Goal: Task Accomplishment & Management: Complete application form

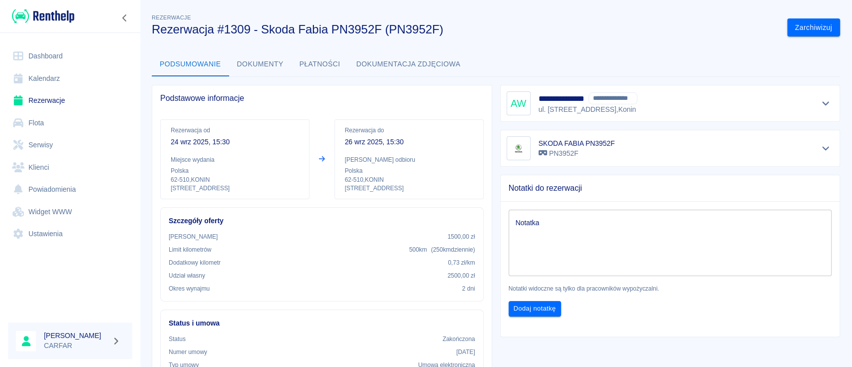
drag, startPoint x: 0, startPoint y: 0, endPoint x: 47, endPoint y: 11, distance: 48.6
click at [47, 11] on img at bounding box center [43, 16] width 62 height 16
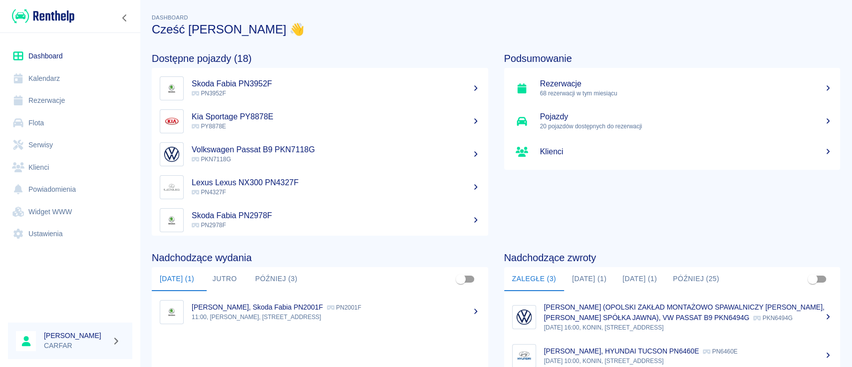
click at [667, 84] on h5 "Rezerwacje" at bounding box center [686, 84] width 292 height 10
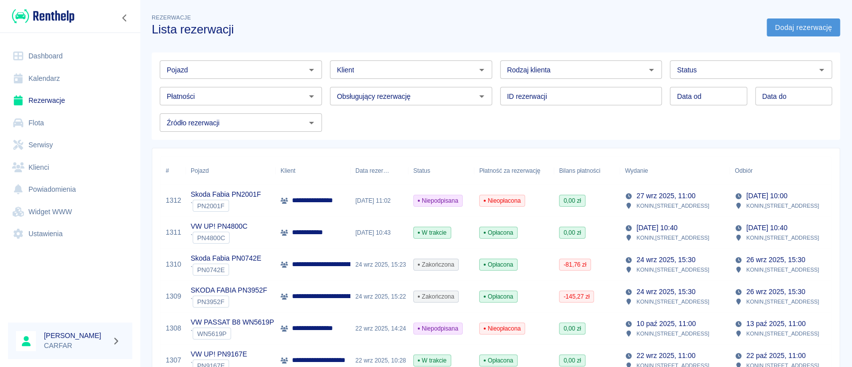
click at [813, 25] on link "Dodaj rezerwację" at bounding box center [802, 27] width 73 height 18
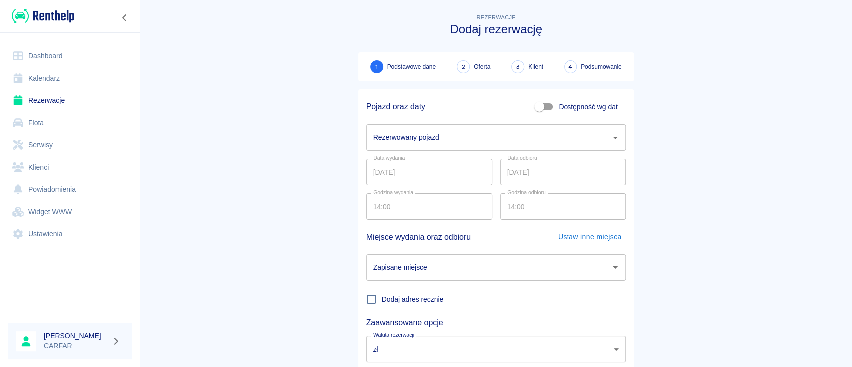
click at [533, 137] on input "Rezerwowany pojazd" at bounding box center [488, 137] width 235 height 17
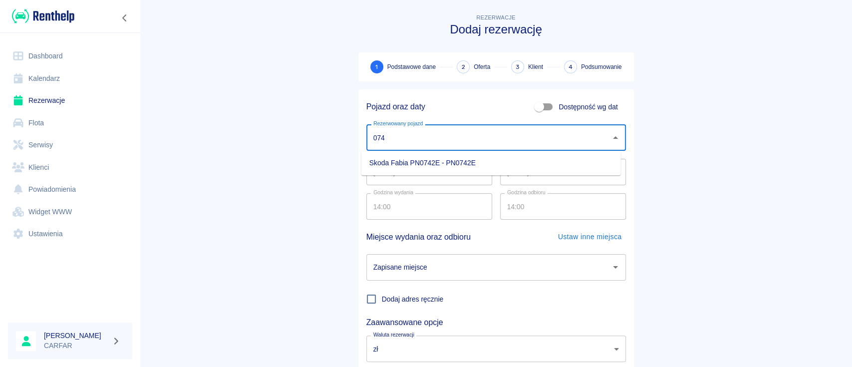
click at [505, 159] on li "Skoda Fabia PN0742E - PN0742E" at bounding box center [490, 163] width 259 height 16
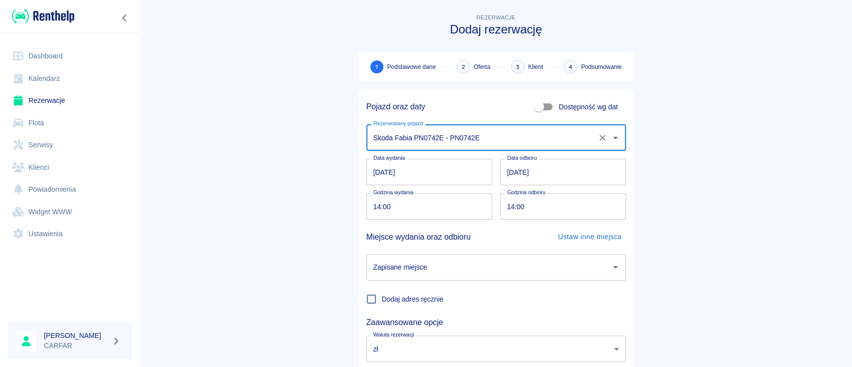
type input "Skoda Fabia PN0742E - PN0742E"
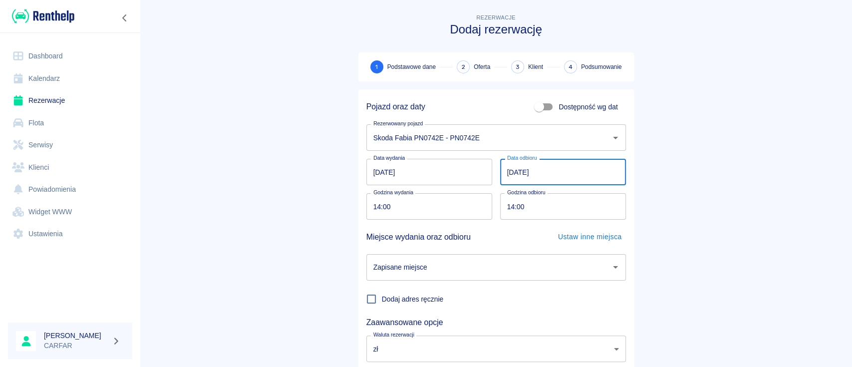
click at [504, 168] on input "[DATE]" at bounding box center [563, 172] width 126 height 26
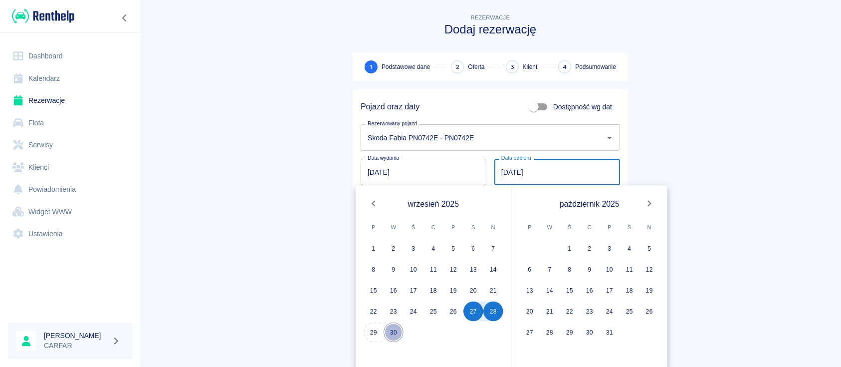
click at [399, 325] on button "30" at bounding box center [394, 332] width 20 height 20
type input "[DATE]"
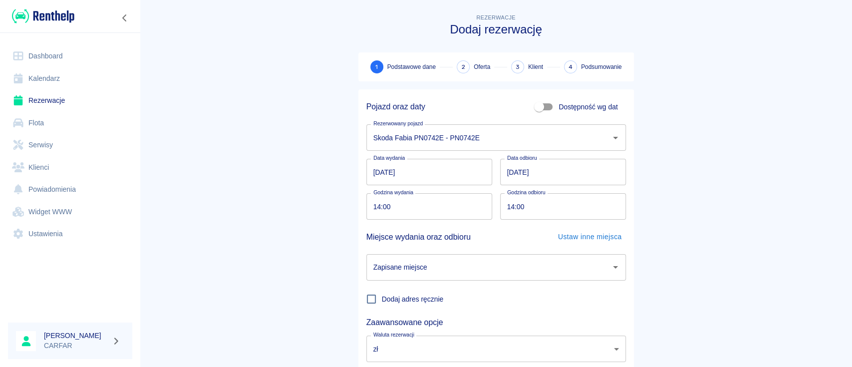
click at [374, 208] on input "14:00" at bounding box center [425, 206] width 119 height 26
type input "13:15"
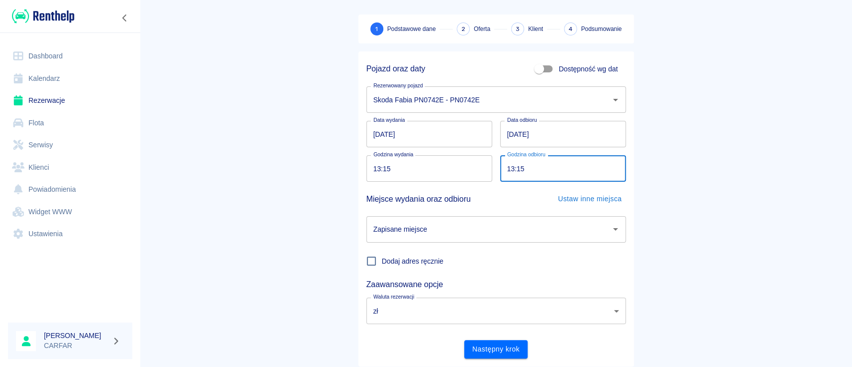
scroll to position [66, 0]
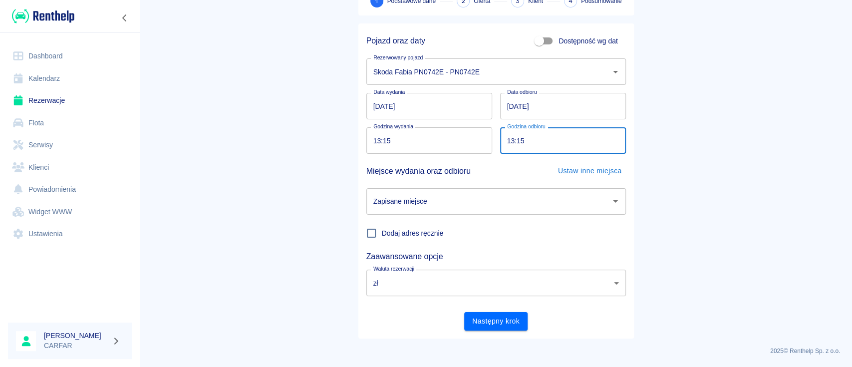
type input "13:15"
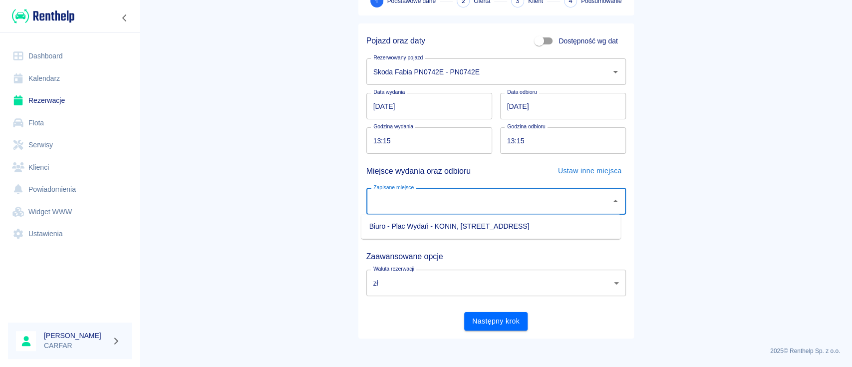
click at [459, 205] on input "Zapisane miejsce" at bounding box center [488, 201] width 235 height 17
click at [472, 223] on li "Biuro - Plac Wydań - KONIN, [STREET_ADDRESS]" at bounding box center [490, 226] width 259 height 16
type input "Biuro - Plac Wydań - KONIN, [STREET_ADDRESS]"
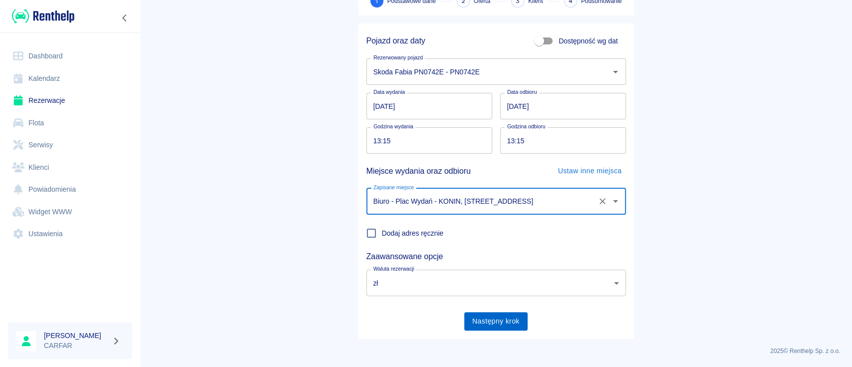
click at [487, 323] on button "Następny krok" at bounding box center [495, 321] width 63 height 18
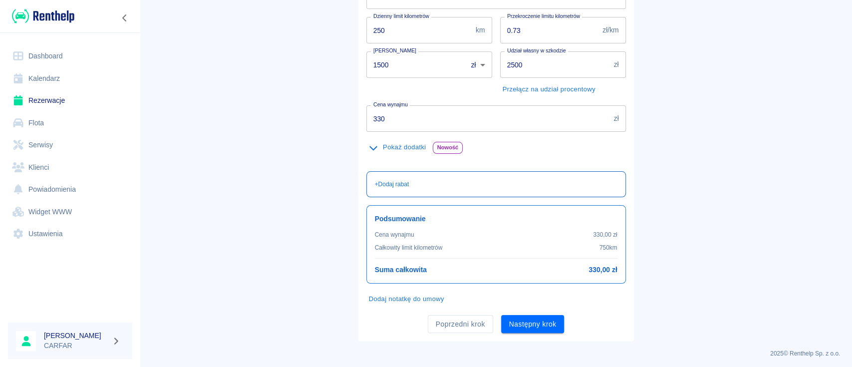
scroll to position [169, 0]
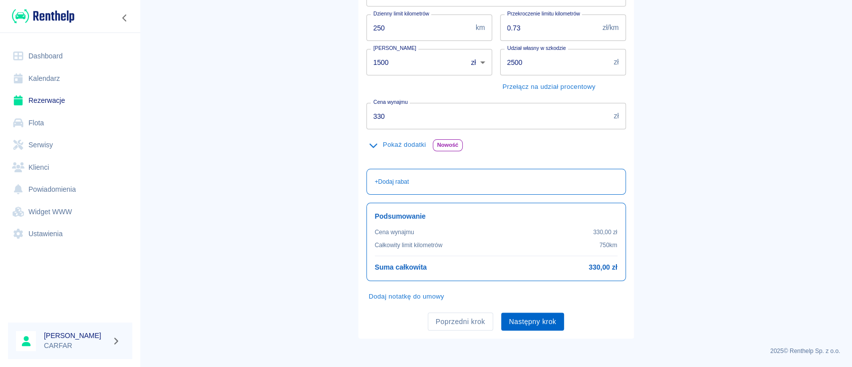
click at [536, 321] on button "Następny krok" at bounding box center [532, 321] width 63 height 18
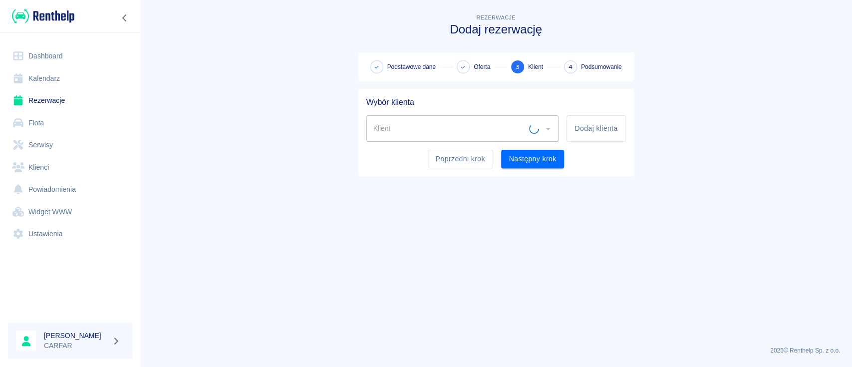
scroll to position [0, 0]
click at [606, 128] on button "Dodaj klienta" at bounding box center [595, 128] width 59 height 26
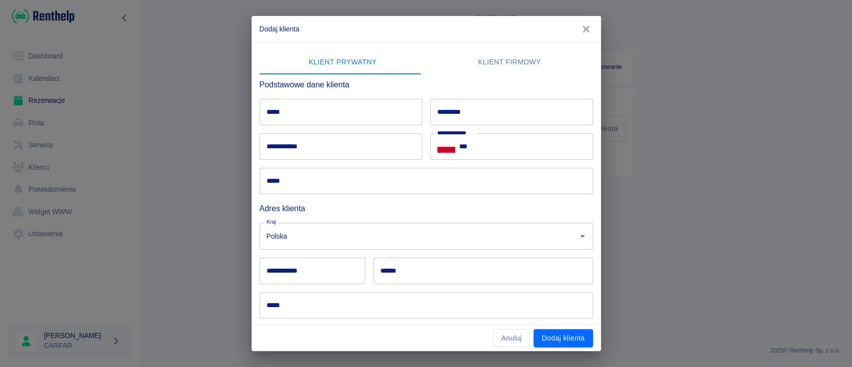
click at [325, 116] on input "*****" at bounding box center [340, 112] width 163 height 26
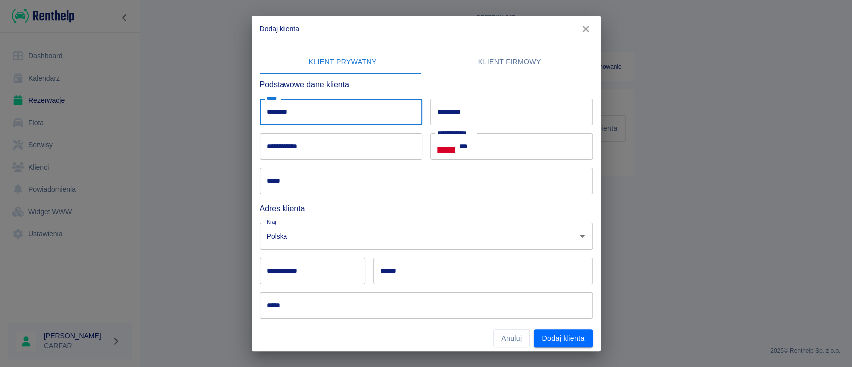
type input "*******"
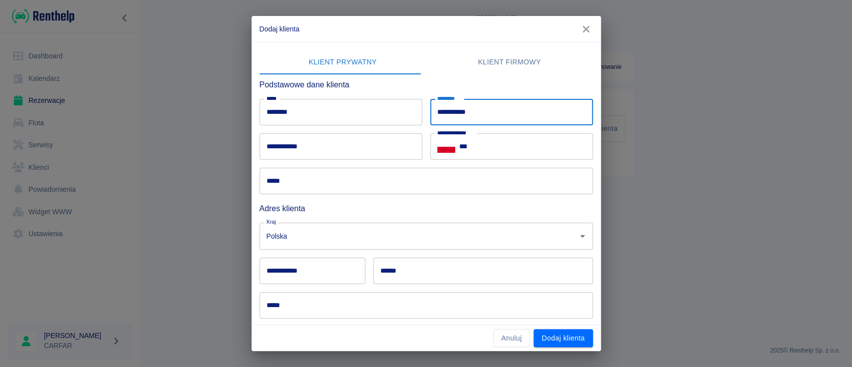
type input "**********"
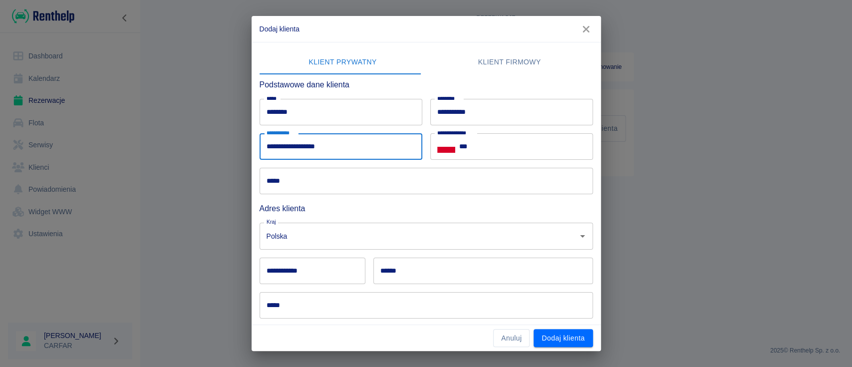
type input "**********"
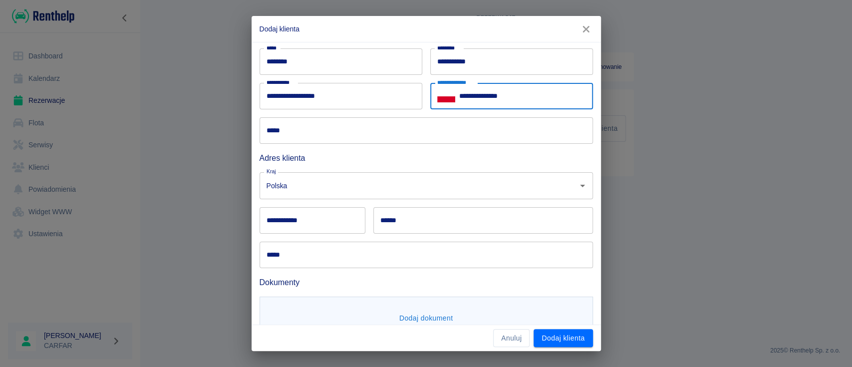
scroll to position [66, 0]
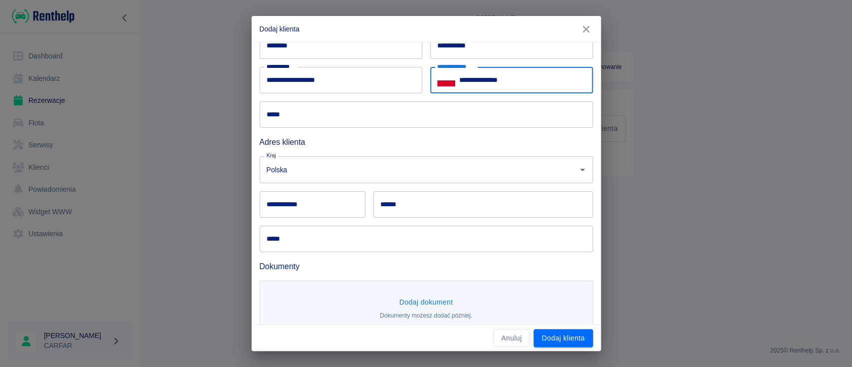
type input "**********"
click at [362, 118] on input "*****" at bounding box center [425, 114] width 333 height 26
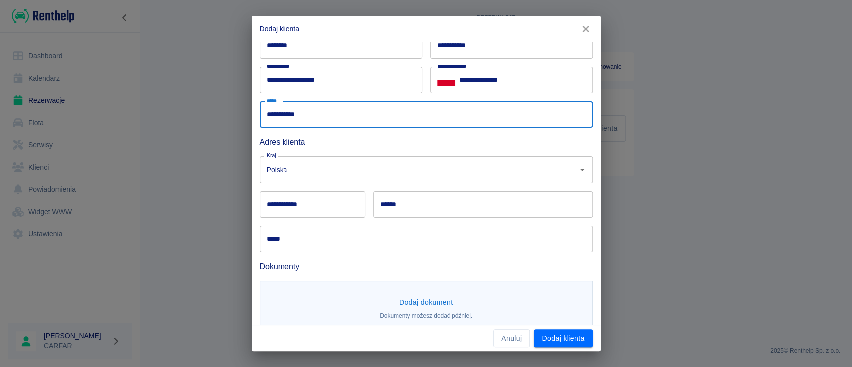
type input "**********"
click at [329, 202] on input "**********" at bounding box center [312, 204] width 106 height 26
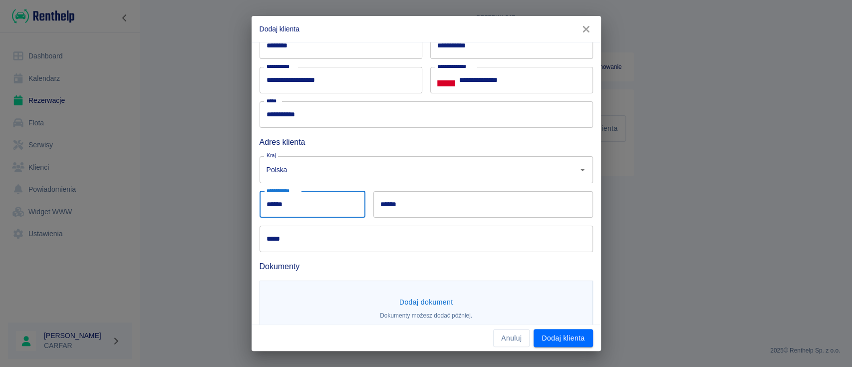
type input "******"
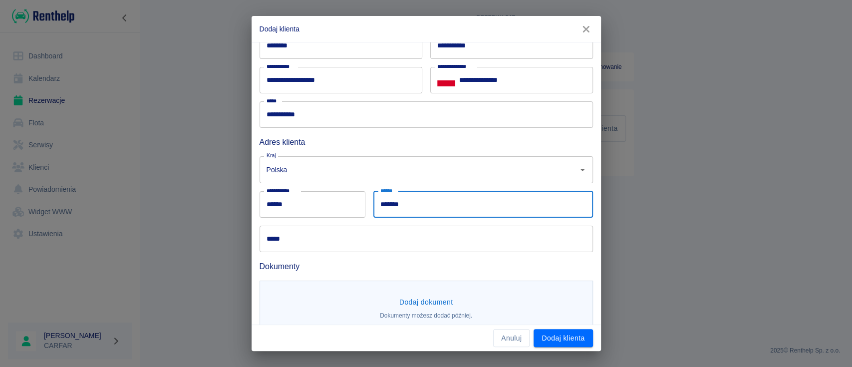
type input "*******"
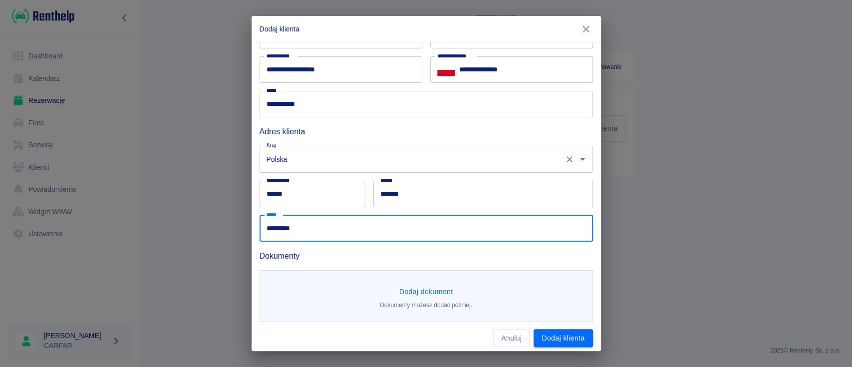
scroll to position [82, 0]
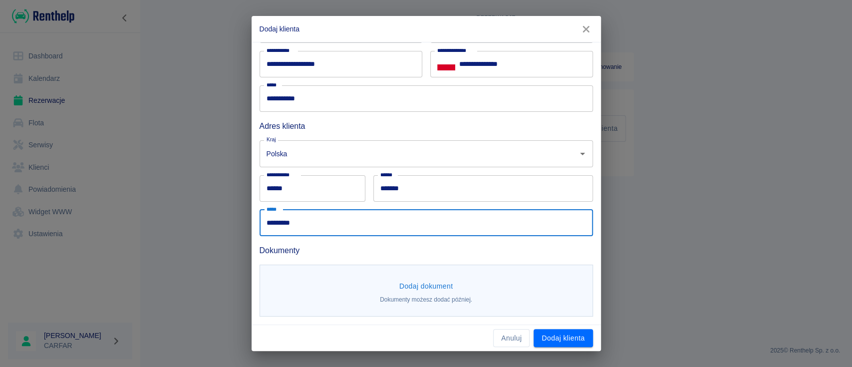
type input "*********"
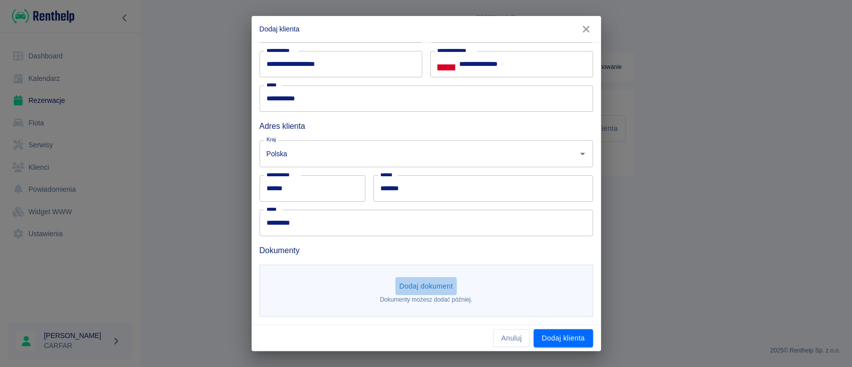
click at [421, 293] on button "Dodaj dokument" at bounding box center [426, 286] width 62 height 18
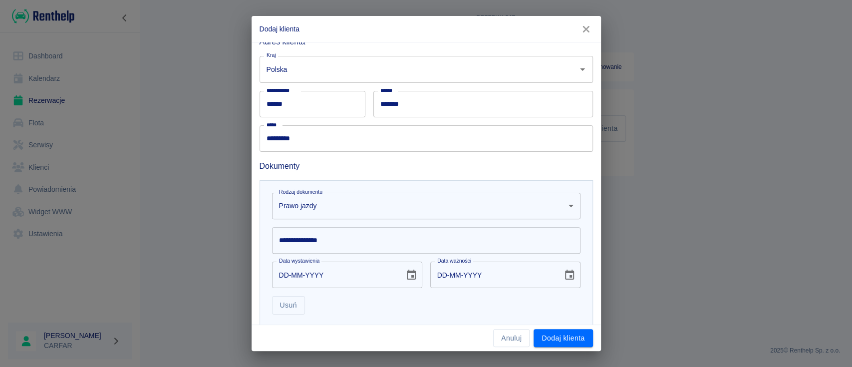
scroll to position [216, 0]
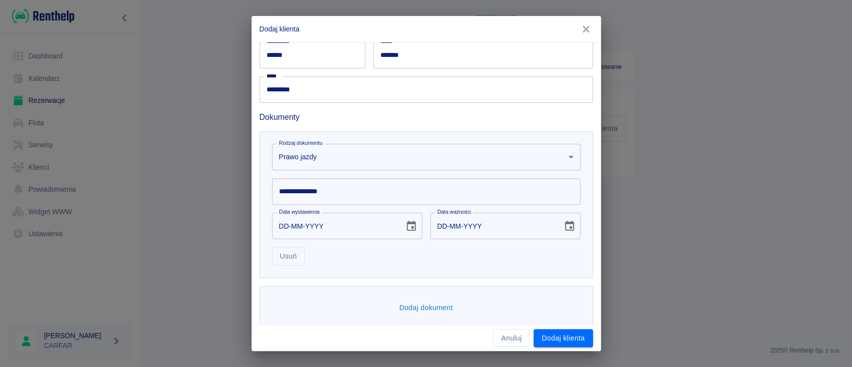
click at [378, 188] on input "**********" at bounding box center [426, 191] width 308 height 26
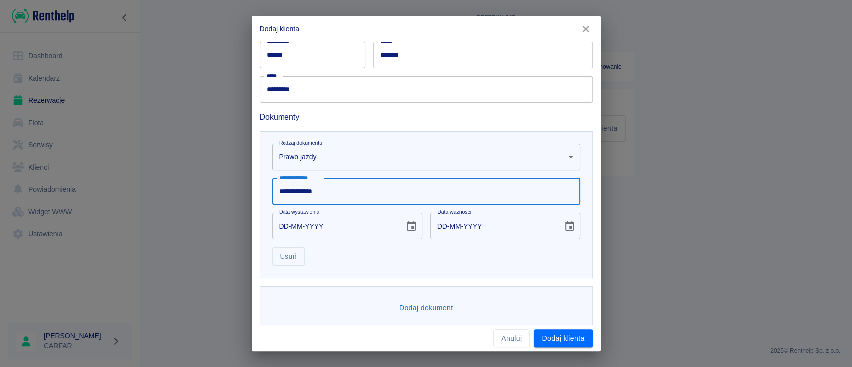
type input "**********"
click at [410, 221] on icon "Choose date" at bounding box center [411, 225] width 9 height 10
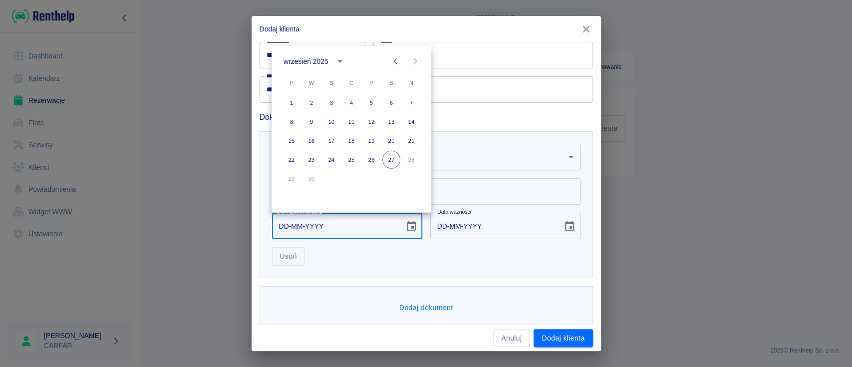
click at [319, 62] on div "wrzesień 2025" at bounding box center [305, 61] width 45 height 10
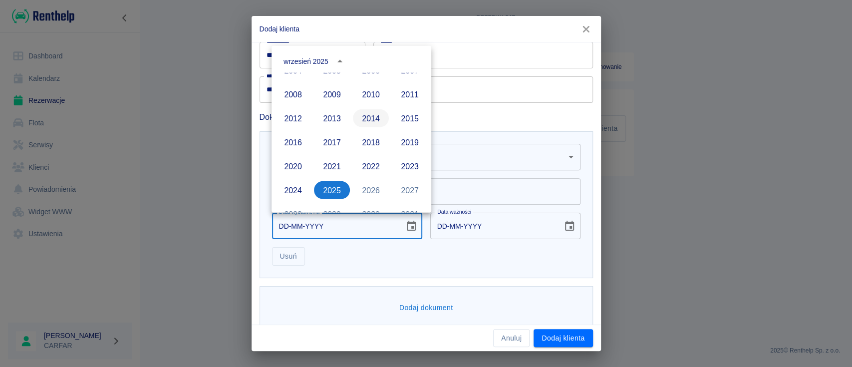
scroll to position [618, 0]
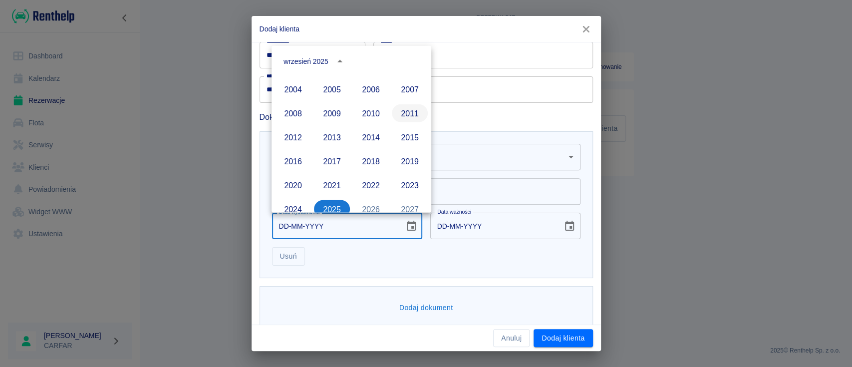
click at [400, 118] on button "2011" at bounding box center [410, 113] width 36 height 18
type input "[DATE]"
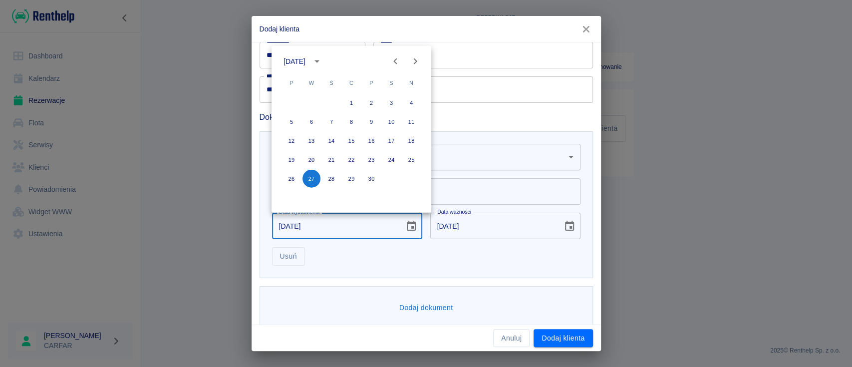
click at [393, 61] on icon "Previous month" at bounding box center [394, 61] width 3 height 6
click at [332, 184] on button "31" at bounding box center [331, 179] width 18 height 18
type input "[DATE]"
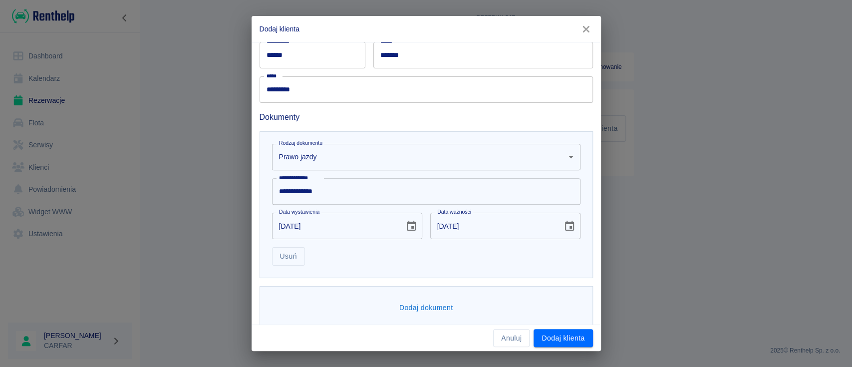
click at [565, 225] on icon "Choose date, selected date is 31 sie 2021" at bounding box center [569, 225] width 9 height 10
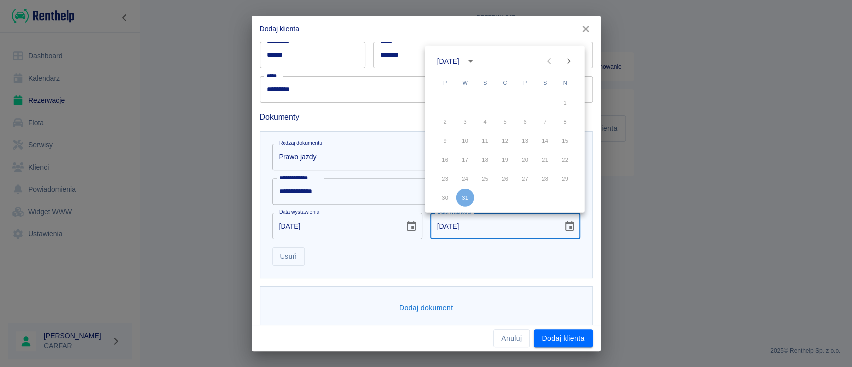
click at [476, 61] on icon "calendar view is open, switch to year view" at bounding box center [470, 61] width 12 height 12
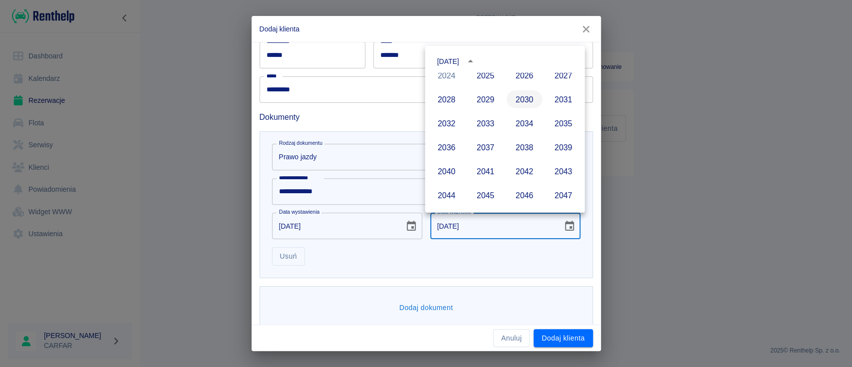
scroll to position [665, 0]
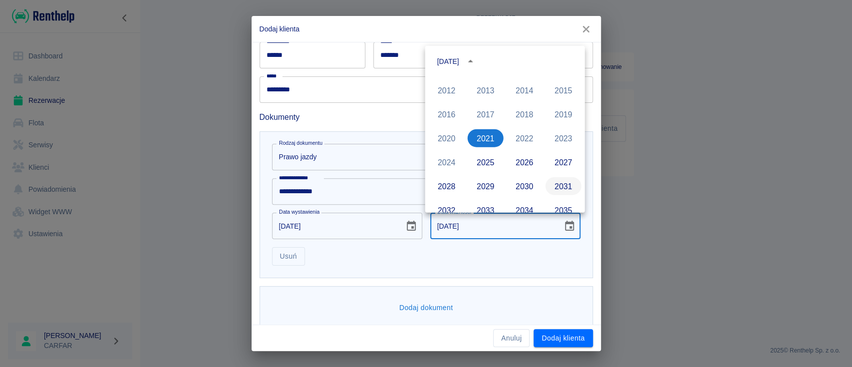
click at [547, 185] on button "2031" at bounding box center [563, 186] width 36 height 18
type input "[DATE]"
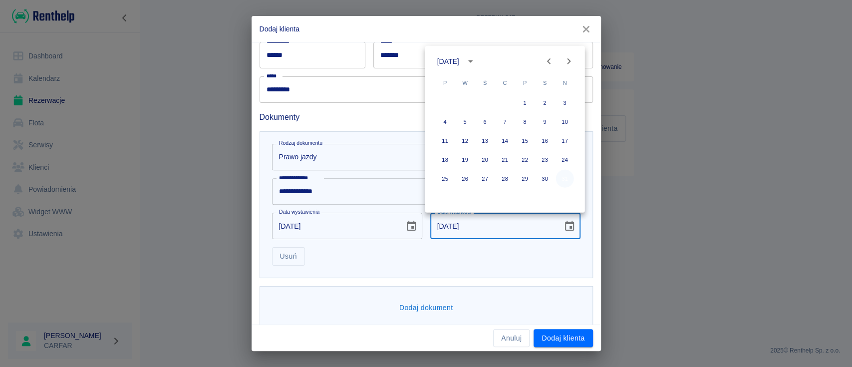
click at [570, 177] on button "31" at bounding box center [565, 179] width 18 height 18
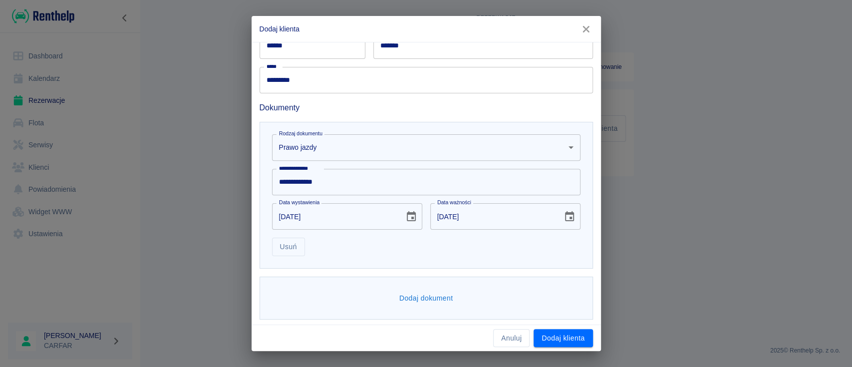
scroll to position [227, 0]
click at [427, 295] on button "Dodaj dokument" at bounding box center [426, 295] width 62 height 18
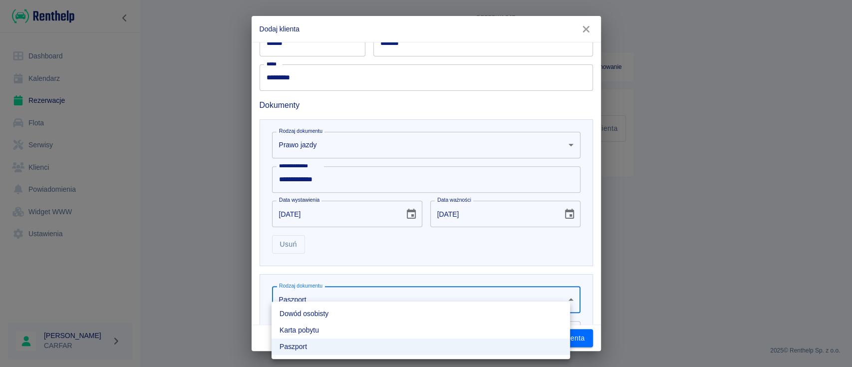
click at [425, 296] on body "**********" at bounding box center [426, 183] width 852 height 367
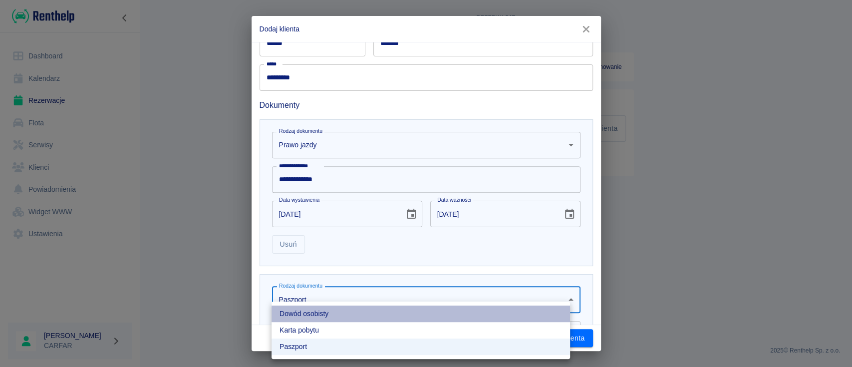
click at [401, 315] on li "Dowód osobisty" at bounding box center [420, 313] width 298 height 16
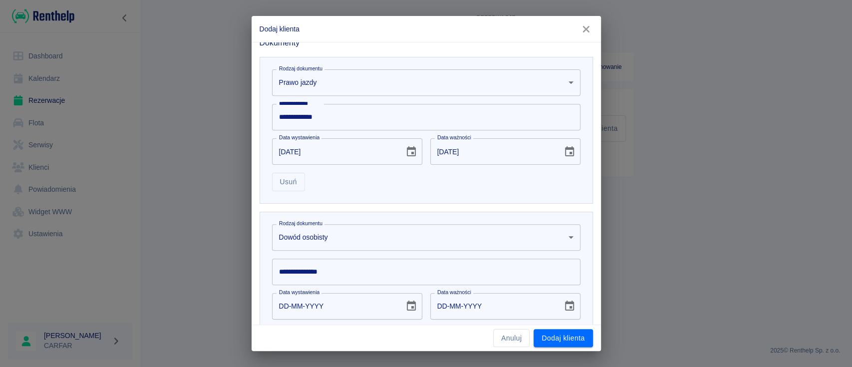
scroll to position [361, 0]
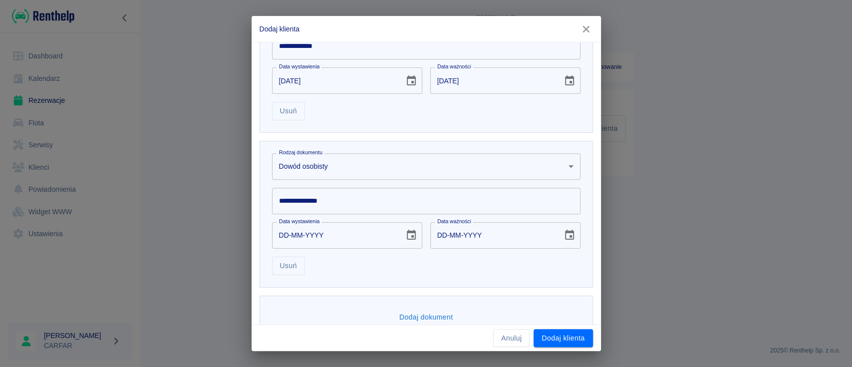
click at [338, 204] on input "**********" at bounding box center [426, 201] width 308 height 26
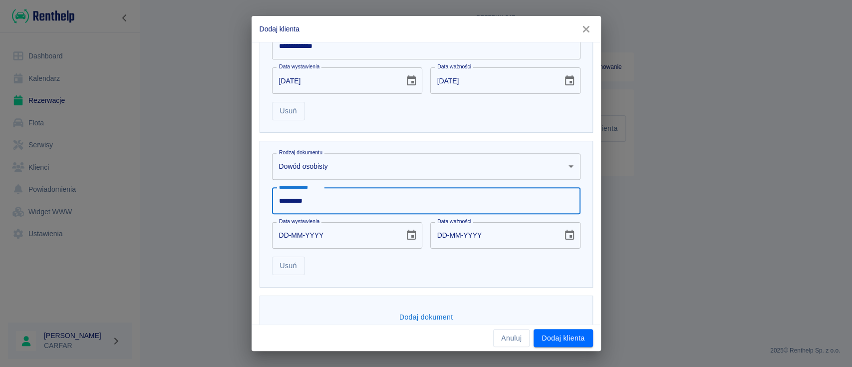
type input "*********"
click at [408, 235] on icon "Choose date" at bounding box center [411, 234] width 9 height 10
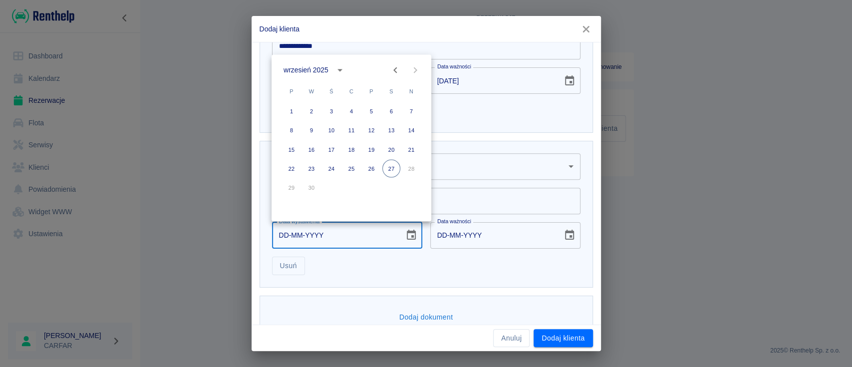
click at [315, 67] on div "wrzesień 2025" at bounding box center [305, 70] width 45 height 10
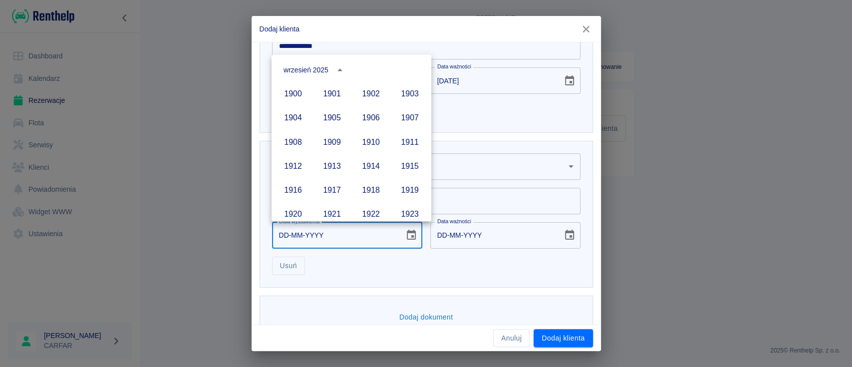
scroll to position [684, 0]
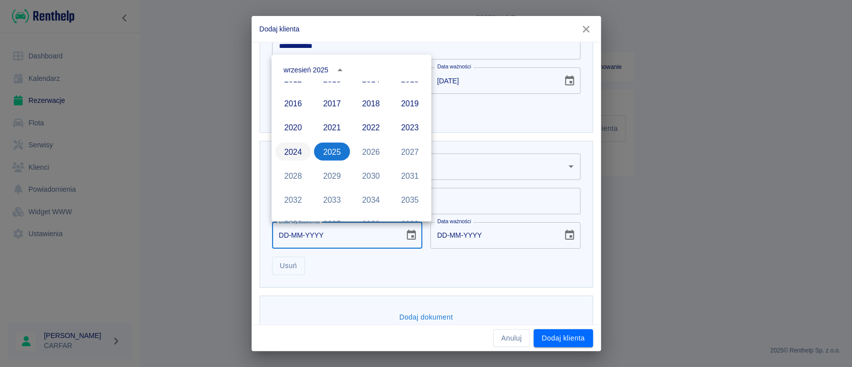
click at [291, 152] on button "2024" at bounding box center [293, 151] width 36 height 18
type input "[DATE]"
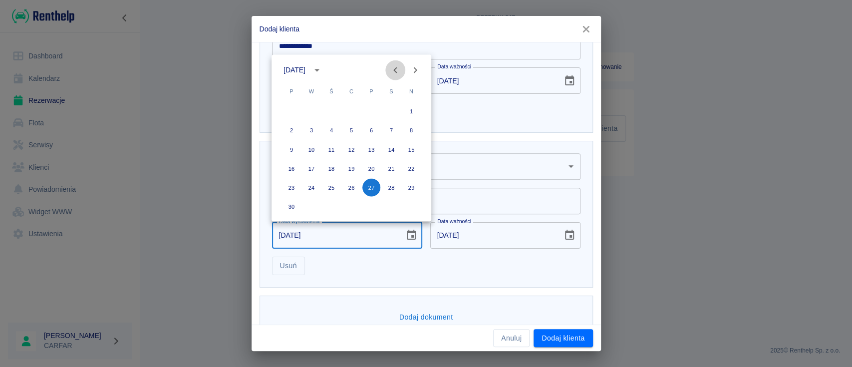
click at [397, 70] on icon "Previous month" at bounding box center [395, 70] width 12 height 12
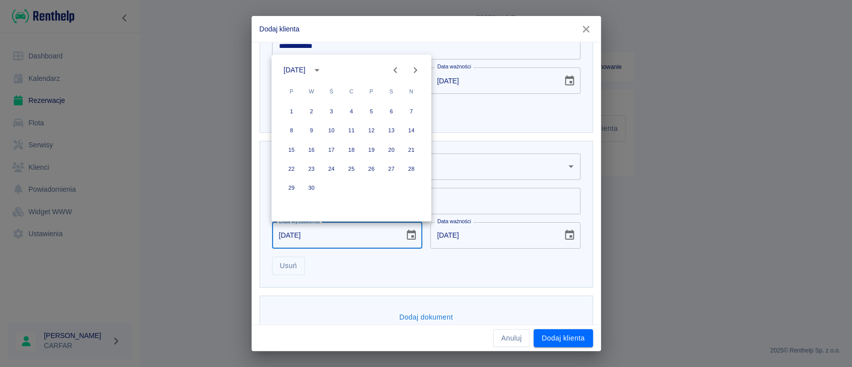
click at [397, 70] on icon "Previous month" at bounding box center [395, 70] width 12 height 12
click at [295, 147] on button "11" at bounding box center [291, 149] width 18 height 18
type input "[DATE]"
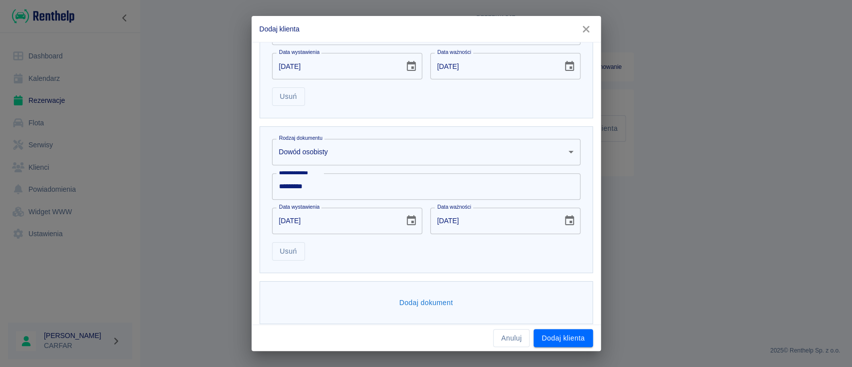
scroll to position [382, 0]
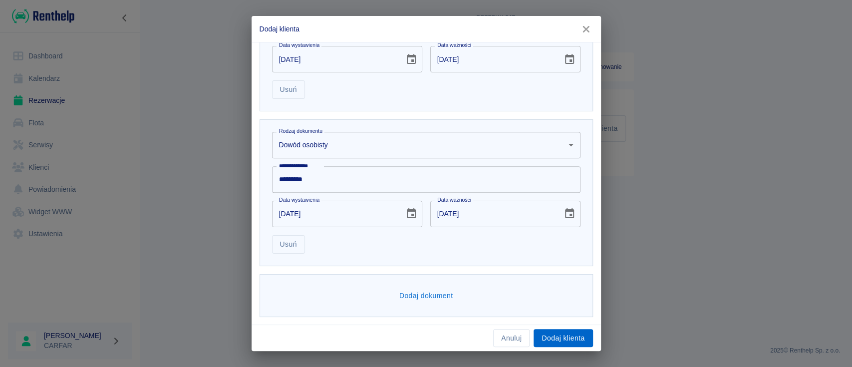
click at [552, 336] on button "Dodaj klienta" at bounding box center [562, 338] width 59 height 18
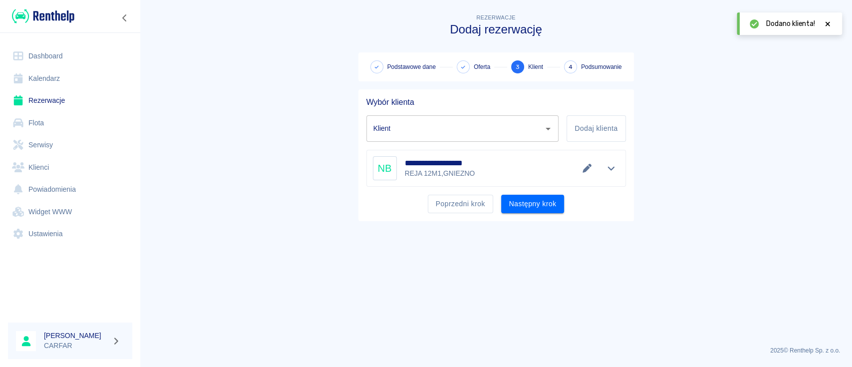
type input "[PERSON_NAME] ([PHONE_NUMBER])"
click at [530, 195] on button "Następny krok" at bounding box center [532, 204] width 63 height 18
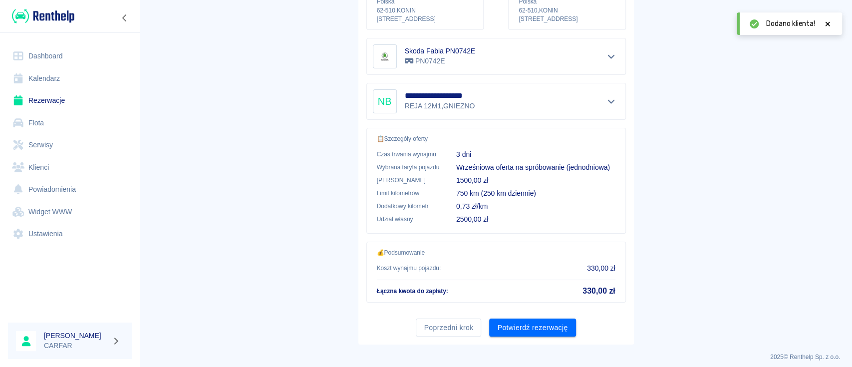
scroll to position [171, 0]
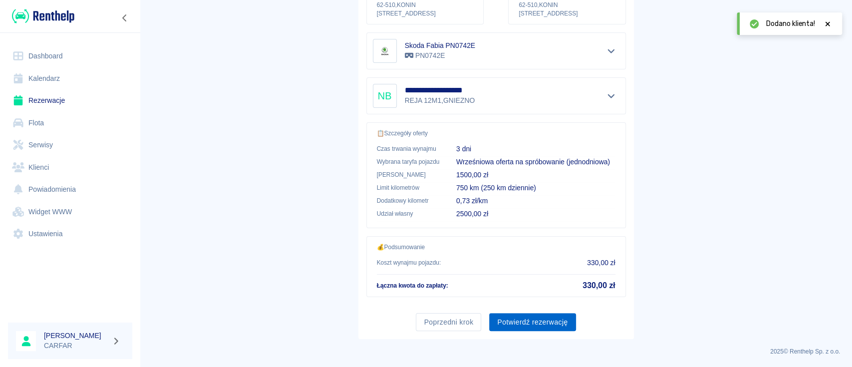
click at [547, 319] on button "Potwierdź rezerwację" at bounding box center [532, 322] width 86 height 18
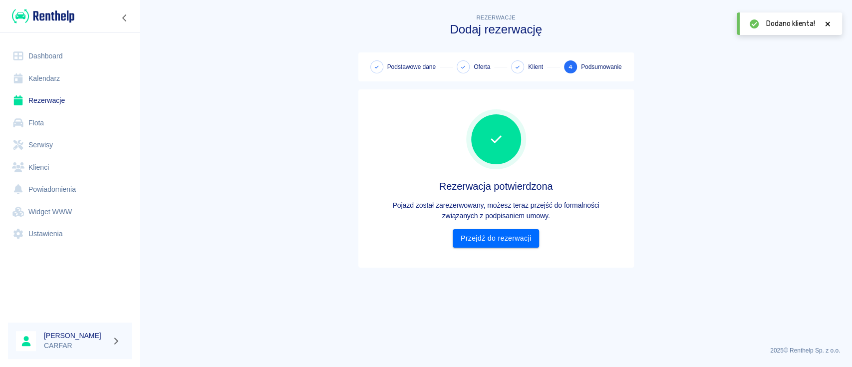
scroll to position [0, 0]
click at [503, 237] on link "Przejdź do rezerwacji" at bounding box center [495, 238] width 86 height 18
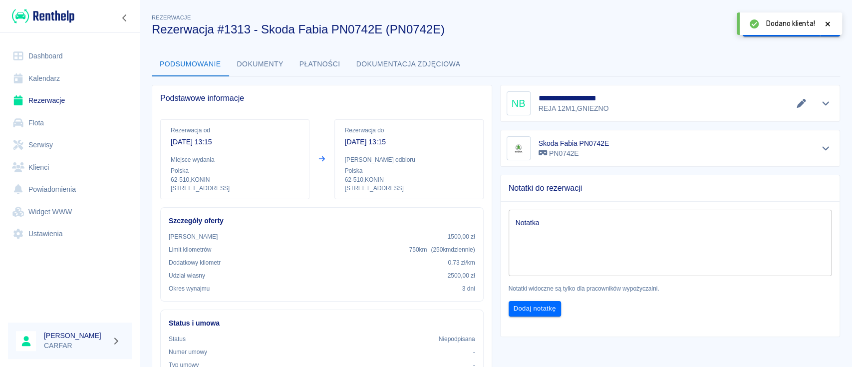
click at [827, 23] on div "Dodano klienta!" at bounding box center [788, 23] width 105 height 22
click at [778, 29] on button "Wygeneruj umowę" at bounding box center [780, 27] width 77 height 18
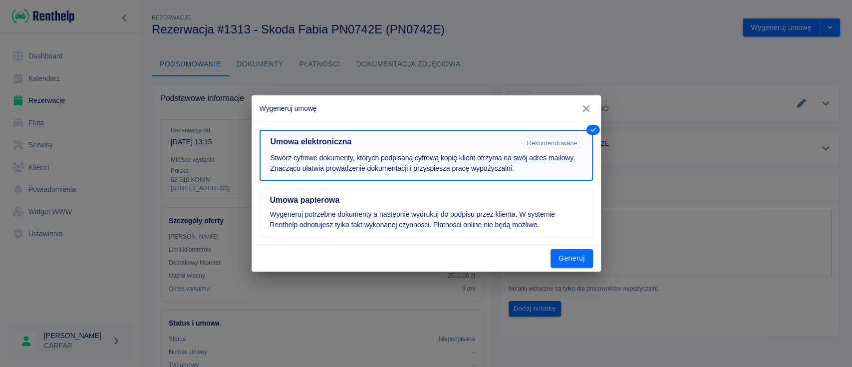
click at [424, 150] on button "Umowa elektroniczna Rekomendowane Stwórz cyfrowe dokumenty, których podpisaną c…" at bounding box center [425, 155] width 333 height 51
click at [568, 252] on button "Generuj" at bounding box center [571, 258] width 42 height 18
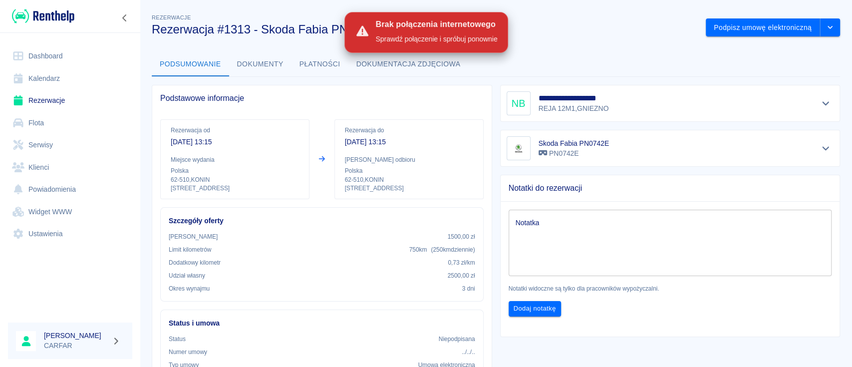
click at [40, 19] on img at bounding box center [43, 16] width 62 height 16
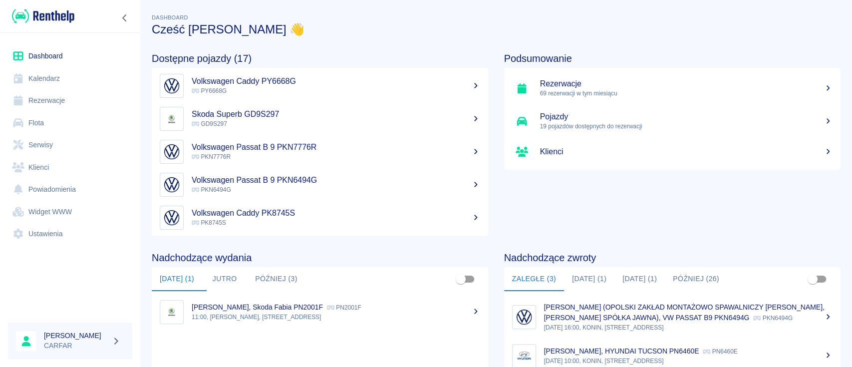
scroll to position [200, 0]
click at [298, 147] on h5 "Volkswagen Caddy PY6668G" at bounding box center [336, 148] width 288 height 10
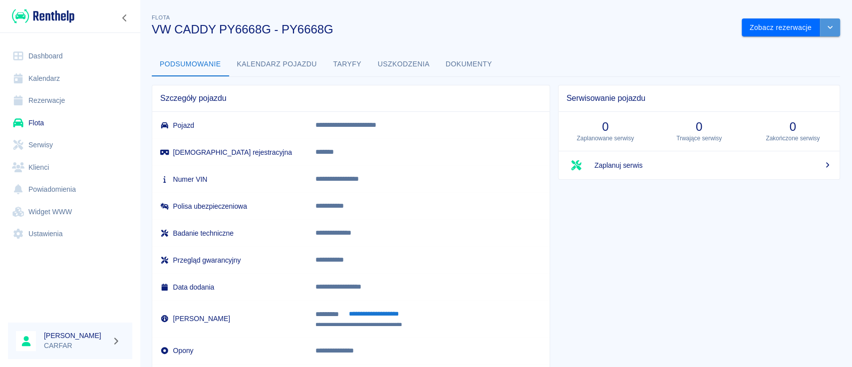
click at [826, 29] on icon "drop-down" at bounding box center [830, 27] width 8 height 6
click at [64, 57] on link "Dashboard" at bounding box center [70, 56] width 124 height 22
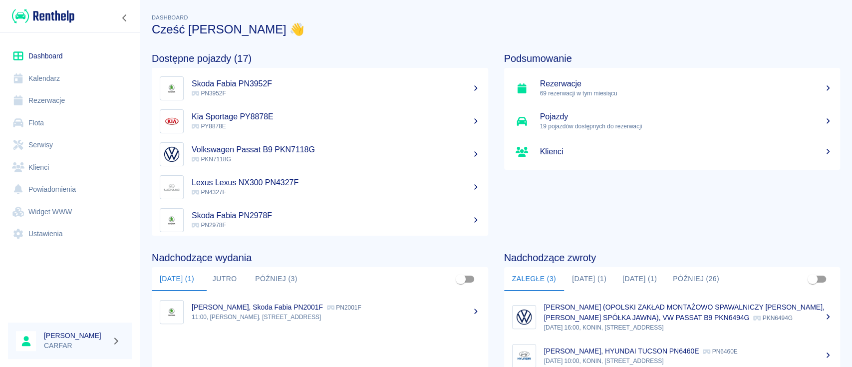
click at [59, 98] on link "Rezerwacje" at bounding box center [70, 100] width 124 height 22
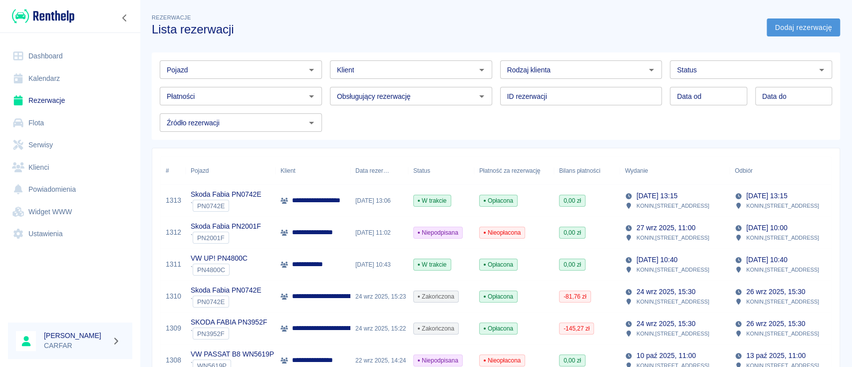
click at [776, 29] on link "Dodaj rezerwację" at bounding box center [802, 27] width 73 height 18
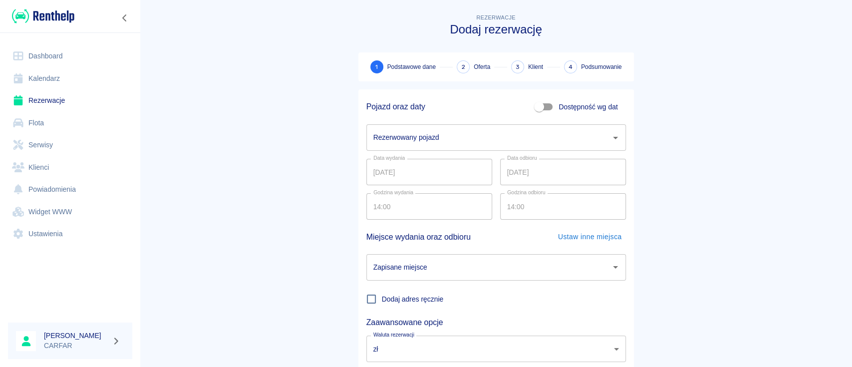
click at [522, 146] on input "Rezerwowany pojazd" at bounding box center [488, 137] width 235 height 17
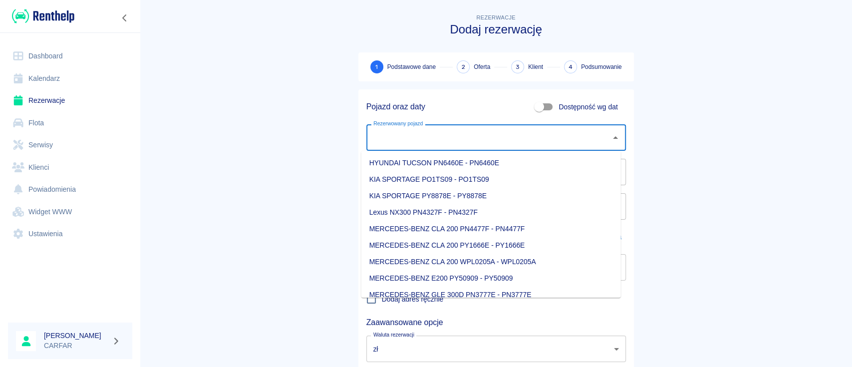
type input "P"
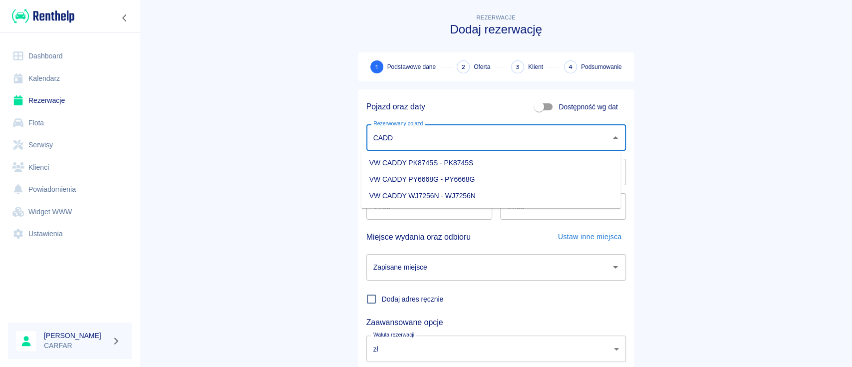
click at [506, 178] on li "VW CADDY PY6668G - PY6668G" at bounding box center [490, 179] width 259 height 16
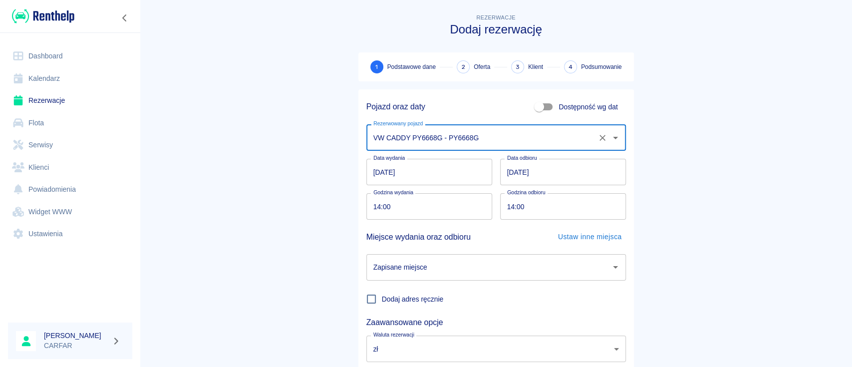
type input "VW CADDY PY6668G - PY6668G"
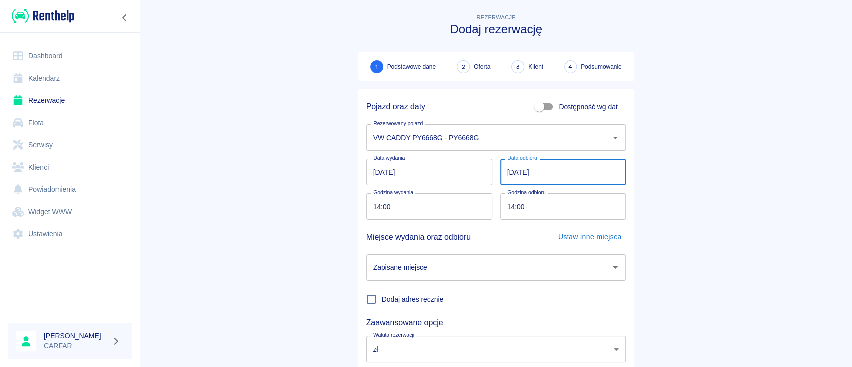
click at [508, 174] on input "[DATE]" at bounding box center [563, 172] width 126 height 26
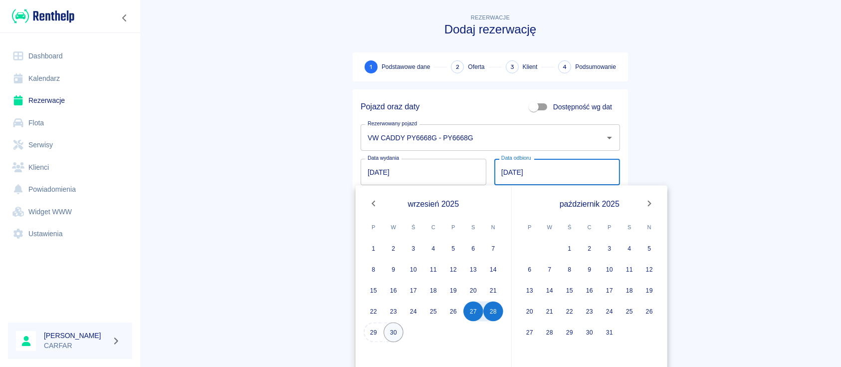
click at [394, 331] on button "30" at bounding box center [394, 332] width 20 height 20
type input "[DATE]"
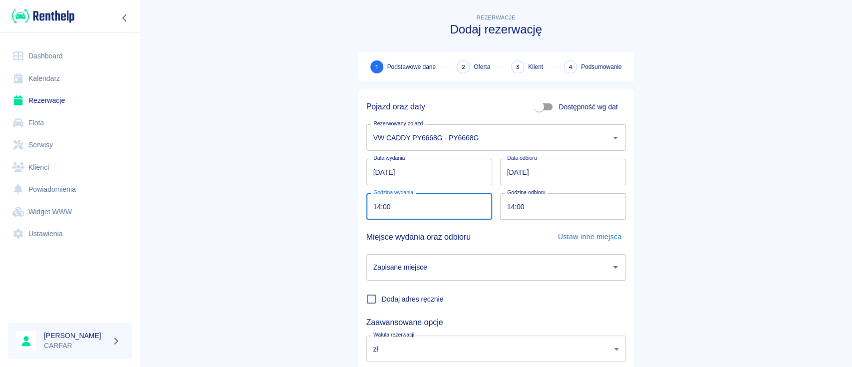
click at [371, 208] on input "14:00" at bounding box center [425, 206] width 119 height 26
type input "13:30"
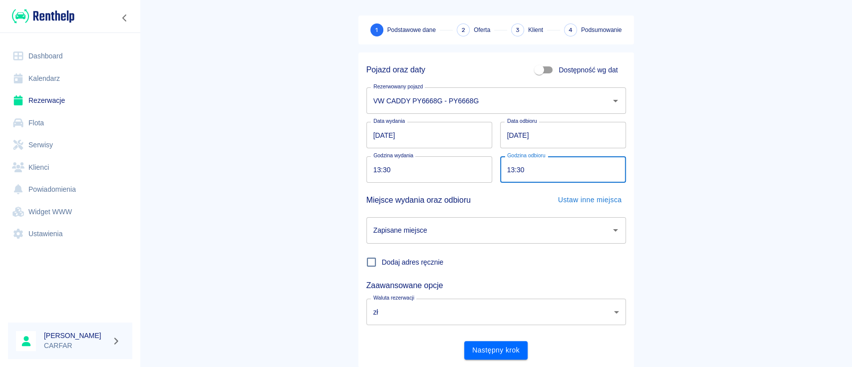
scroll to position [66, 0]
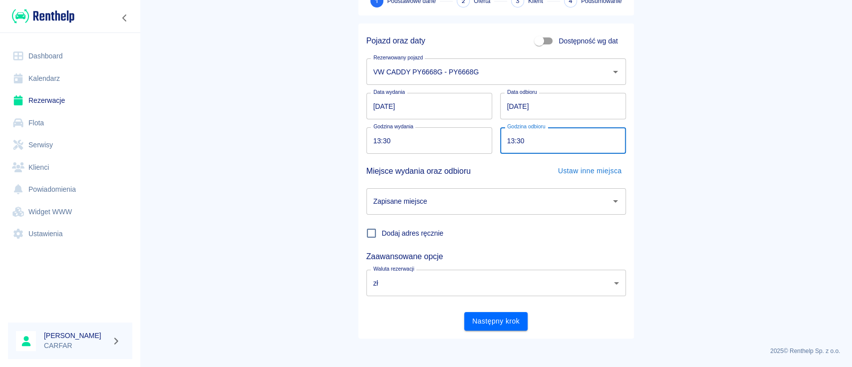
type input "13:30"
click at [470, 184] on div "Zapisane miejsce Zapisane miejsce" at bounding box center [491, 197] width 267 height 34
click at [474, 194] on input "Zapisane miejsce" at bounding box center [488, 201] width 235 height 17
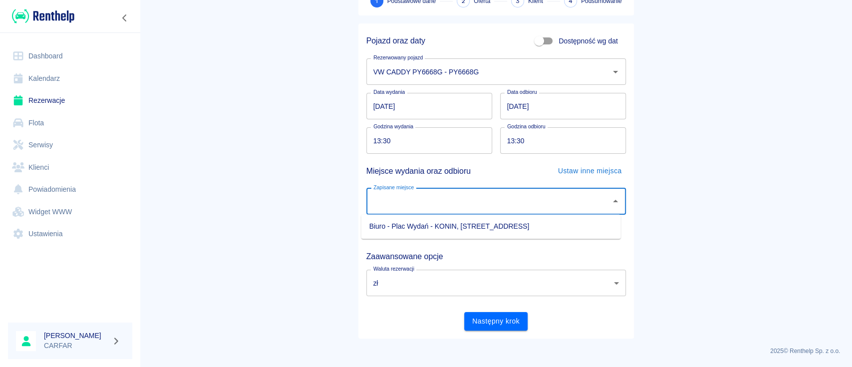
click at [457, 231] on li "Biuro - Plac Wydań - KONIN, [STREET_ADDRESS]" at bounding box center [490, 226] width 259 height 16
type input "Biuro - Plac Wydań - KONIN, [STREET_ADDRESS]"
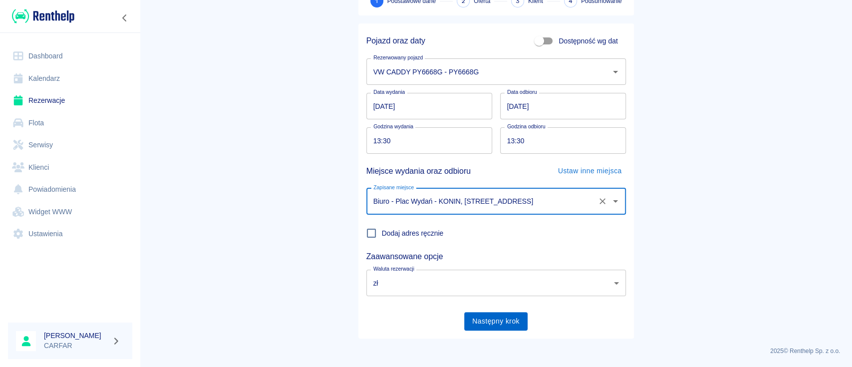
click at [499, 325] on button "Następny krok" at bounding box center [495, 321] width 63 height 18
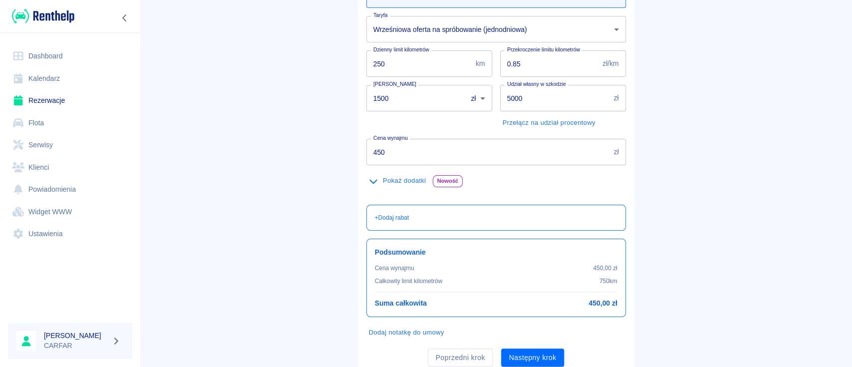
scroll to position [66, 0]
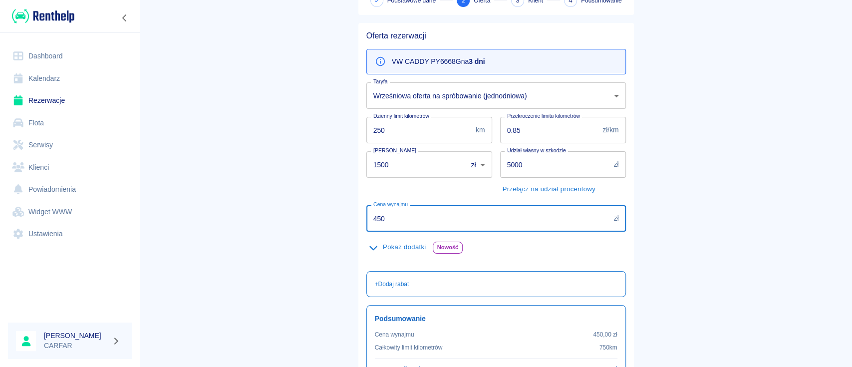
drag, startPoint x: 423, startPoint y: 220, endPoint x: 291, endPoint y: 234, distance: 132.9
click at [291, 234] on main "Rezerwacje Dodaj rezerwację Podstawowe dane 2 Oferta 3 Klient 4 Podsumowanie Of…" at bounding box center [496, 193] width 712 height 495
type input "500"
click at [253, 216] on main "Rezerwacje Dodaj rezerwację Podstawowe dane 2 Oferta 3 Klient 4 Podsumowanie Of…" at bounding box center [496, 193] width 712 height 495
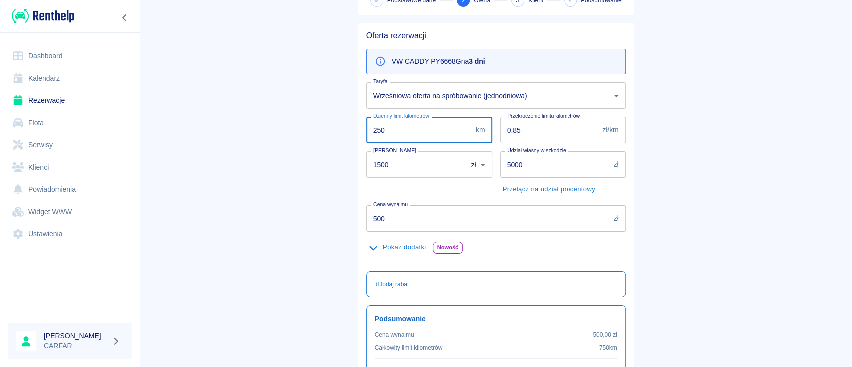
click at [329, 129] on main "Rezerwacje Dodaj rezerwację Podstawowe dane 2 Oferta 3 Klient 4 Podsumowanie Of…" at bounding box center [496, 193] width 712 height 495
type input "300"
click at [309, 136] on main "Rezerwacje Dodaj rezerwację Podstawowe dane 2 Oferta 3 Klient 4 Podsumowanie Of…" at bounding box center [496, 193] width 712 height 495
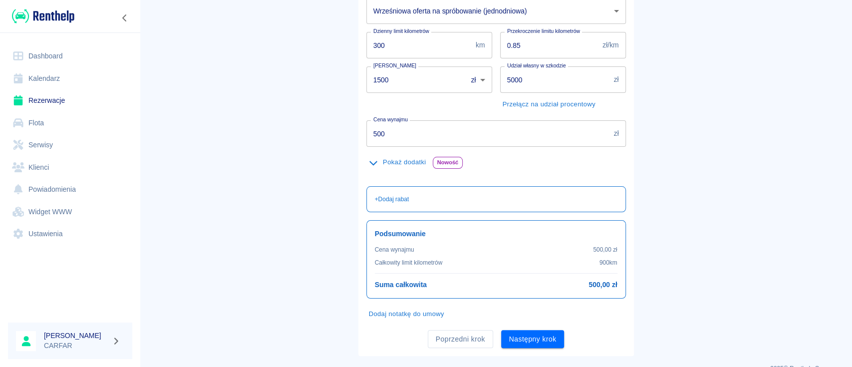
scroll to position [169, 0]
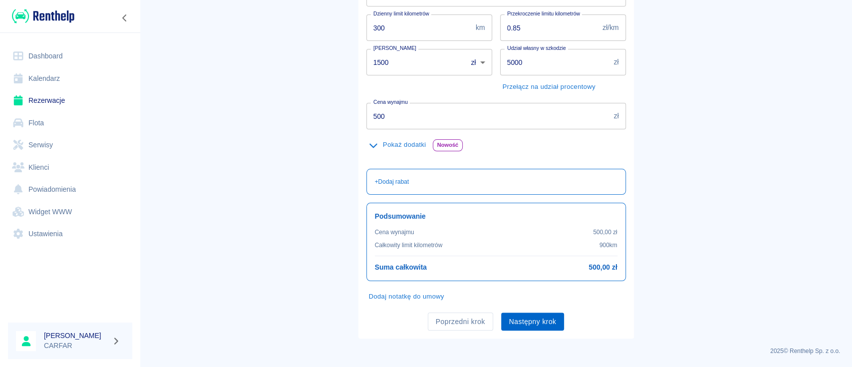
click at [534, 319] on button "Następny krok" at bounding box center [532, 321] width 63 height 18
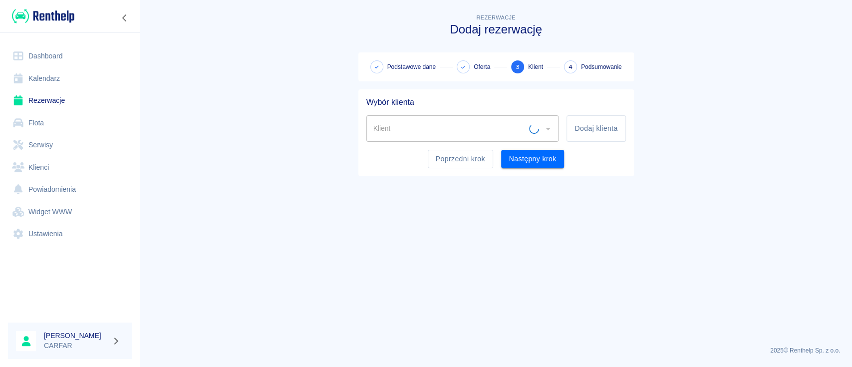
scroll to position [0, 0]
click at [606, 127] on button "Dodaj klienta" at bounding box center [595, 128] width 59 height 26
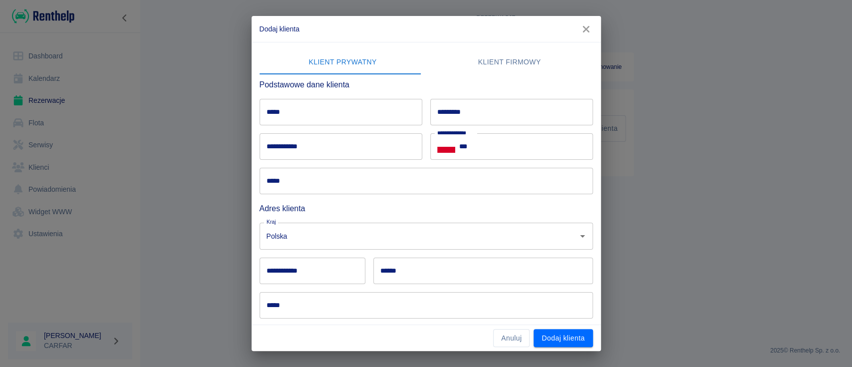
click at [367, 114] on input "*****" at bounding box center [340, 112] width 163 height 26
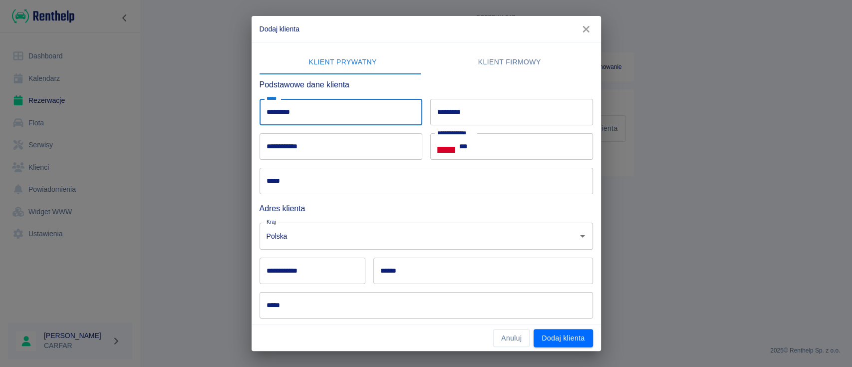
type input "*********"
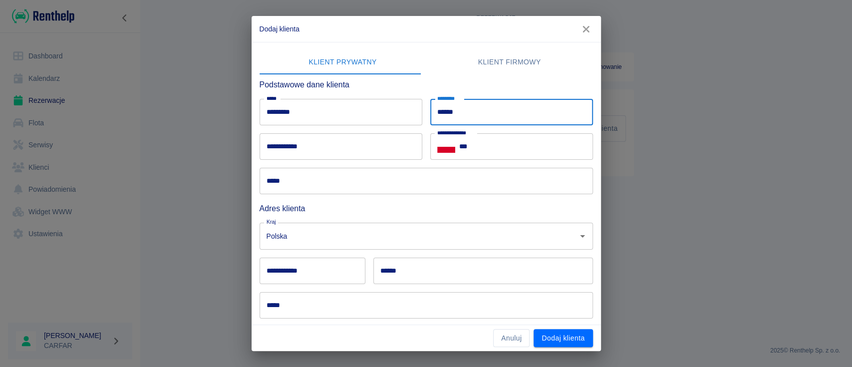
type input "******"
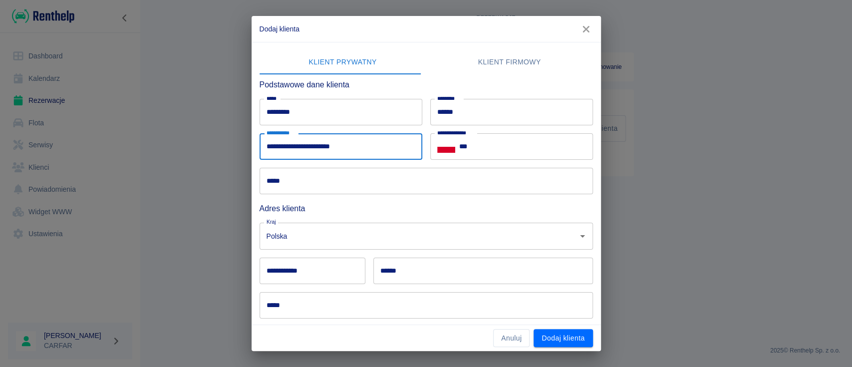
type input "**********"
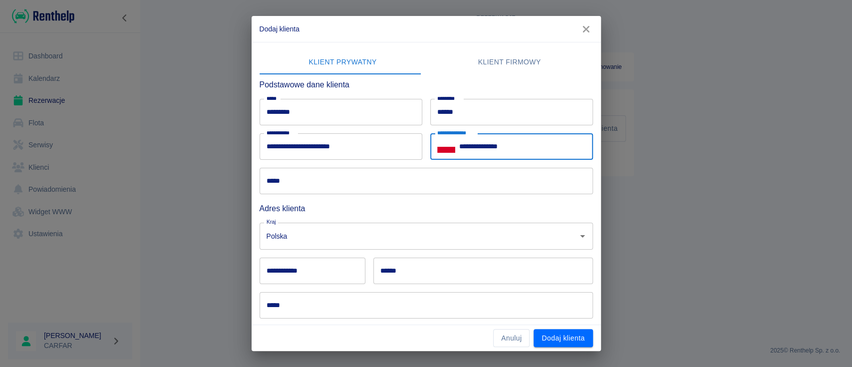
type input "**********"
click at [389, 186] on input "*****" at bounding box center [425, 181] width 333 height 26
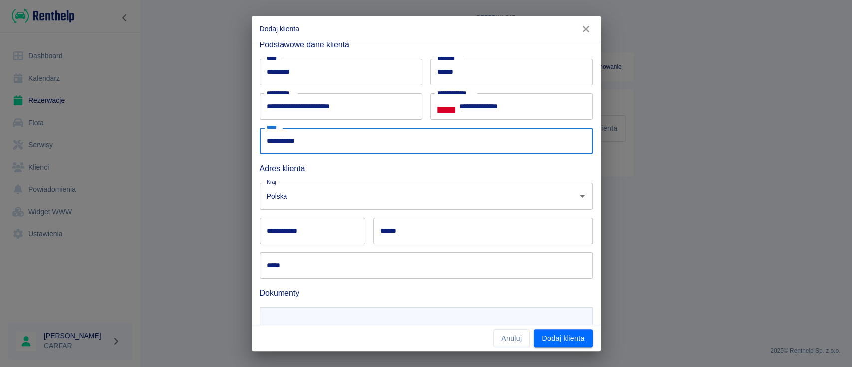
scroll to position [66, 0]
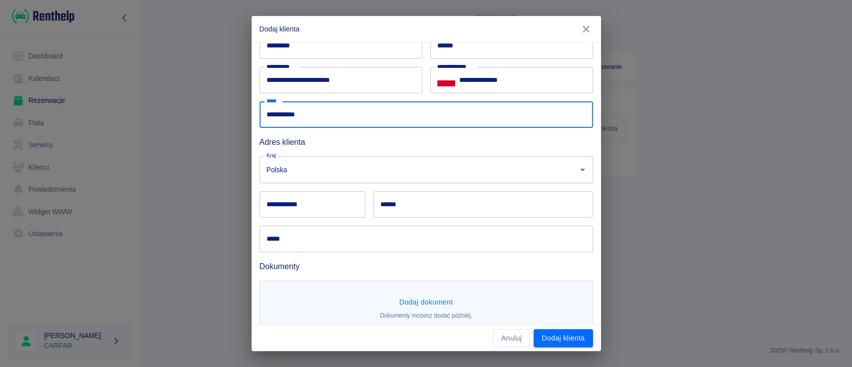
type input "**********"
click at [308, 210] on input "**********" at bounding box center [312, 204] width 106 height 26
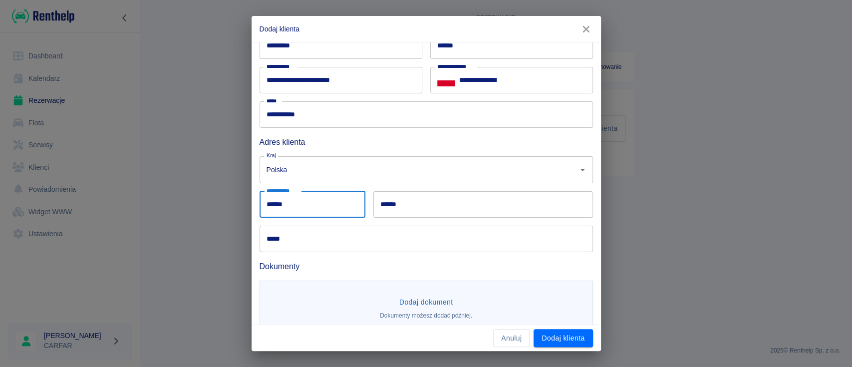
type input "******"
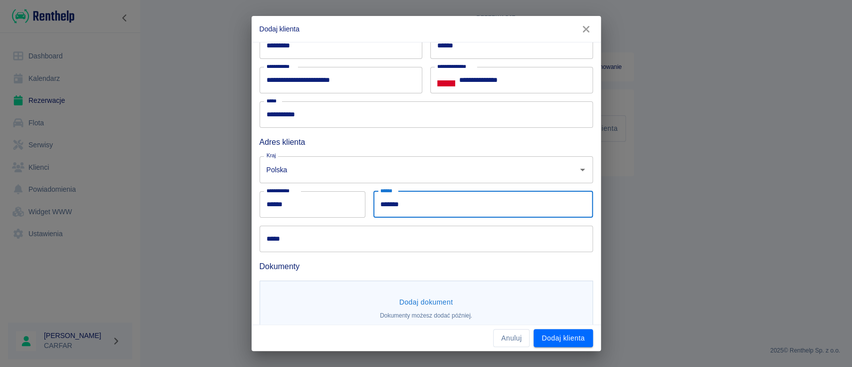
type input "*******"
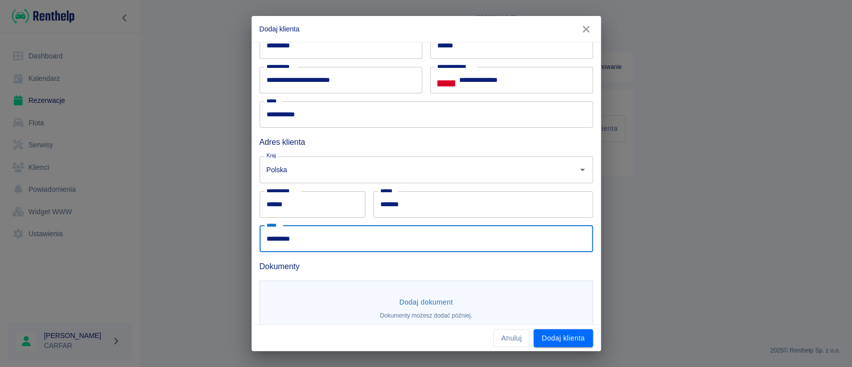
type input "*********"
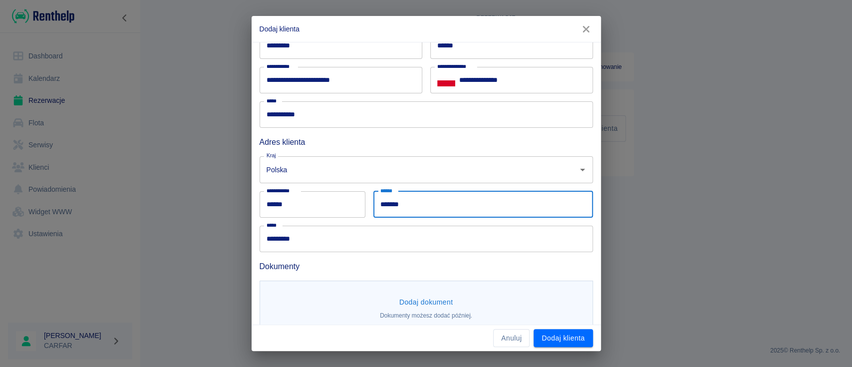
click at [382, 206] on input "*******" at bounding box center [482, 204] width 219 height 26
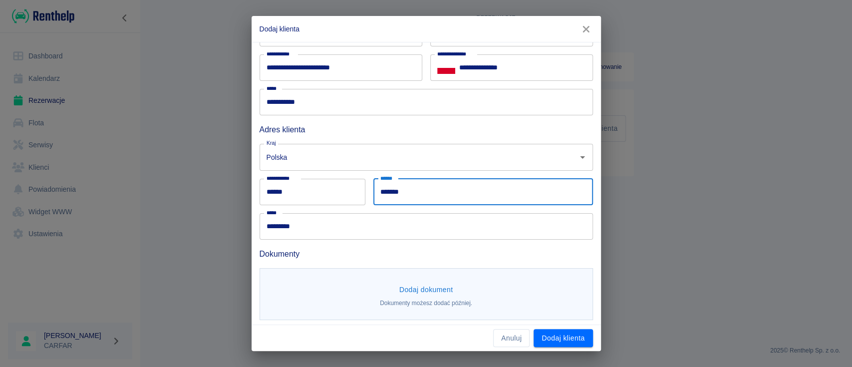
scroll to position [82, 0]
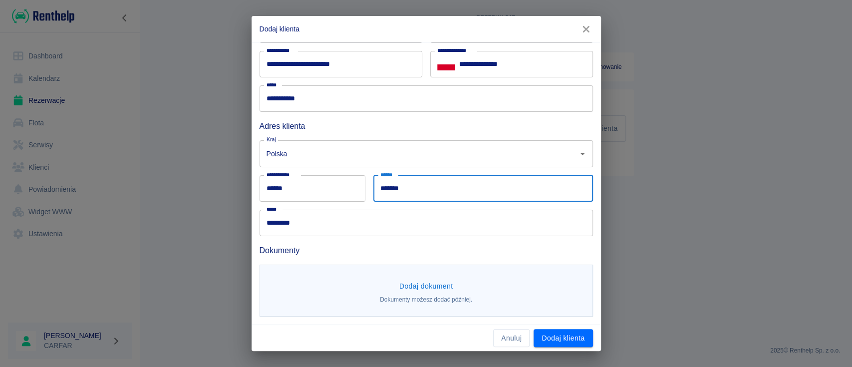
type input "*******"
click at [405, 286] on button "Dodaj dokument" at bounding box center [426, 286] width 62 height 18
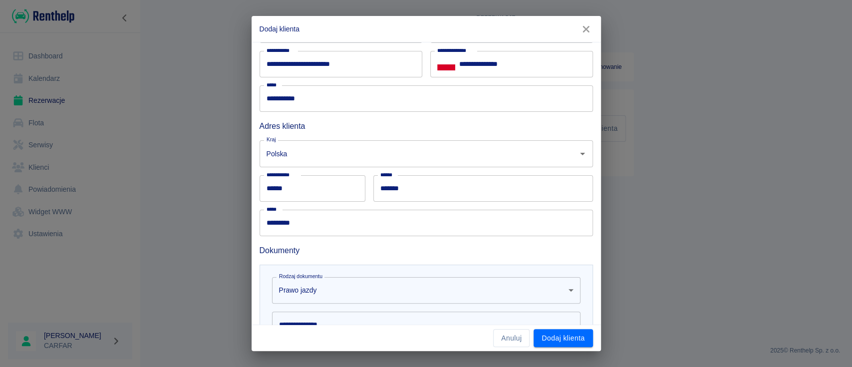
scroll to position [216, 0]
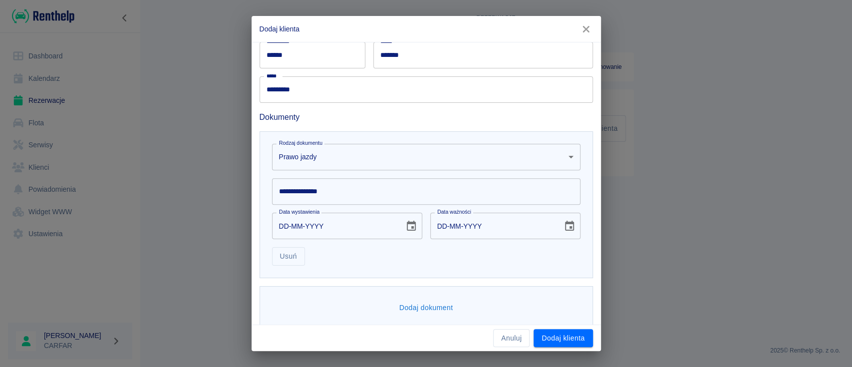
click at [328, 192] on input "**********" at bounding box center [426, 191] width 308 height 26
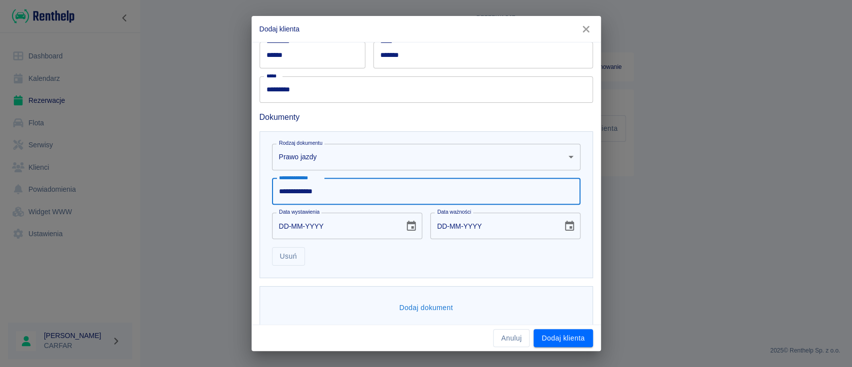
type input "**********"
click at [405, 225] on icon "Choose date" at bounding box center [411, 226] width 12 height 12
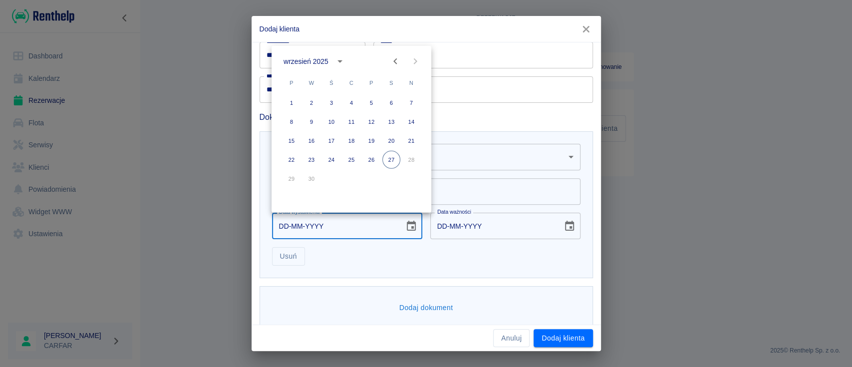
click at [323, 57] on div "wrzesień 2025" at bounding box center [305, 61] width 45 height 10
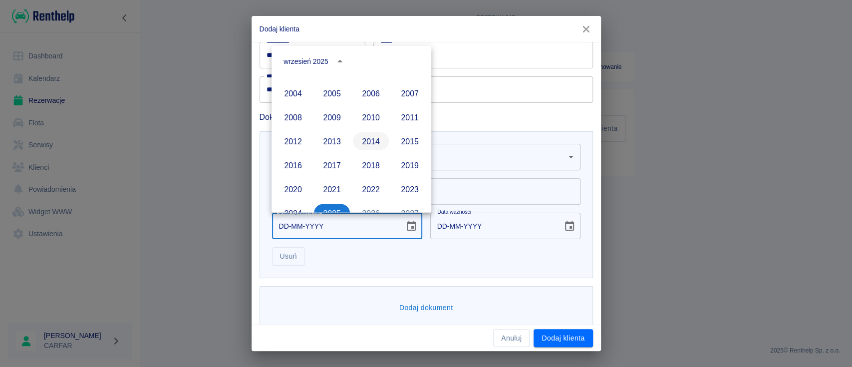
scroll to position [551, 0]
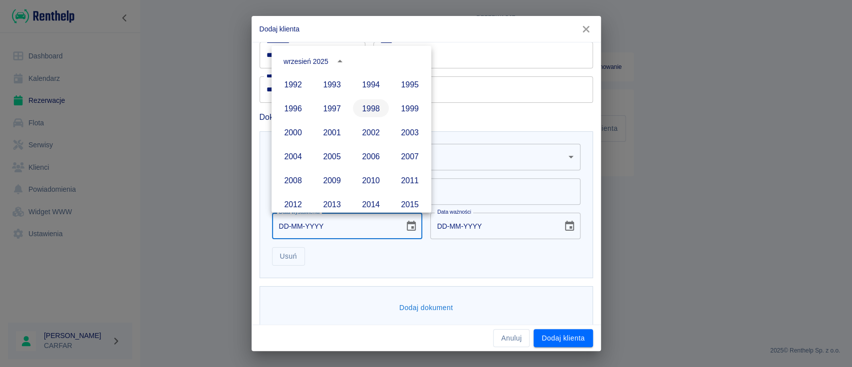
click at [361, 106] on button "1998" at bounding box center [371, 108] width 36 height 18
type input "[DATE]"
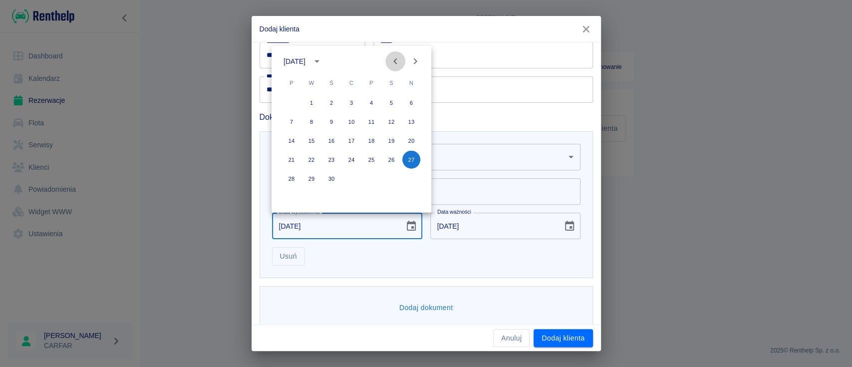
click at [396, 61] on icon "Previous month" at bounding box center [395, 61] width 12 height 12
click at [372, 115] on button "7" at bounding box center [371, 122] width 18 height 18
type input "[DATE]"
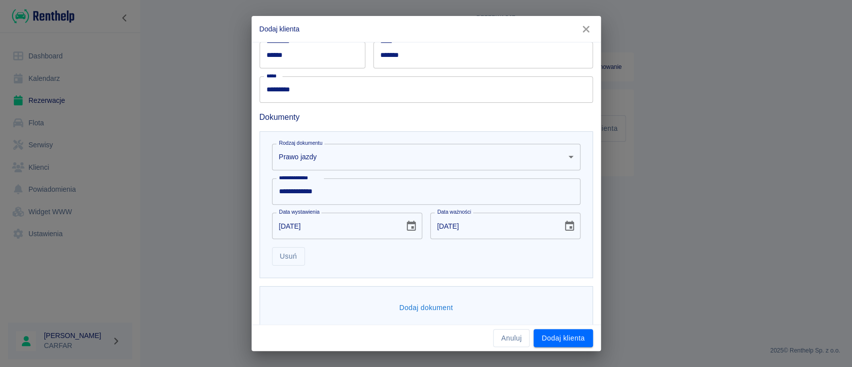
scroll to position [227, 0]
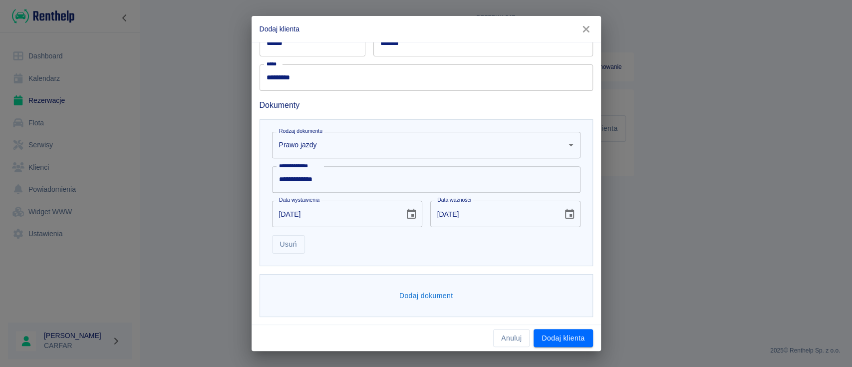
click at [445, 296] on button "Dodaj dokument" at bounding box center [426, 295] width 62 height 18
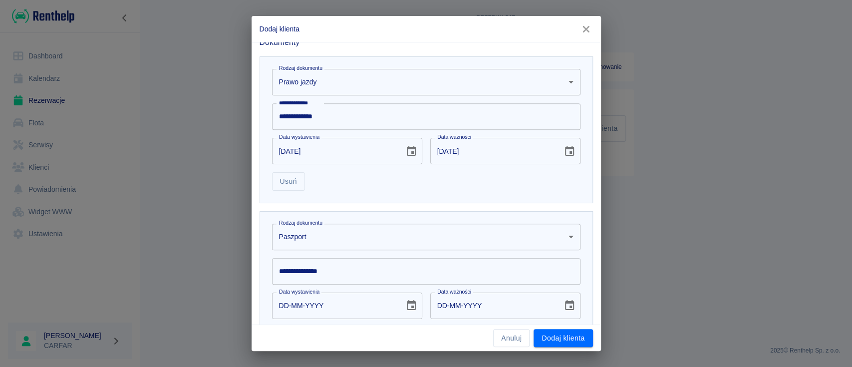
scroll to position [361, 0]
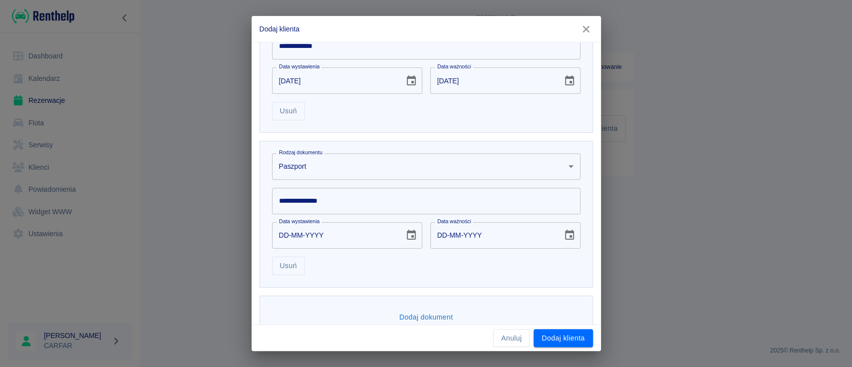
click at [374, 172] on body "**********" at bounding box center [426, 183] width 852 height 367
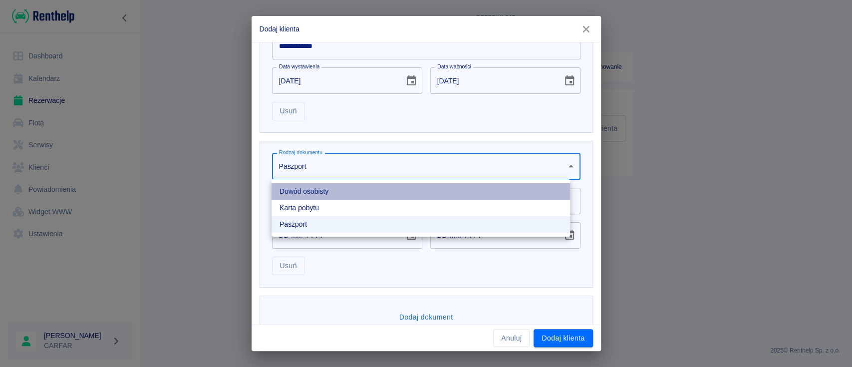
click at [331, 190] on li "Dowód osobisty" at bounding box center [420, 191] width 298 height 16
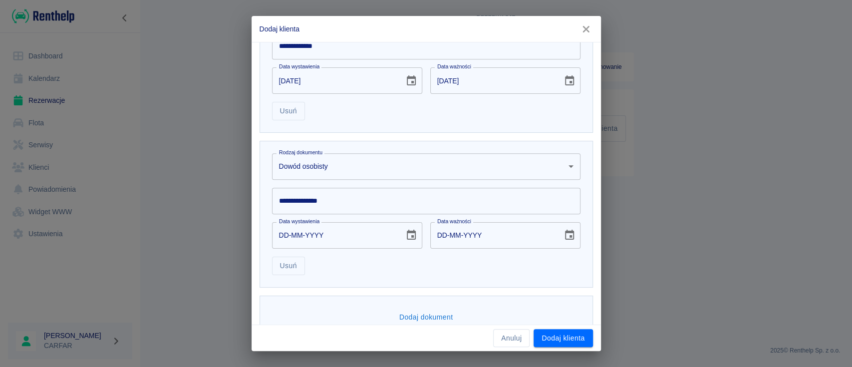
click at [356, 199] on input "**********" at bounding box center [426, 201] width 308 height 26
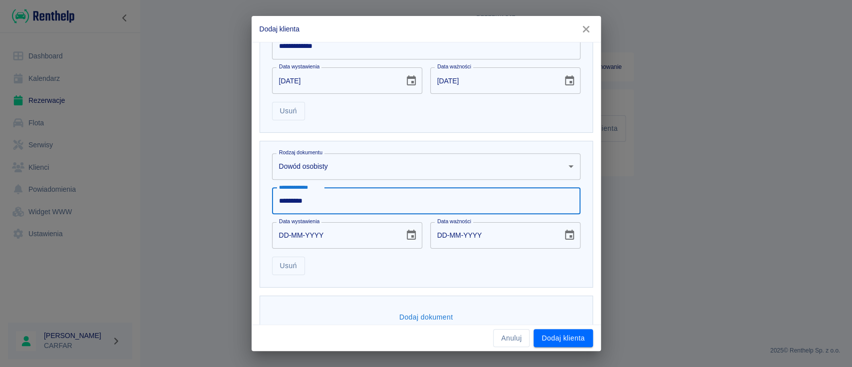
click at [327, 202] on input "*********" at bounding box center [426, 201] width 308 height 26
drag, startPoint x: 286, startPoint y: 200, endPoint x: 254, endPoint y: 204, distance: 32.2
click at [256, 204] on div "**********" at bounding box center [421, 210] width 341 height 155
type input "*********"
click at [303, 228] on input "DD-MM-YYYY" at bounding box center [334, 235] width 125 height 26
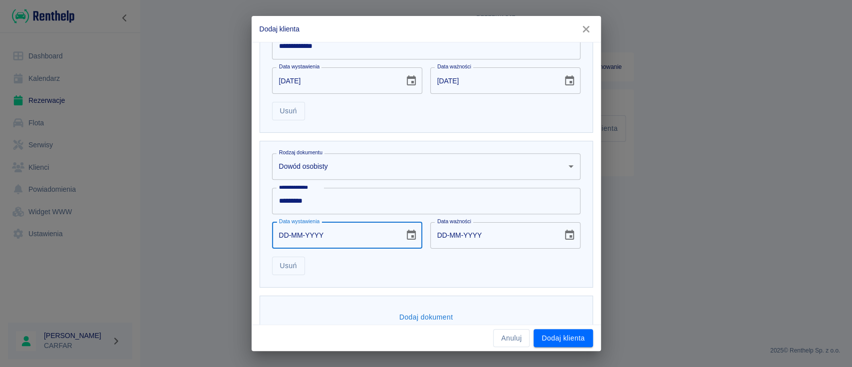
click at [280, 232] on input "DD-MM-YYYY" at bounding box center [334, 235] width 125 height 26
type input "15-12-0002"
type input "15-12-0012"
type input "15-12-0020"
type input "15-12-0030"
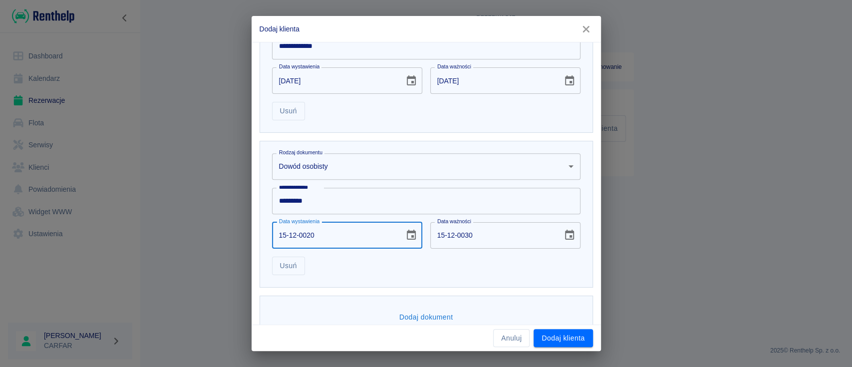
type input "15-12-0201"
type input "15-12-0211"
type input "[DATE]"
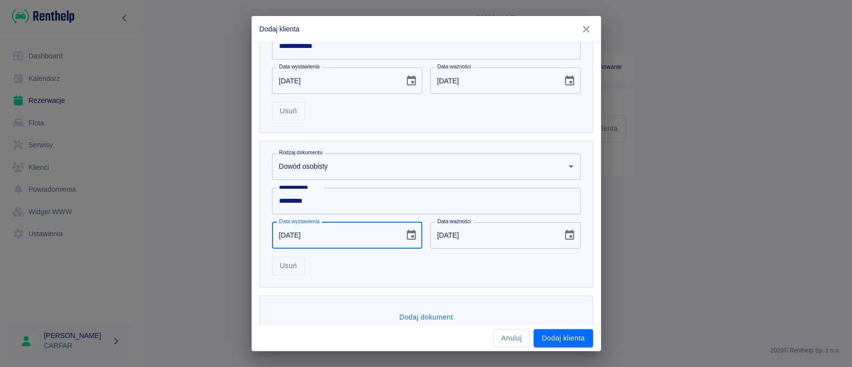
click at [447, 276] on div "**********" at bounding box center [425, 214] width 333 height 147
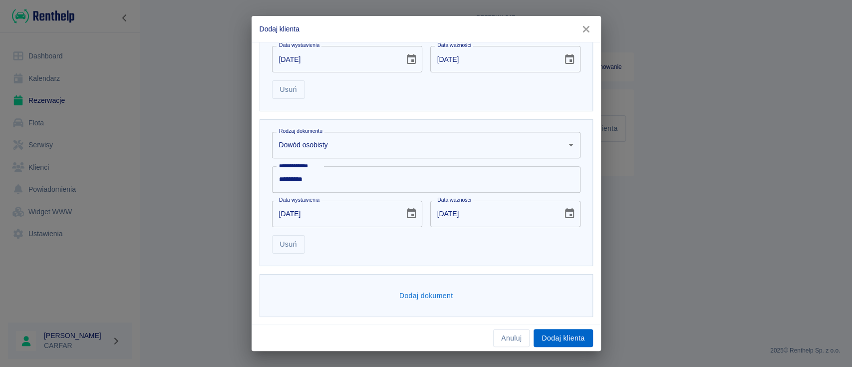
click at [575, 336] on button "Dodaj klienta" at bounding box center [562, 338] width 59 height 18
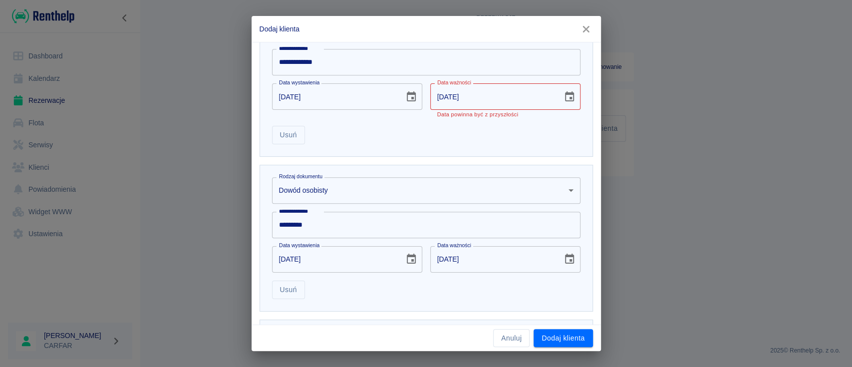
scroll to position [315, 0]
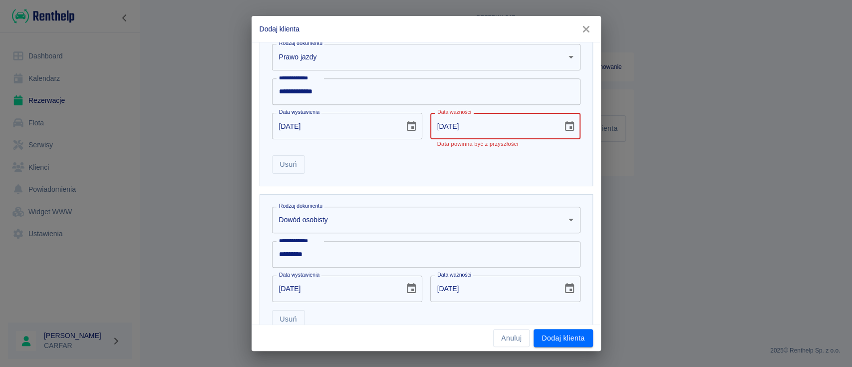
click at [507, 125] on input "[DATE]" at bounding box center [492, 126] width 125 height 26
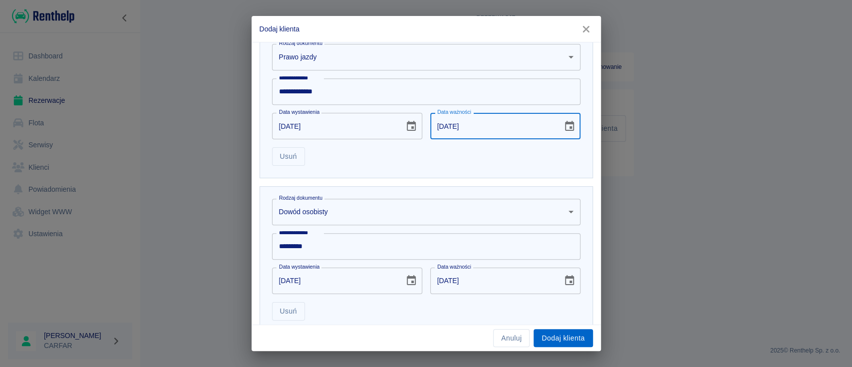
type input "[DATE]"
click at [566, 339] on button "Dodaj klienta" at bounding box center [562, 338] width 59 height 18
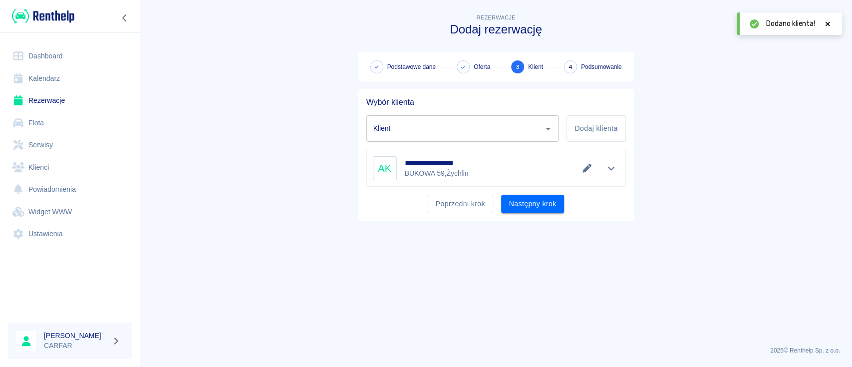
type input "[PERSON_NAME] ([PHONE_NUMBER])"
click at [529, 211] on button "Następny krok" at bounding box center [532, 204] width 63 height 18
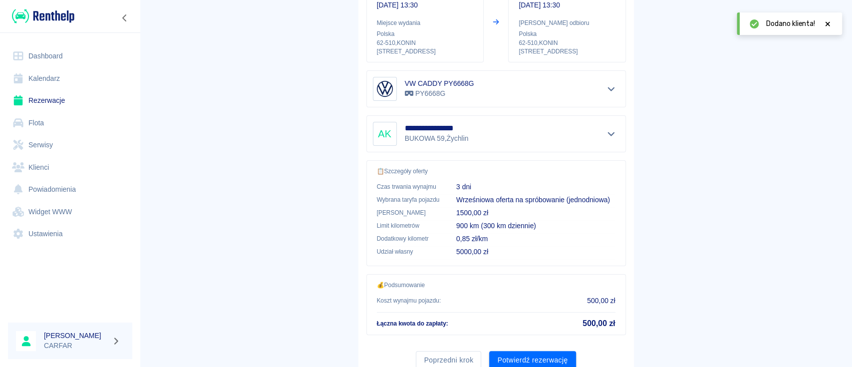
scroll to position [171, 0]
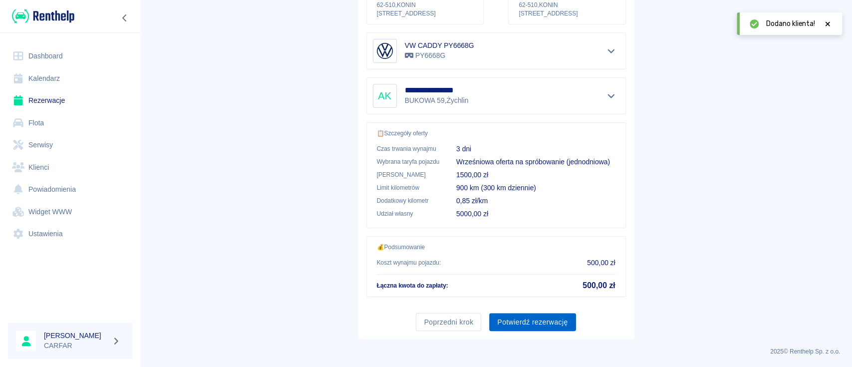
click at [549, 326] on button "Potwierdź rezerwację" at bounding box center [532, 322] width 86 height 18
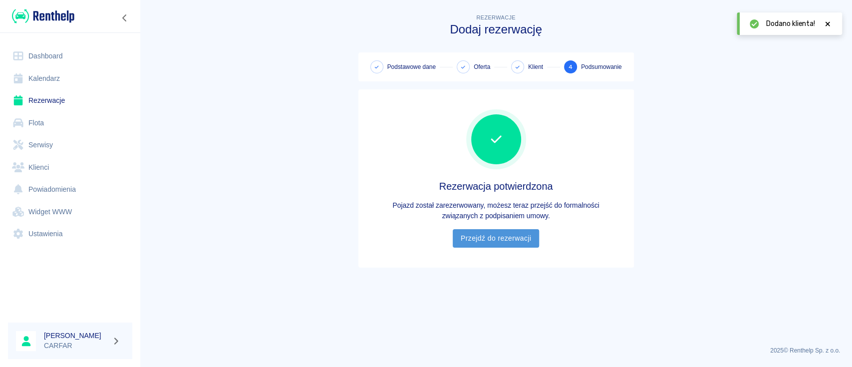
click at [479, 243] on link "Przejdź do rezerwacji" at bounding box center [495, 238] width 86 height 18
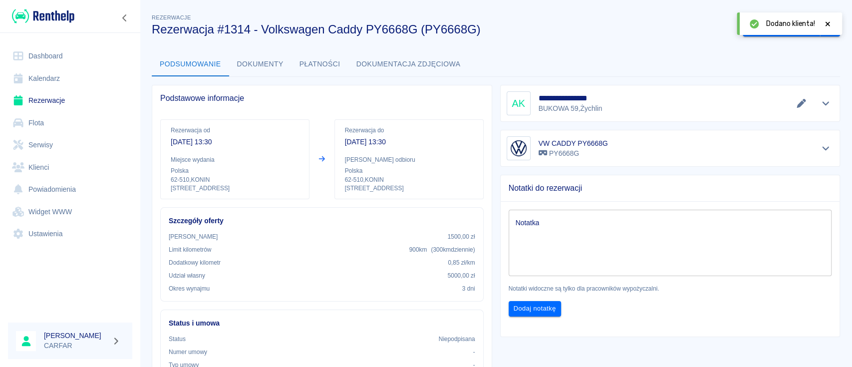
click at [829, 26] on icon at bounding box center [827, 23] width 9 height 7
click at [39, 16] on img at bounding box center [43, 16] width 62 height 16
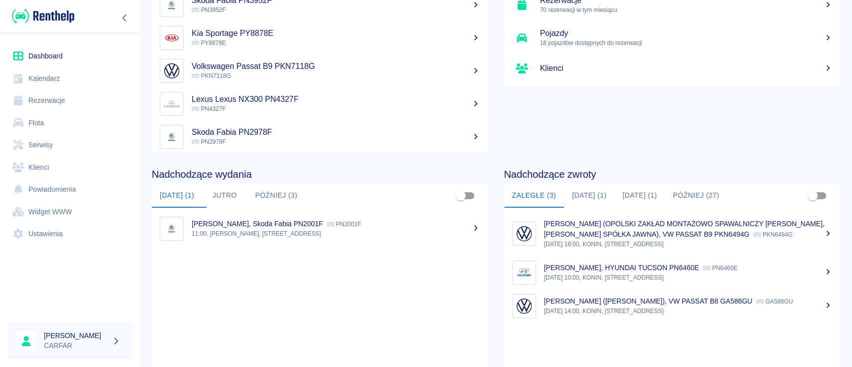
scroll to position [153, 0]
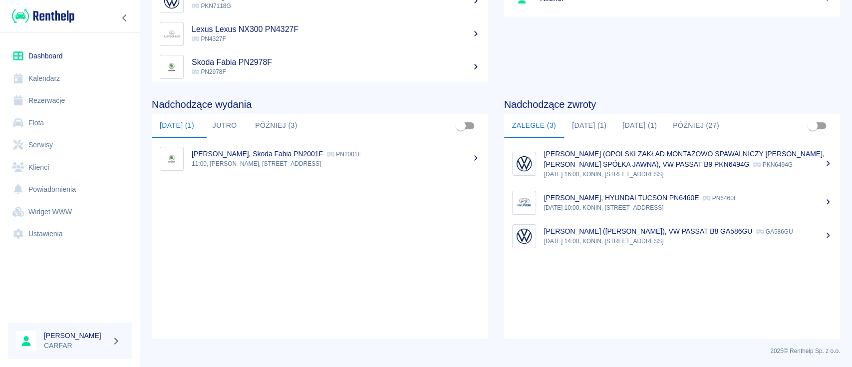
click at [597, 123] on button "[DATE] (1)" at bounding box center [589, 126] width 50 height 24
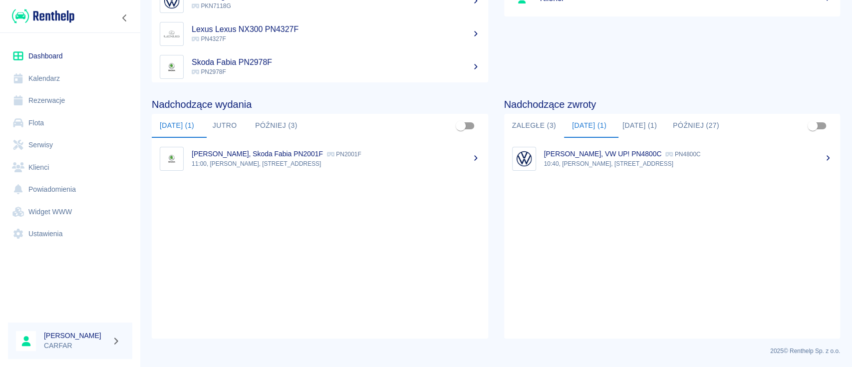
click at [612, 165] on p "10:40, [PERSON_NAME], [STREET_ADDRESS]" at bounding box center [688, 163] width 288 height 9
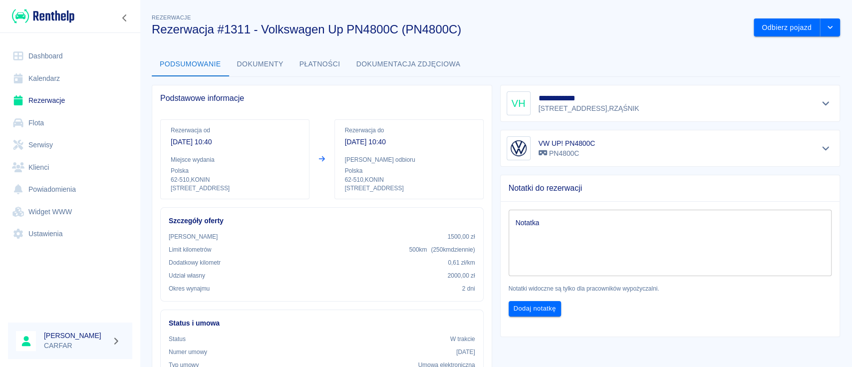
click at [400, 63] on button "Dokumentacja zdjęciowa" at bounding box center [408, 64] width 120 height 24
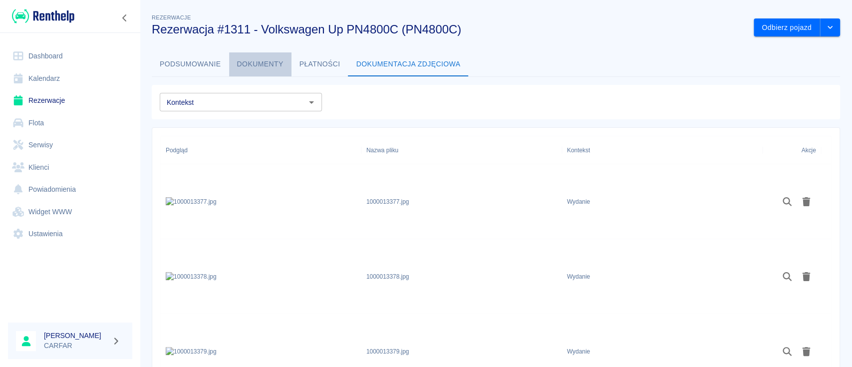
click at [263, 64] on button "Dokumenty" at bounding box center [260, 64] width 62 height 24
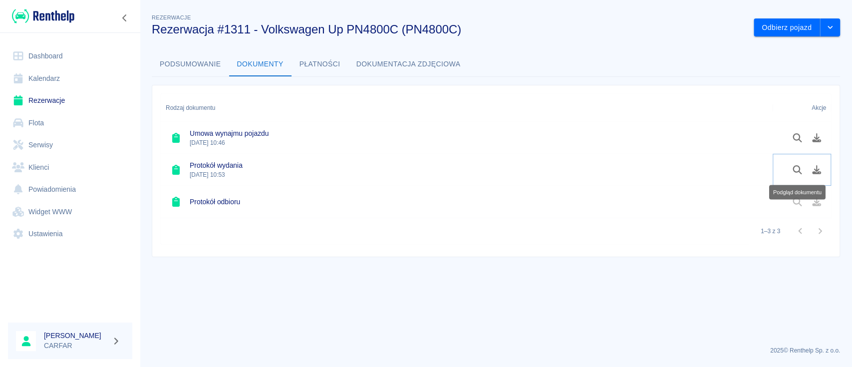
click at [796, 171] on icon "Podgląd dokumentu" at bounding box center [796, 169] width 9 height 9
click at [189, 56] on button "Podsumowanie" at bounding box center [190, 64] width 77 height 24
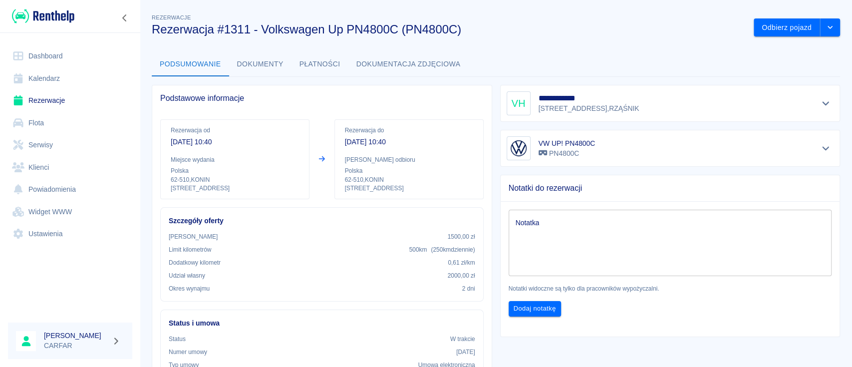
click at [56, 21] on img at bounding box center [43, 16] width 62 height 16
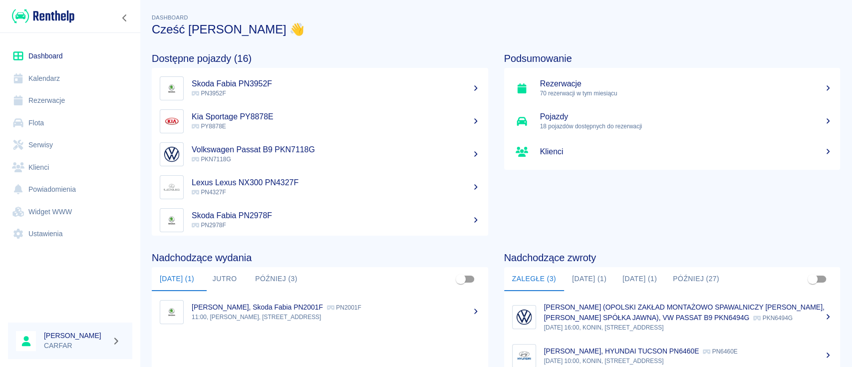
scroll to position [133, 0]
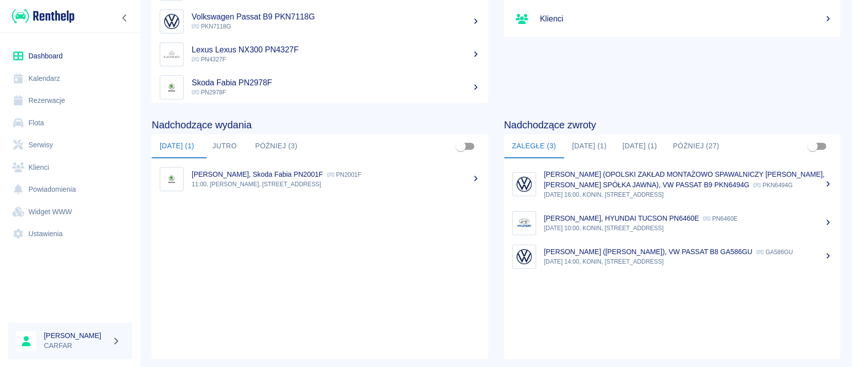
click at [586, 145] on button "[DATE] (1)" at bounding box center [589, 146] width 50 height 24
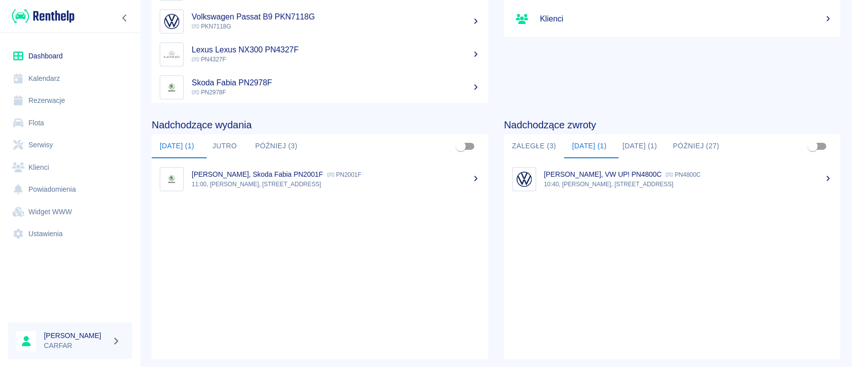
scroll to position [153, 0]
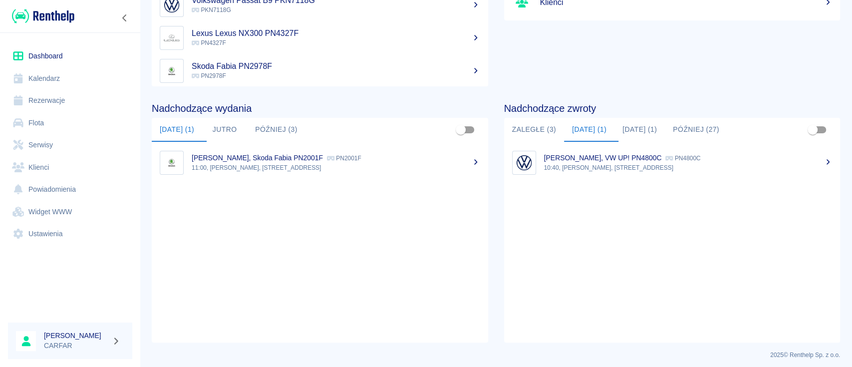
click at [635, 149] on link "[PERSON_NAME], VW UP! PN4800C PN4800C 10:40, KONIN, [STREET_ADDRESS]" at bounding box center [672, 162] width 336 height 33
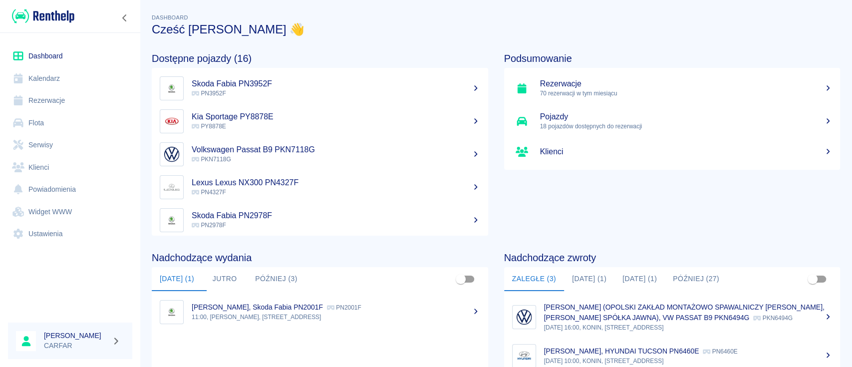
scroll to position [66, 0]
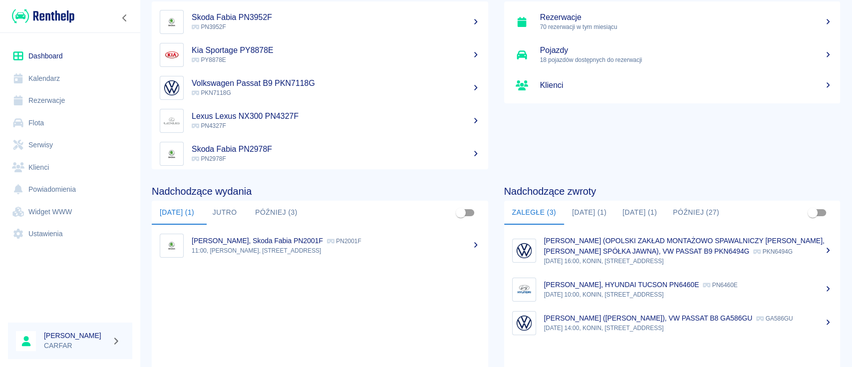
click at [642, 209] on button "[DATE] (1)" at bounding box center [639, 213] width 50 height 24
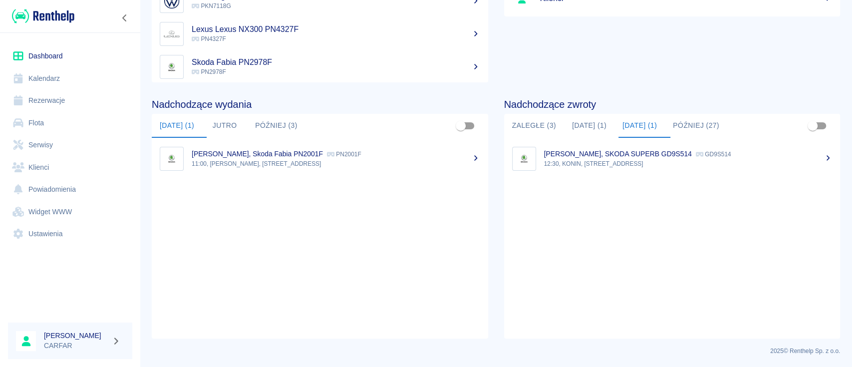
scroll to position [0, 0]
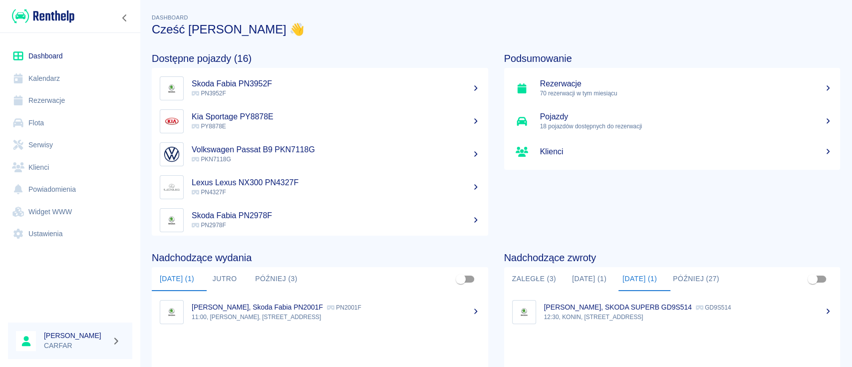
click at [44, 17] on img at bounding box center [43, 16] width 62 height 16
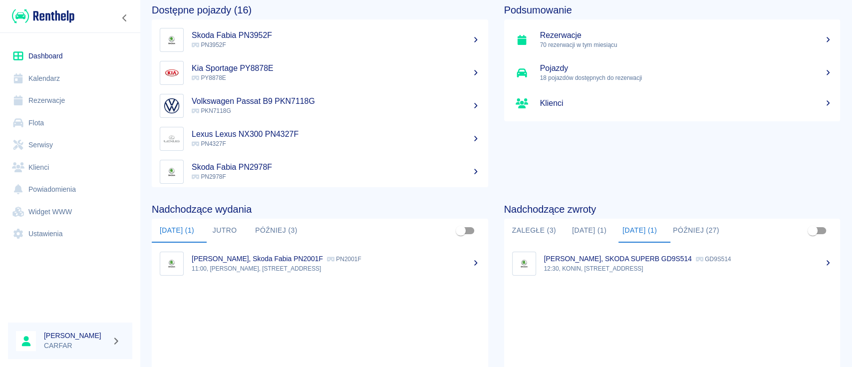
scroll to position [66, 0]
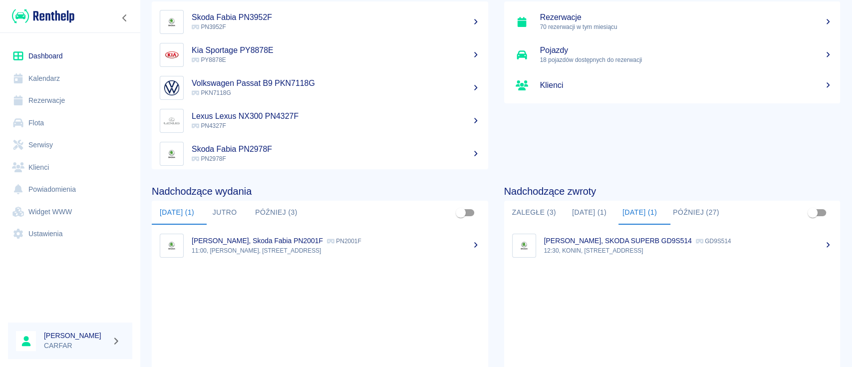
click at [583, 216] on button "[DATE] (1)" at bounding box center [589, 213] width 50 height 24
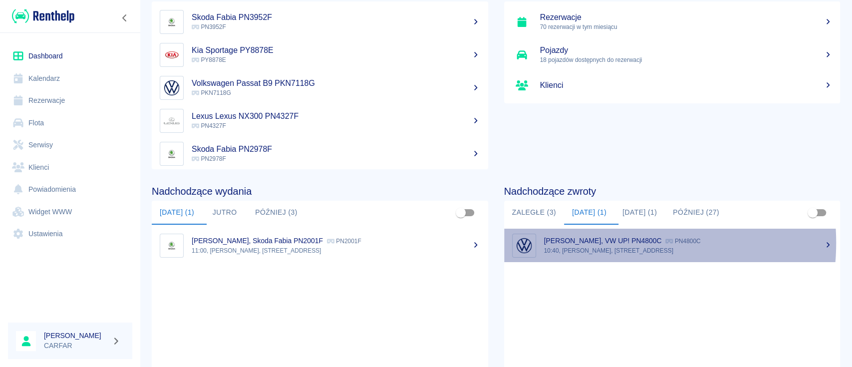
click at [603, 242] on p "[PERSON_NAME], VW UP! PN4800C" at bounding box center [603, 240] width 118 height 8
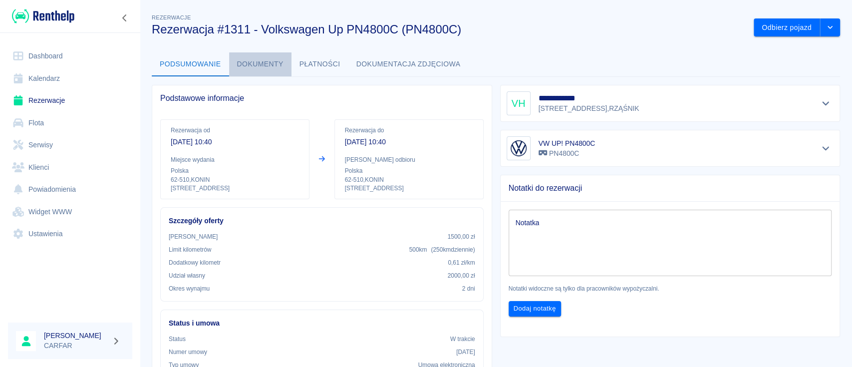
click at [262, 66] on button "Dokumenty" at bounding box center [260, 64] width 62 height 24
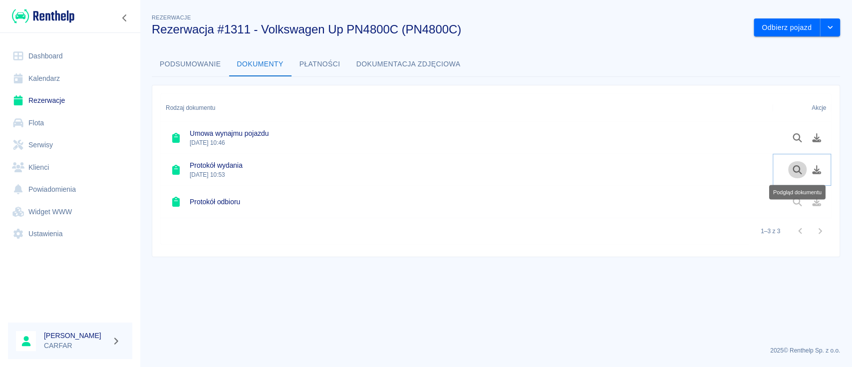
click at [800, 167] on icon "Podgląd dokumentu" at bounding box center [796, 169] width 11 height 9
click at [794, 138] on icon "Podgląd dokumentu" at bounding box center [796, 137] width 9 height 9
click at [54, 12] on img at bounding box center [43, 16] width 62 height 16
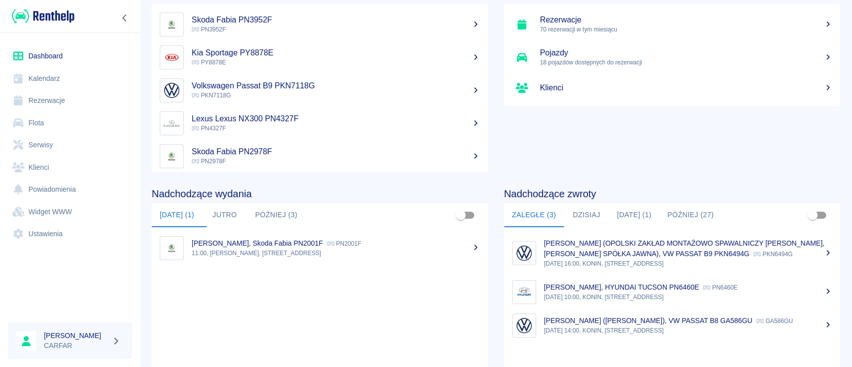
scroll to position [153, 0]
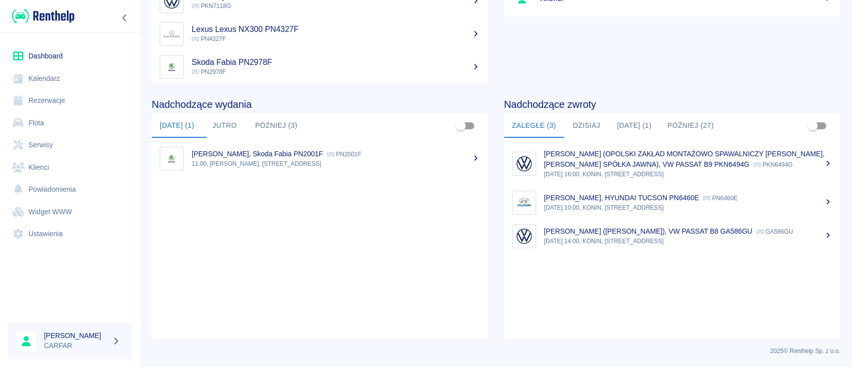
drag, startPoint x: 456, startPoint y: 157, endPoint x: 463, endPoint y: 163, distance: 8.9
click at [456, 157] on div "[PERSON_NAME], Skoda Fabia PN2001F PN2001F" at bounding box center [336, 154] width 288 height 10
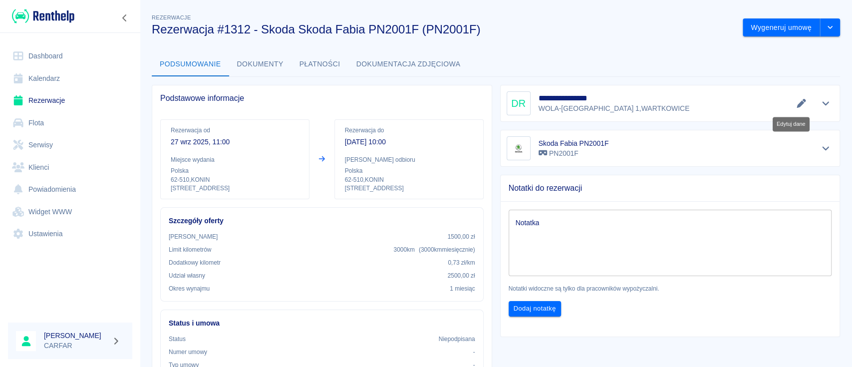
click at [796, 101] on icon "Edytuj dane" at bounding box center [800, 103] width 9 height 9
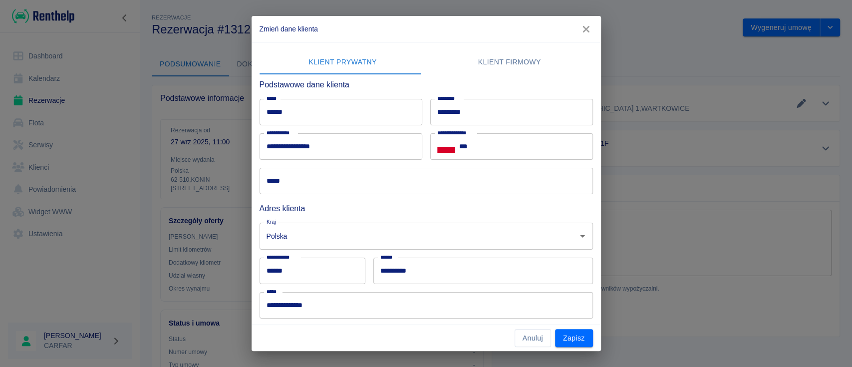
click at [494, 149] on input "***" at bounding box center [526, 146] width 134 height 26
drag, startPoint x: 494, startPoint y: 149, endPoint x: 495, endPoint y: 166, distance: 16.5
click at [494, 149] on input "***" at bounding box center [526, 146] width 134 height 26
type input "**********"
drag, startPoint x: 331, startPoint y: 179, endPoint x: 335, endPoint y: 174, distance: 5.7
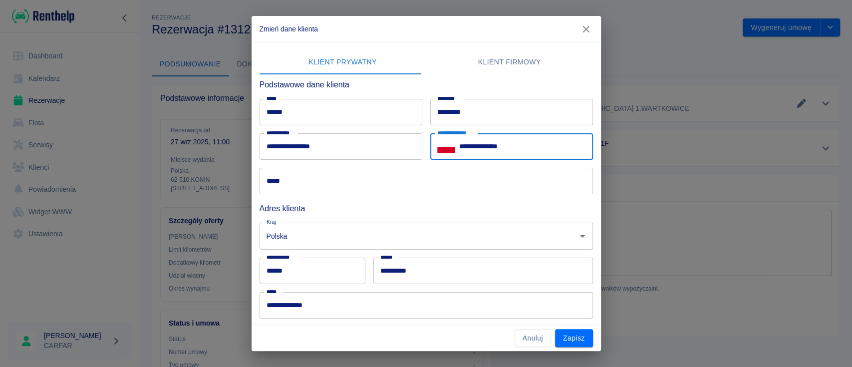
click at [331, 179] on input "*****" at bounding box center [425, 181] width 333 height 26
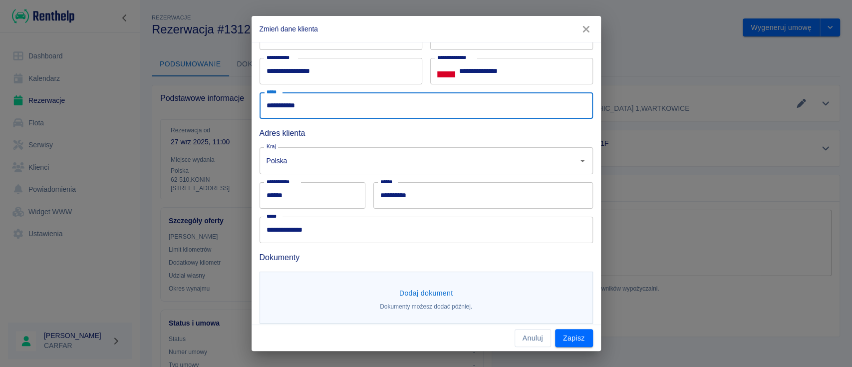
scroll to position [82, 0]
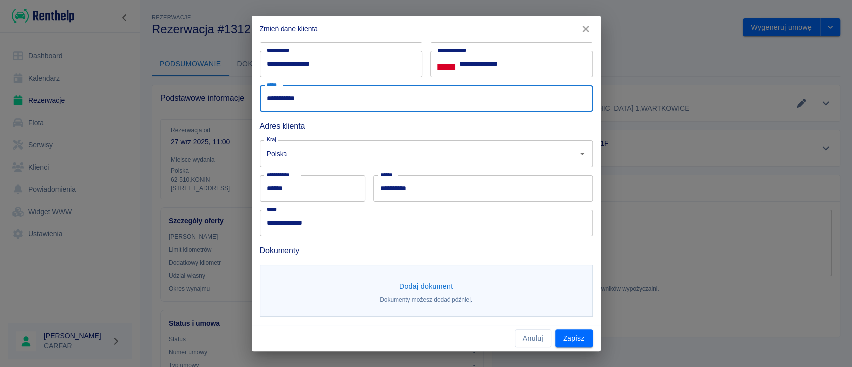
type input "**********"
click at [410, 281] on button "Dodaj dokument" at bounding box center [426, 286] width 62 height 18
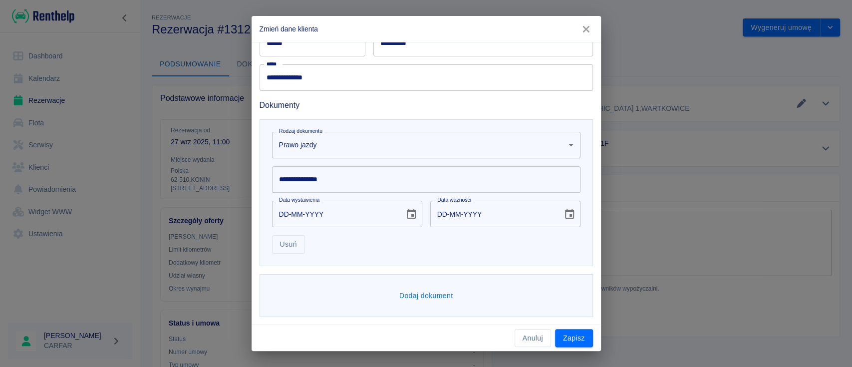
scroll to position [227, 0]
click at [363, 178] on input "**********" at bounding box center [426, 179] width 308 height 26
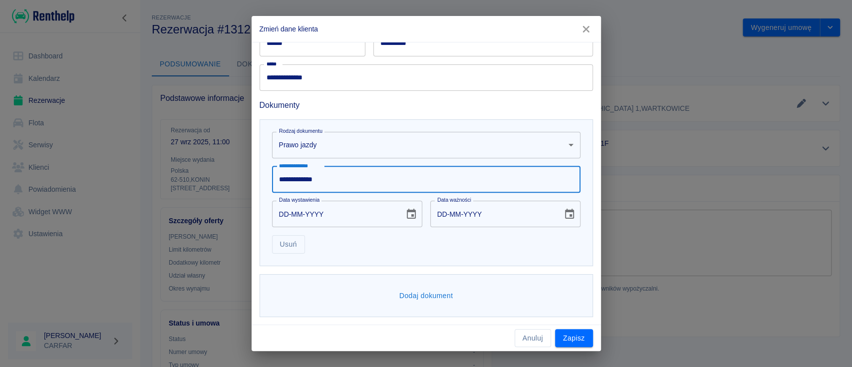
type input "**********"
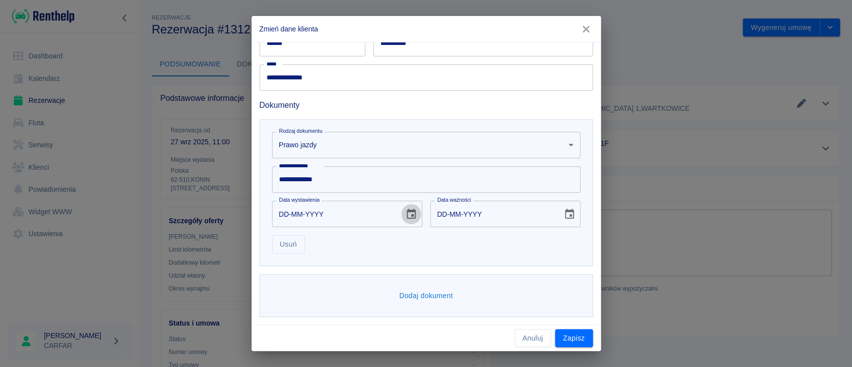
click at [407, 209] on icon "Choose date" at bounding box center [411, 214] width 12 height 12
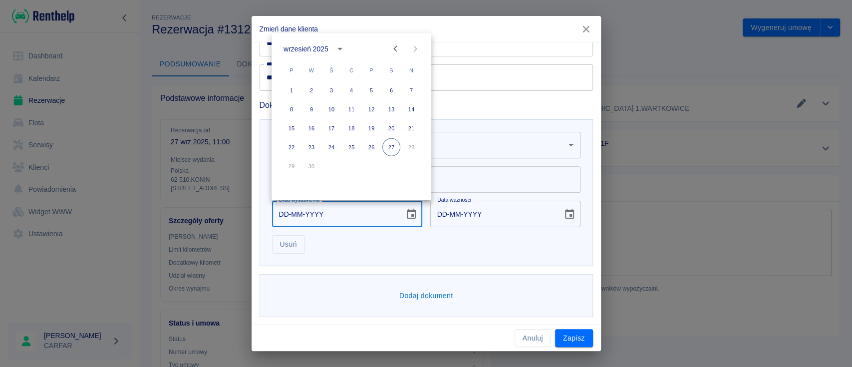
click at [323, 43] on div "wrzesień 2025" at bounding box center [305, 48] width 45 height 10
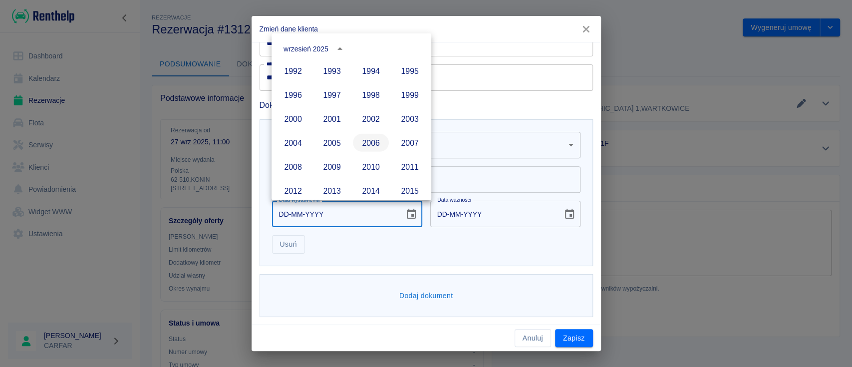
scroll to position [551, 0]
click at [333, 119] on button "2001" at bounding box center [332, 120] width 36 height 18
type input "[DATE]"
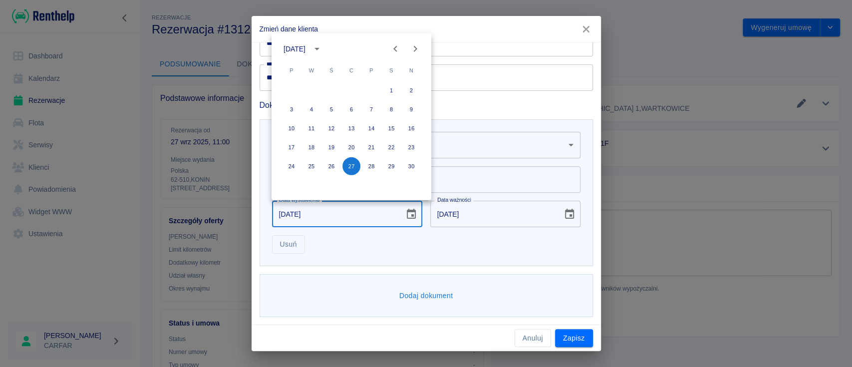
click at [413, 48] on icon "Next month" at bounding box center [415, 49] width 12 height 12
click at [291, 128] on button "12" at bounding box center [291, 128] width 18 height 18
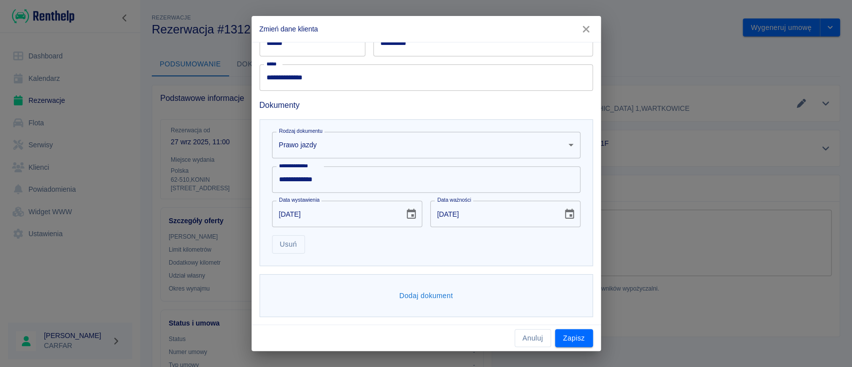
type input "[DATE]"
click at [563, 212] on icon "Choose date, selected date is 12 lis 2011" at bounding box center [569, 214] width 12 height 12
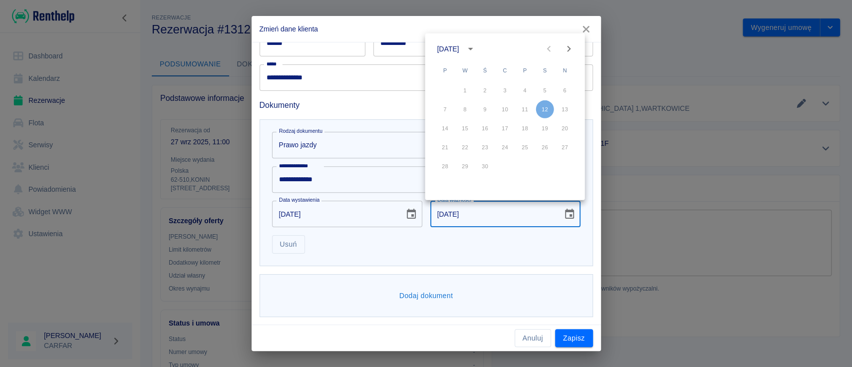
click at [459, 47] on div "[DATE]" at bounding box center [448, 48] width 22 height 10
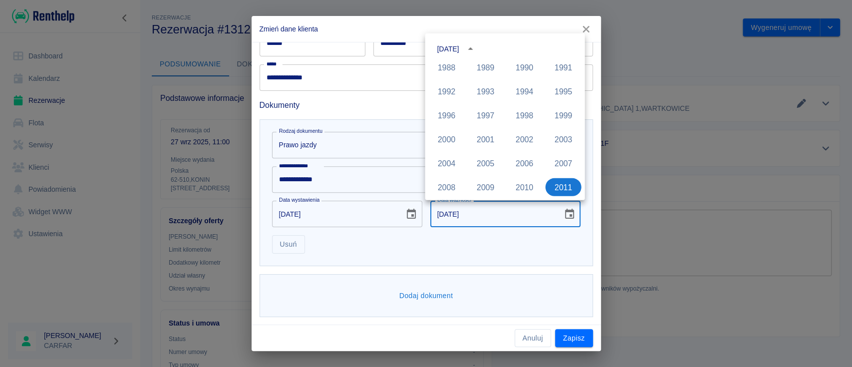
scroll to position [798, 0]
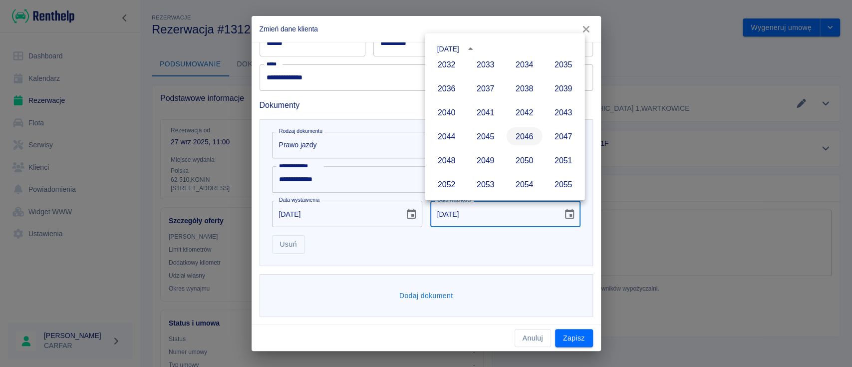
click at [522, 135] on button "2046" at bounding box center [524, 136] width 36 height 18
type input "[DATE]"
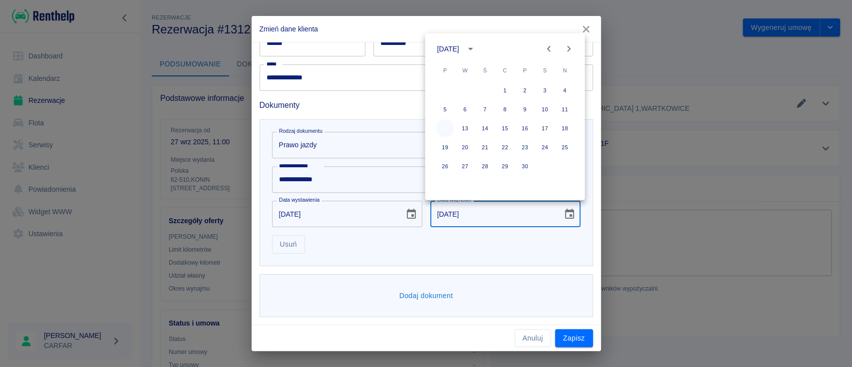
click at [446, 126] on button "12" at bounding box center [445, 128] width 18 height 18
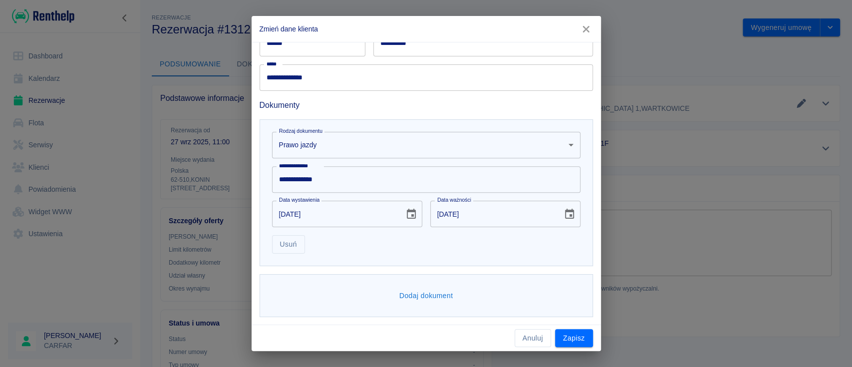
click at [438, 293] on button "Dodaj dokument" at bounding box center [426, 295] width 62 height 18
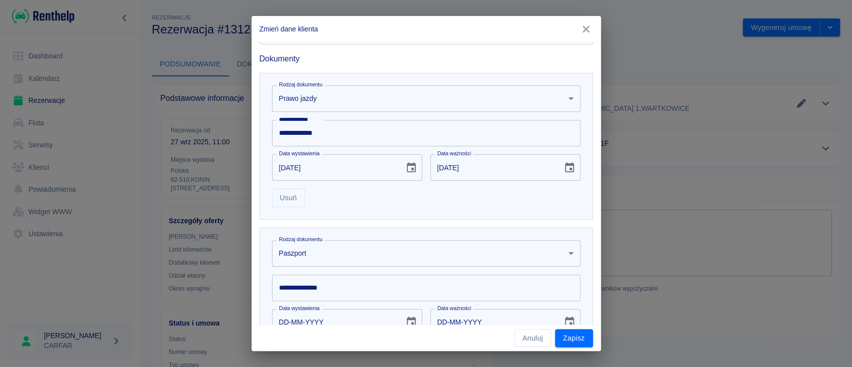
scroll to position [294, 0]
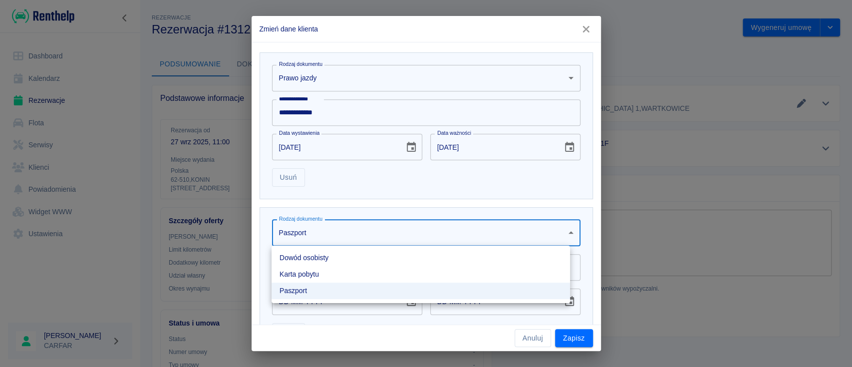
click at [387, 229] on body "Używamy plików Cookies, by zapewnić Ci najlepsze możliwe doświadczenie. Aby dow…" at bounding box center [426, 183] width 852 height 367
click at [395, 251] on li "Dowód osobisty" at bounding box center [420, 257] width 298 height 16
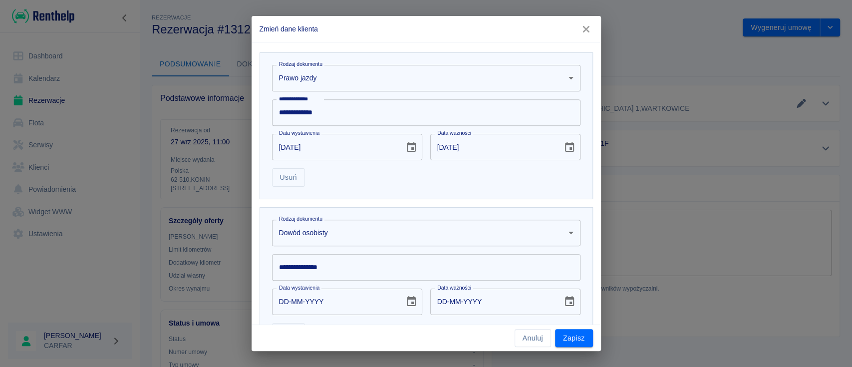
click at [352, 267] on input "**********" at bounding box center [426, 267] width 308 height 26
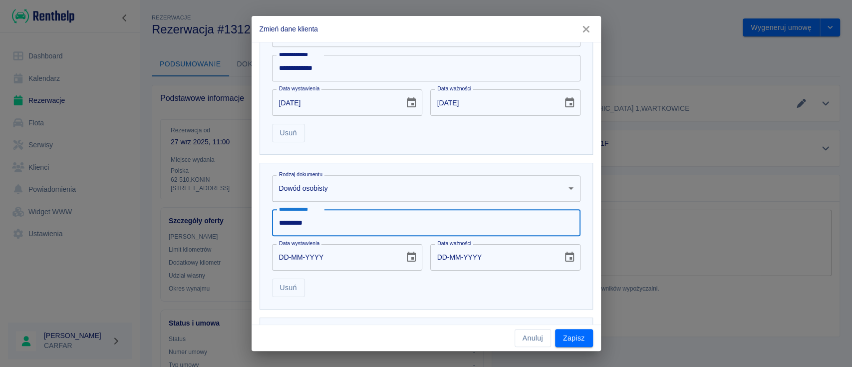
scroll to position [382, 0]
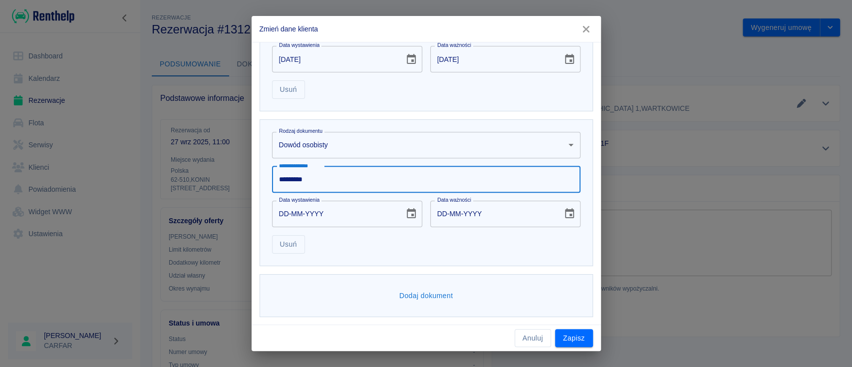
type input "*********"
click at [405, 213] on icon "Choose date" at bounding box center [411, 214] width 12 height 12
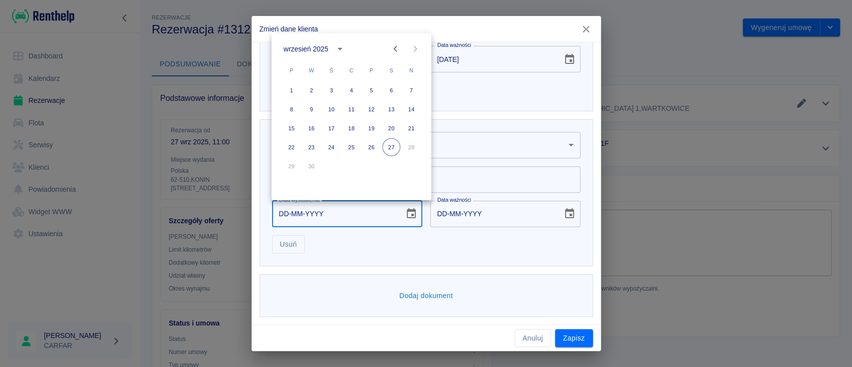
click at [327, 48] on div "wrzesień 2025" at bounding box center [305, 48] width 45 height 10
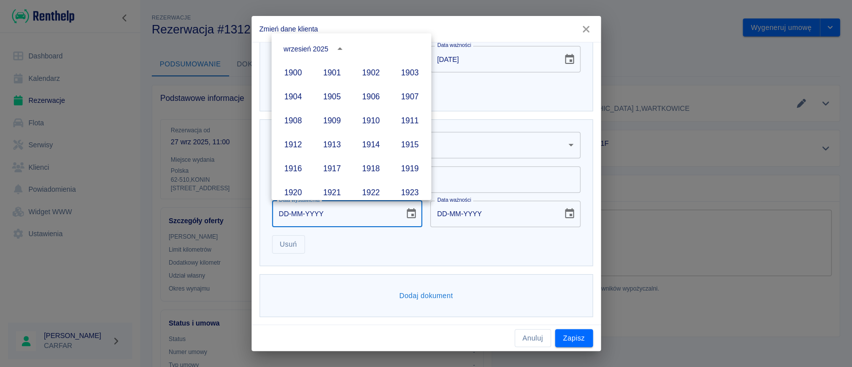
scroll to position [684, 0]
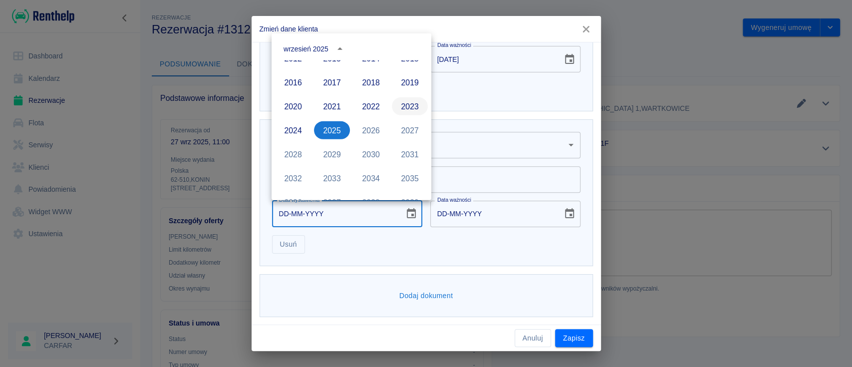
click at [400, 107] on button "2023" at bounding box center [410, 106] width 36 height 18
type input "[DATE]"
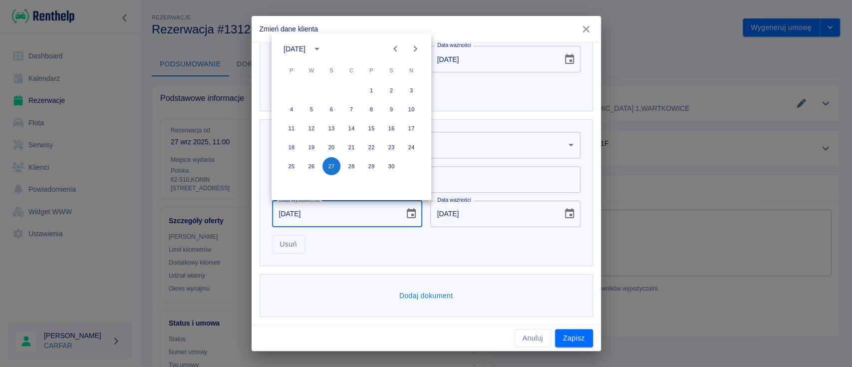
click at [393, 46] on icon "Previous month" at bounding box center [395, 49] width 12 height 12
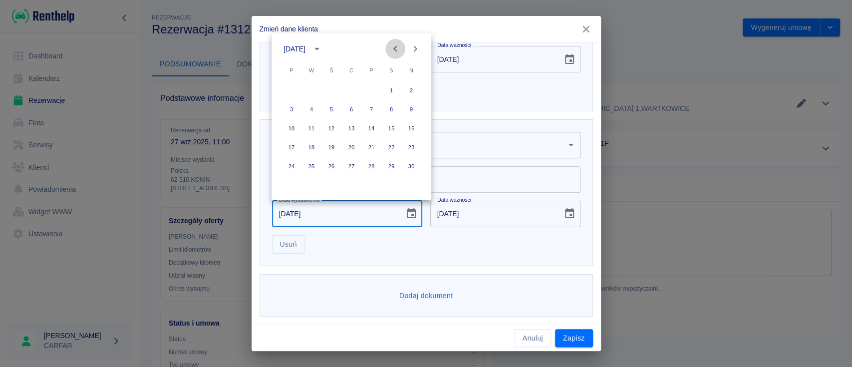
click at [393, 46] on icon "Previous month" at bounding box center [395, 49] width 12 height 12
click at [328, 106] on button "4" at bounding box center [331, 109] width 18 height 18
type input "[DATE]"
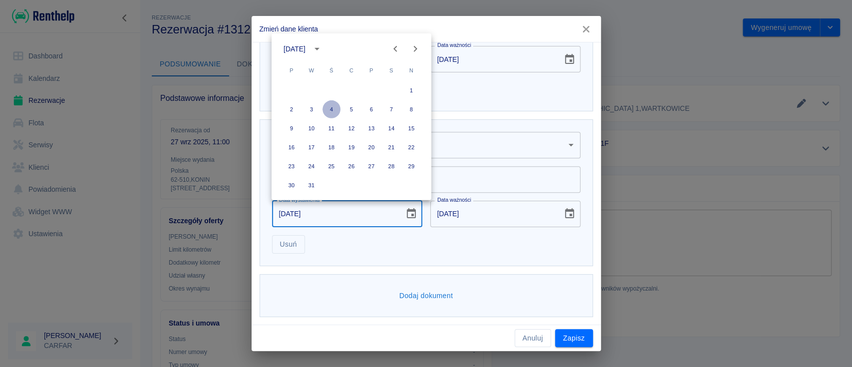
type input "[DATE]"
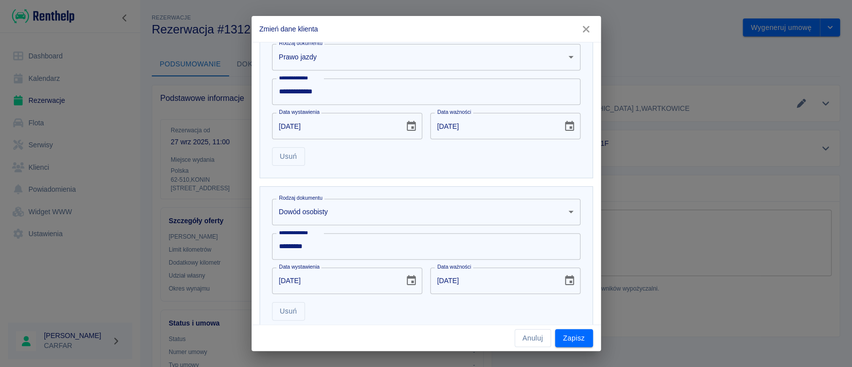
scroll to position [382, 0]
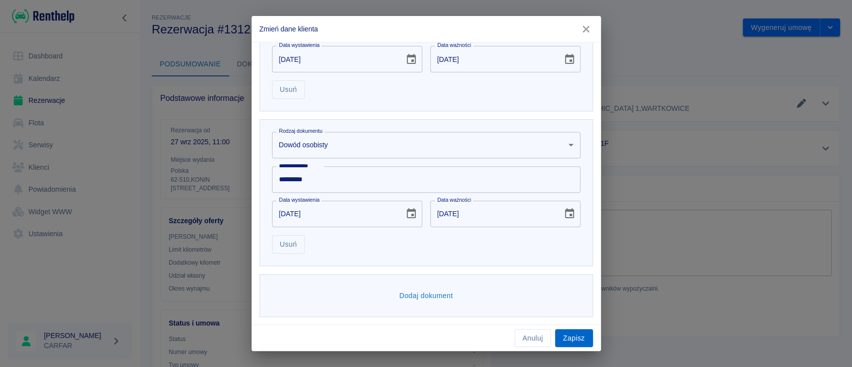
click at [585, 336] on button "Zapisz" at bounding box center [574, 338] width 38 height 18
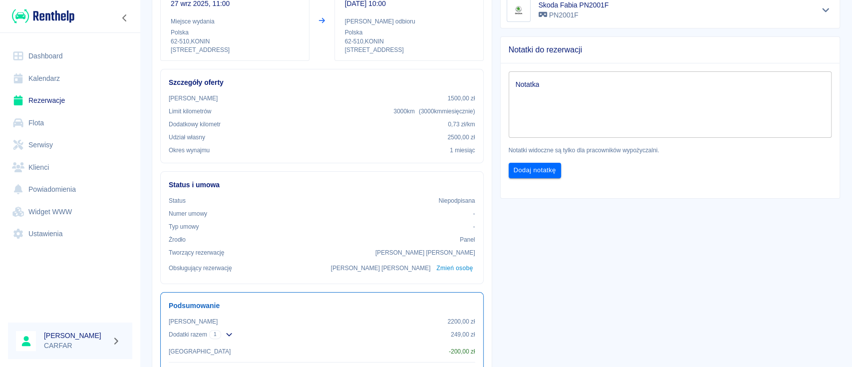
scroll to position [0, 0]
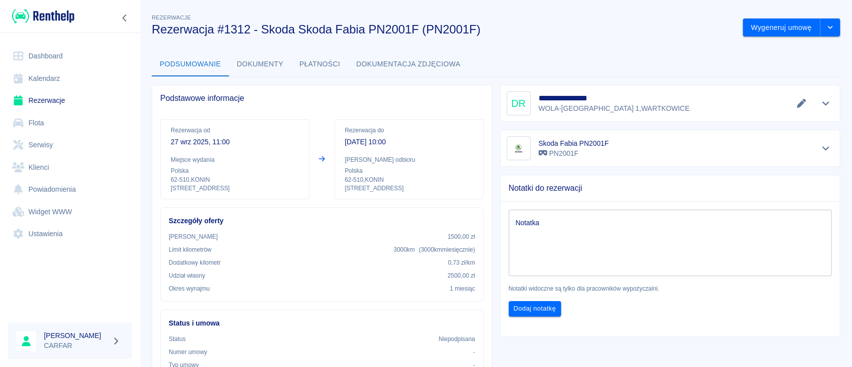
click at [236, 65] on button "Dokumenty" at bounding box center [260, 64] width 62 height 24
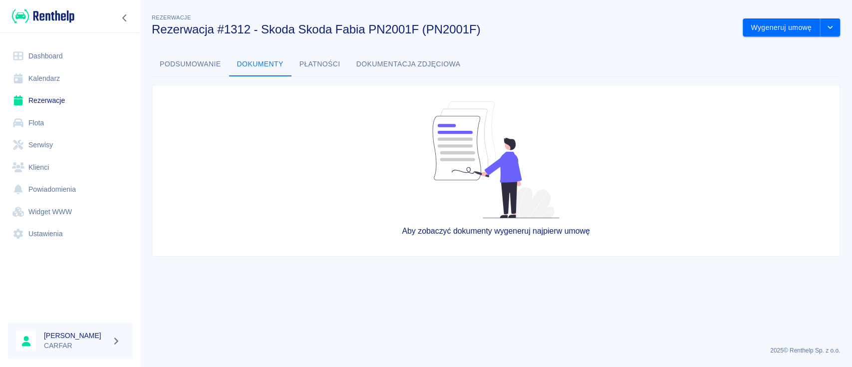
click at [318, 60] on button "Płatności" at bounding box center [319, 64] width 57 height 24
click at [189, 62] on button "Podsumowanie" at bounding box center [190, 64] width 77 height 24
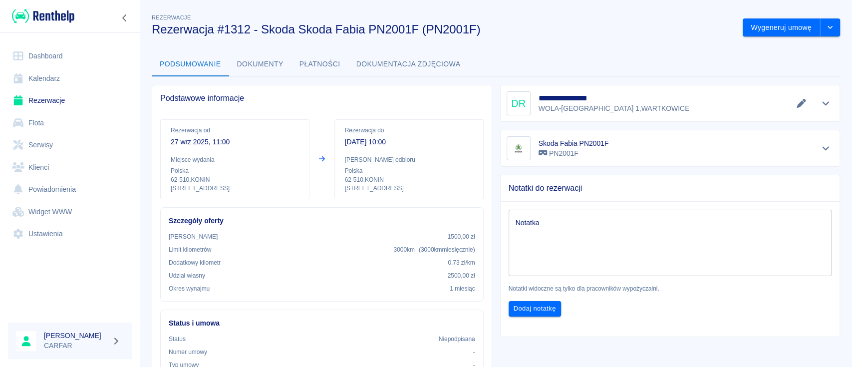
click at [820, 147] on icon "Pokaż szczegóły" at bounding box center [825, 148] width 11 height 9
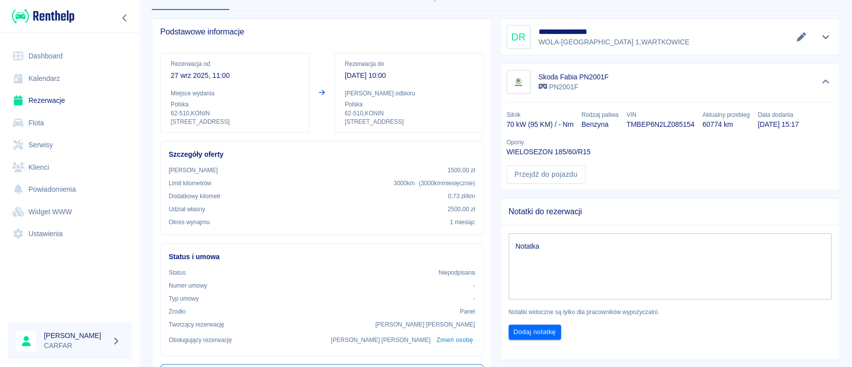
scroll to position [200, 0]
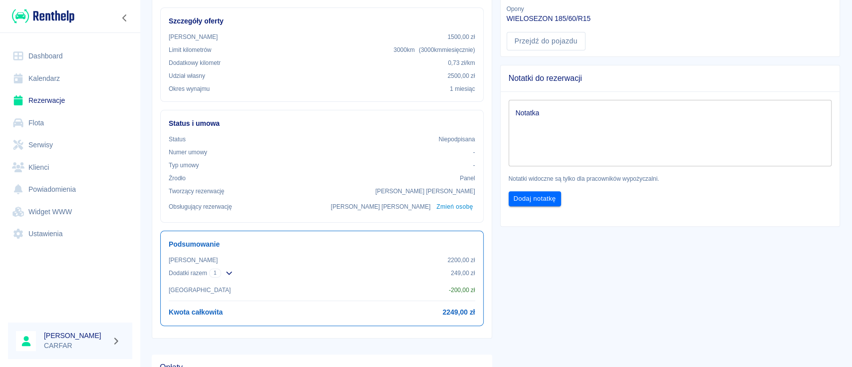
click at [417, 281] on div "Kwota wynajmu 2200,00 zł Dodatki razem 1 249,00 zł WYJAZD ZA GRANICĘ Jednorazow…" at bounding box center [322, 286] width 306 height 62
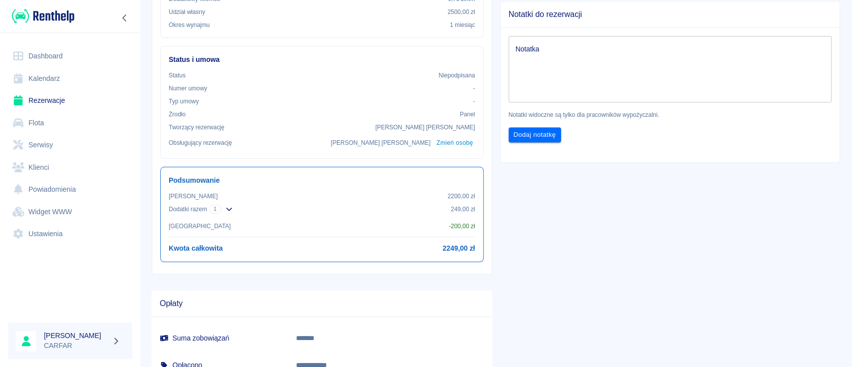
scroll to position [317, 0]
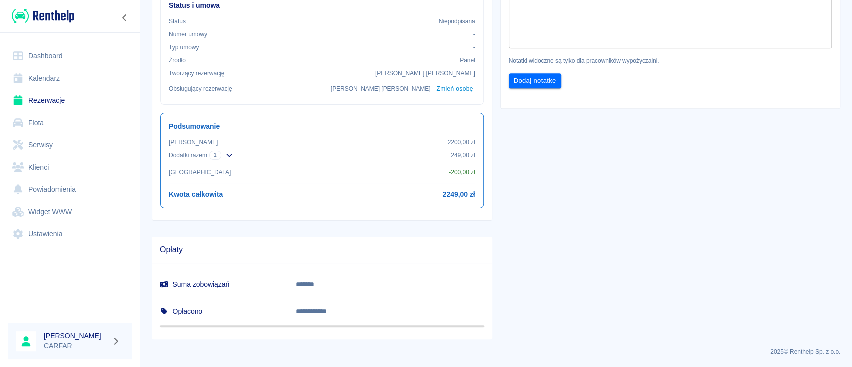
click at [390, 312] on p "**********" at bounding box center [352, 311] width 112 height 10
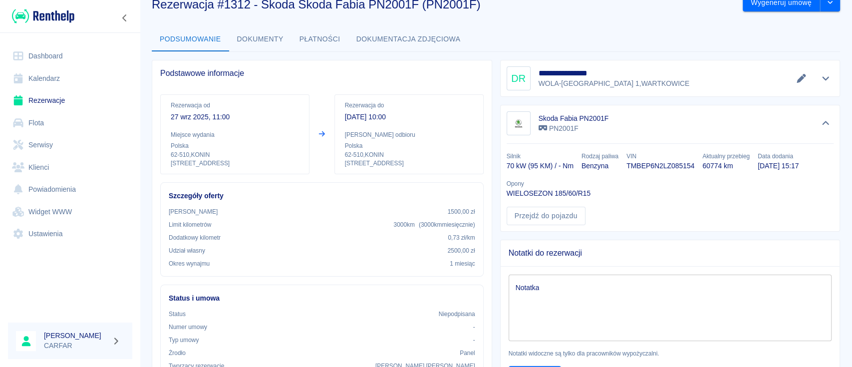
scroll to position [0, 0]
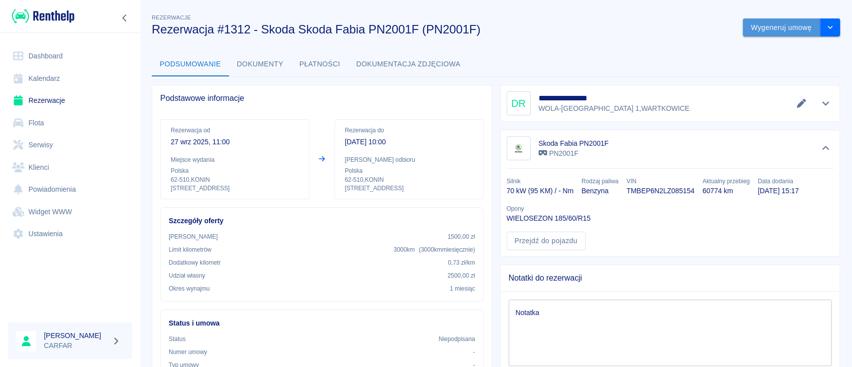
click at [774, 29] on button "Wygeneruj umowę" at bounding box center [780, 27] width 77 height 18
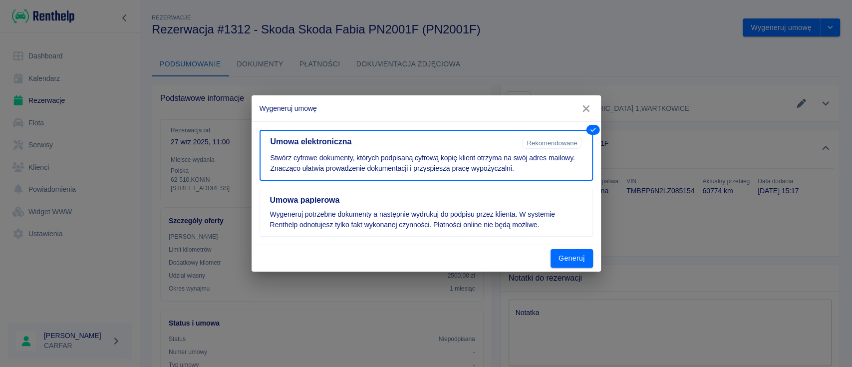
click at [590, 108] on icon "button" at bounding box center [585, 108] width 13 height 10
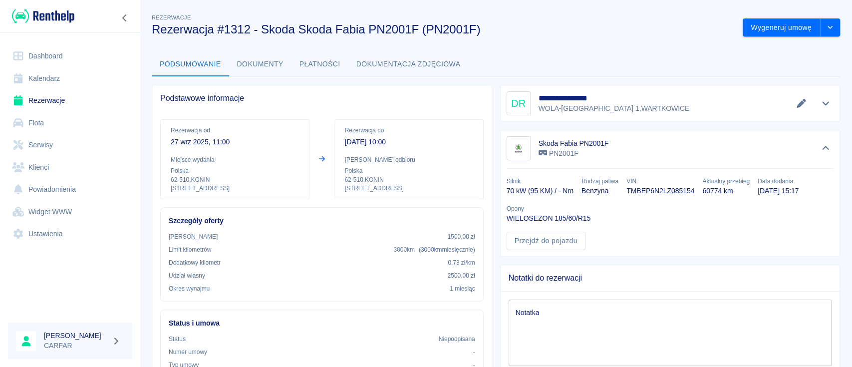
click at [182, 25] on h3 "Rezerwacja #1312 - Skoda Skoda Fabia PN2001F (PN2001F)" at bounding box center [443, 29] width 583 height 14
click at [252, 59] on button "Dokumenty" at bounding box center [260, 64] width 62 height 24
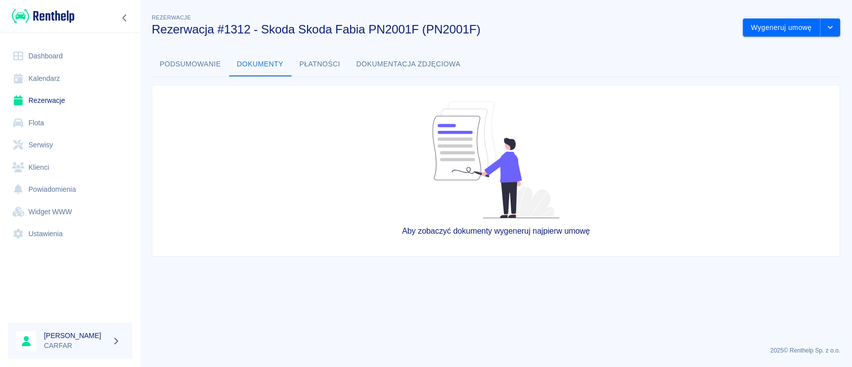
click at [302, 58] on button "Płatności" at bounding box center [319, 64] width 57 height 24
click at [399, 60] on button "Dokumentacja zdjęciowa" at bounding box center [408, 64] width 120 height 24
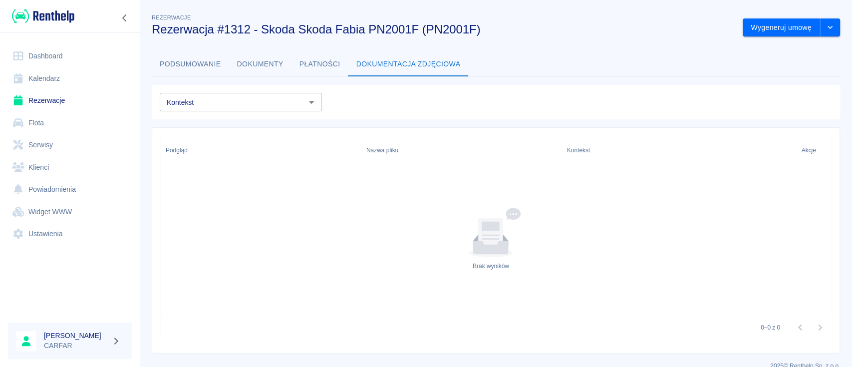
click at [192, 60] on button "Podsumowanie" at bounding box center [190, 64] width 77 height 24
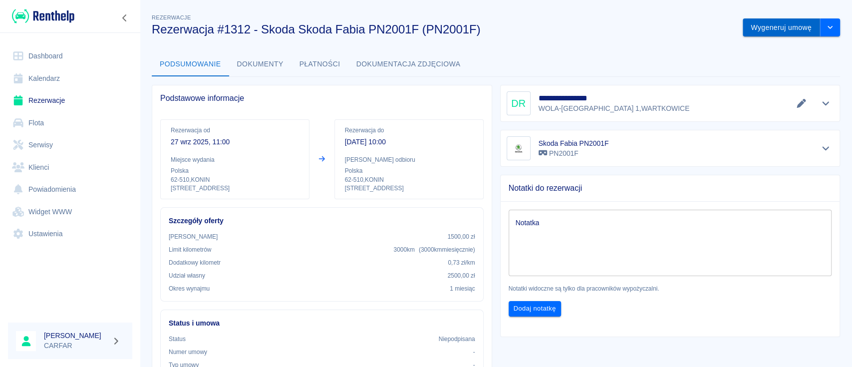
click at [784, 33] on button "Wygeneruj umowę" at bounding box center [780, 27] width 77 height 18
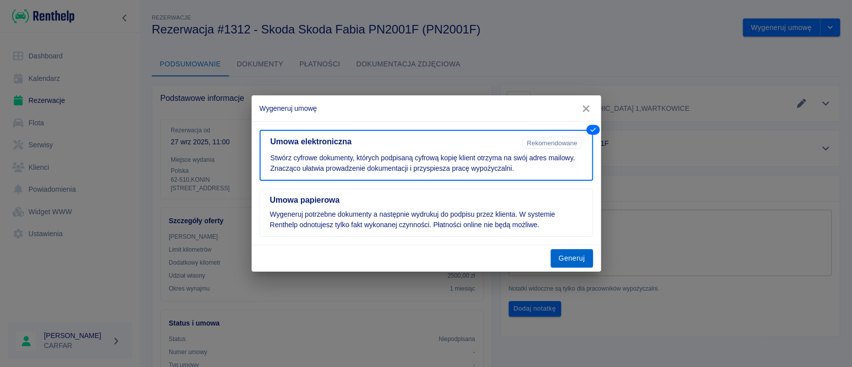
click at [581, 261] on button "Generuj" at bounding box center [571, 258] width 42 height 18
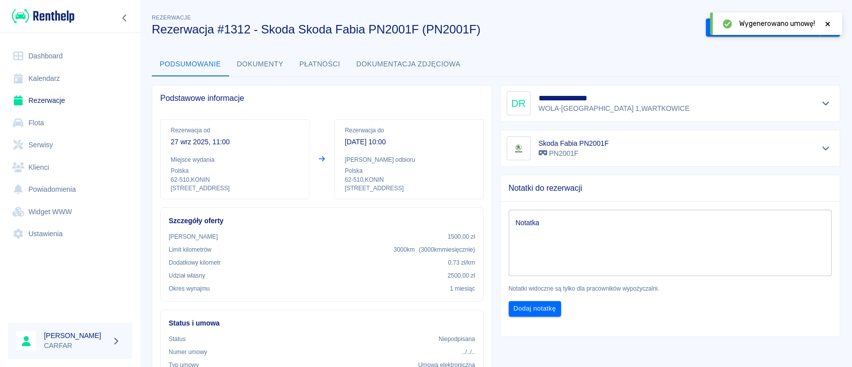
click at [828, 21] on icon at bounding box center [827, 23] width 9 height 7
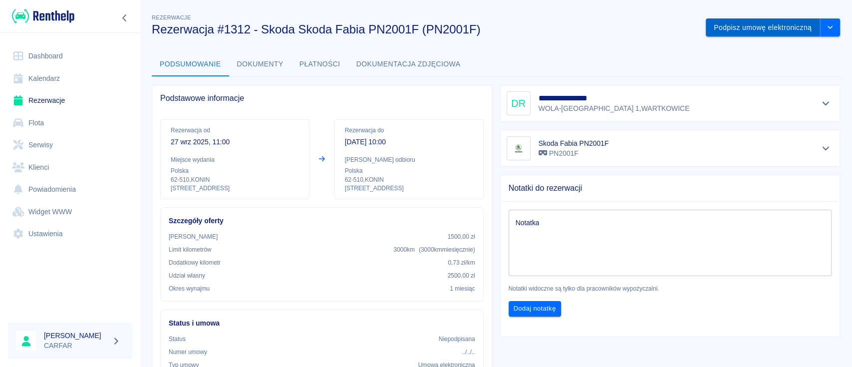
click at [773, 26] on button "Podpisz umowę elektroniczną" at bounding box center [762, 27] width 114 height 18
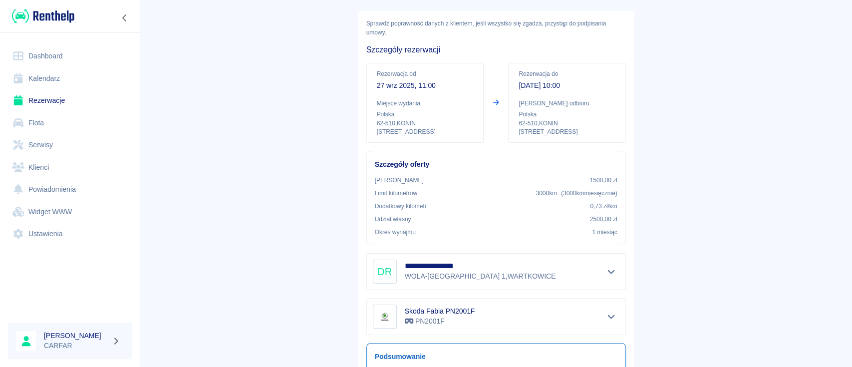
scroll to position [175, 0]
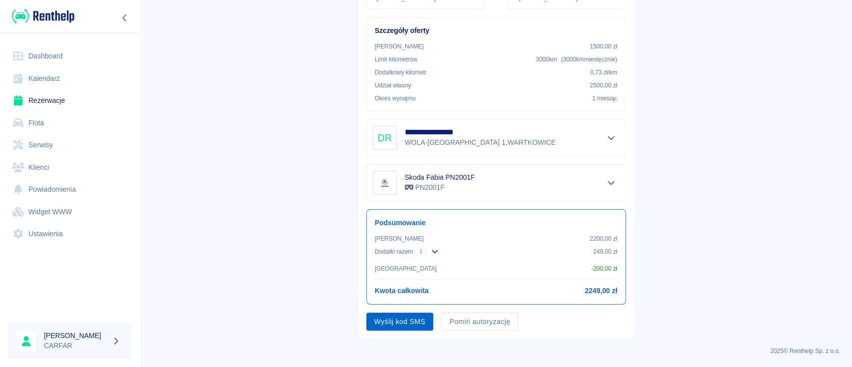
click at [391, 324] on button "Wyślij kod SMS" at bounding box center [399, 321] width 67 height 18
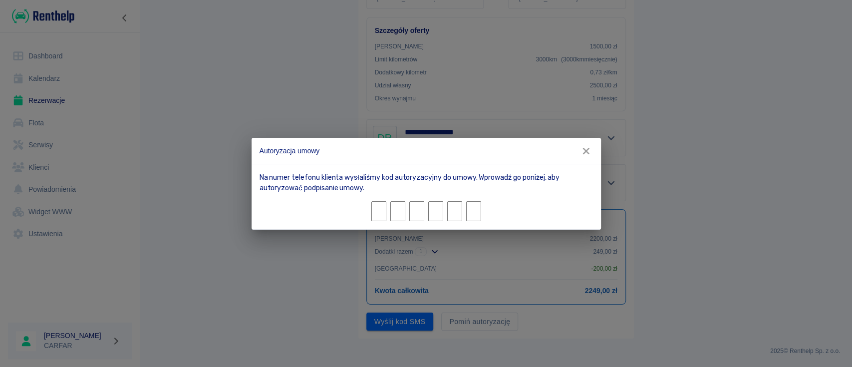
type input "0"
type input "5"
type input "6"
type input "0"
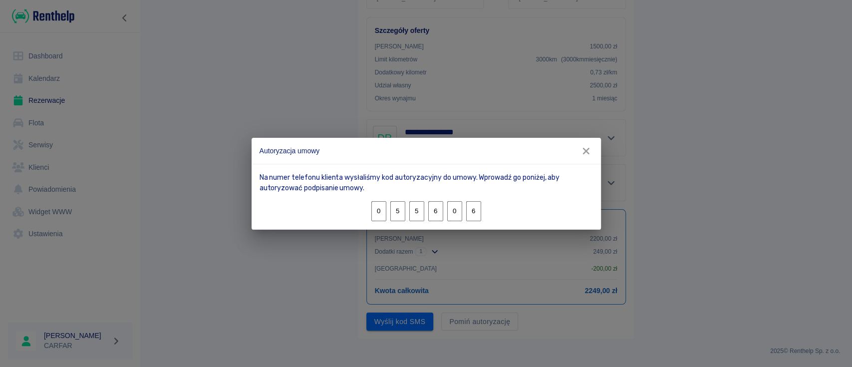
type input "6"
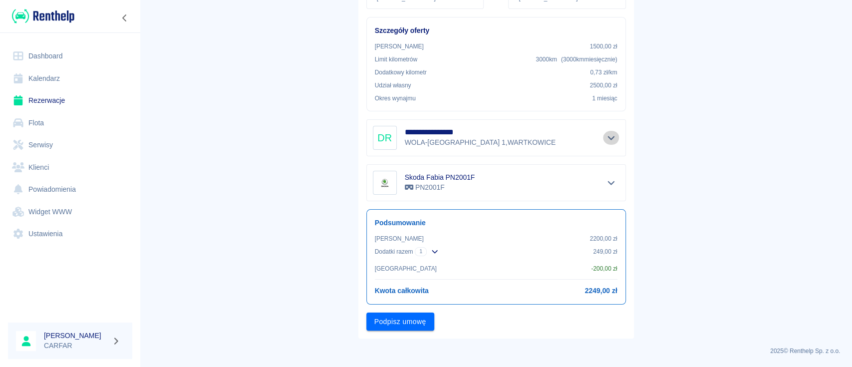
click at [607, 131] on button "Pokaż szczegóły" at bounding box center [611, 138] width 16 height 14
